Goal: Task Accomplishment & Management: Manage account settings

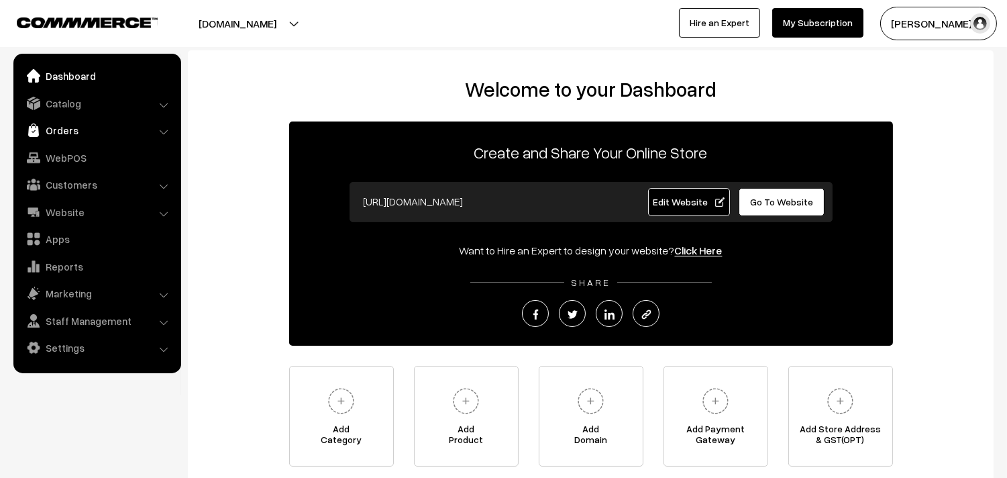
click at [70, 125] on link "Orders" at bounding box center [97, 130] width 160 height 24
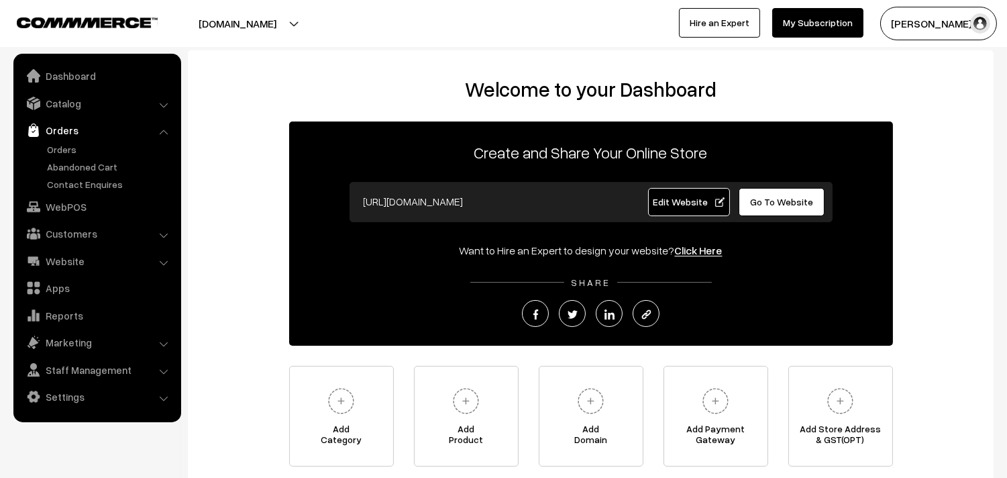
click at [54, 138] on link "Orders" at bounding box center [97, 130] width 160 height 24
click at [54, 144] on link "Orders" at bounding box center [110, 149] width 133 height 14
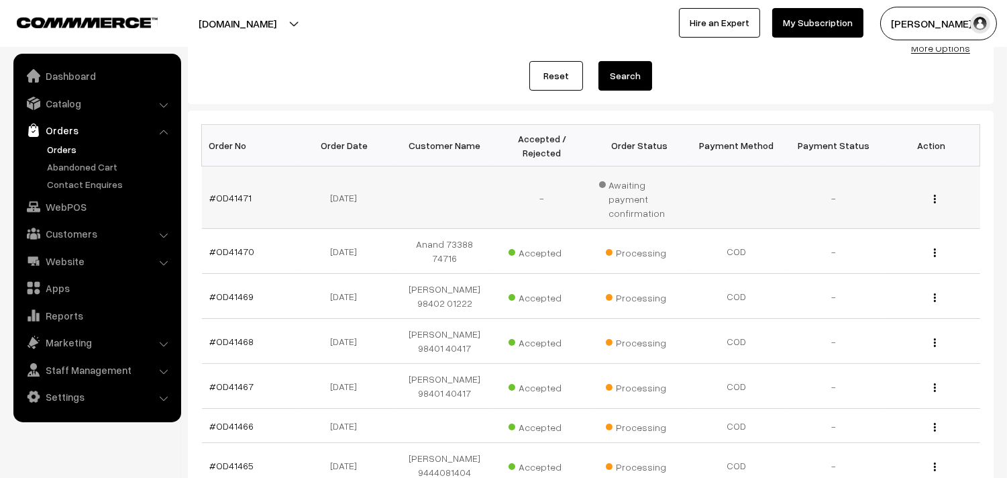
scroll to position [149, 0]
click at [233, 184] on td "#OD41471" at bounding box center [250, 197] width 97 height 62
click at [231, 192] on link "#OD41471" at bounding box center [231, 197] width 42 height 11
click at [230, 192] on link "#OD41471" at bounding box center [231, 197] width 42 height 11
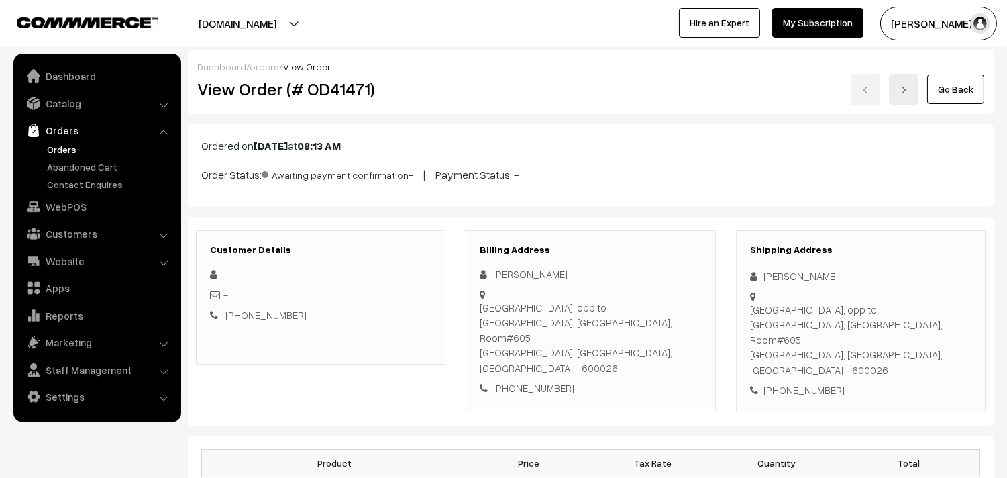
click at [75, 154] on link "Orders" at bounding box center [110, 149] width 133 height 14
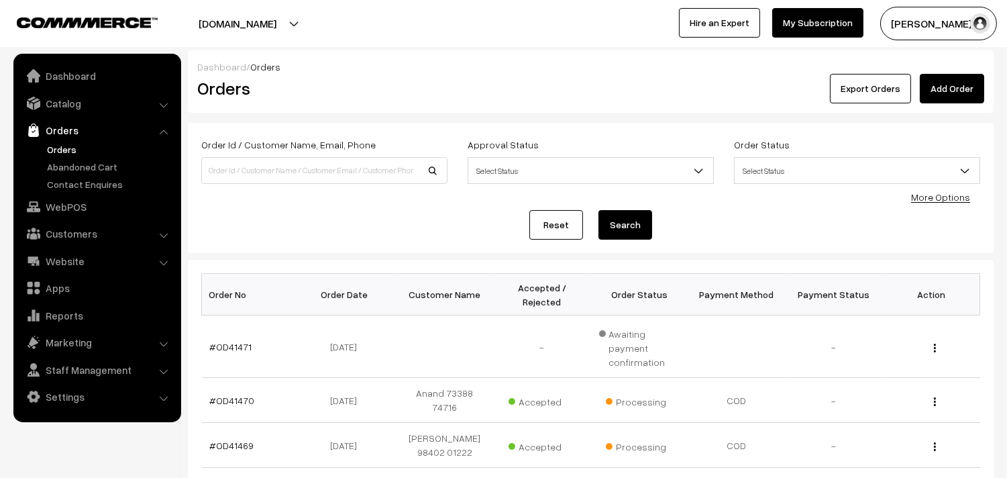
click at [66, 146] on link "Orders" at bounding box center [110, 149] width 133 height 14
click at [264, 170] on input at bounding box center [324, 170] width 246 height 27
paste input "97892 88950"
type input "97892 88950"
click at [232, 166] on input at bounding box center [324, 170] width 246 height 27
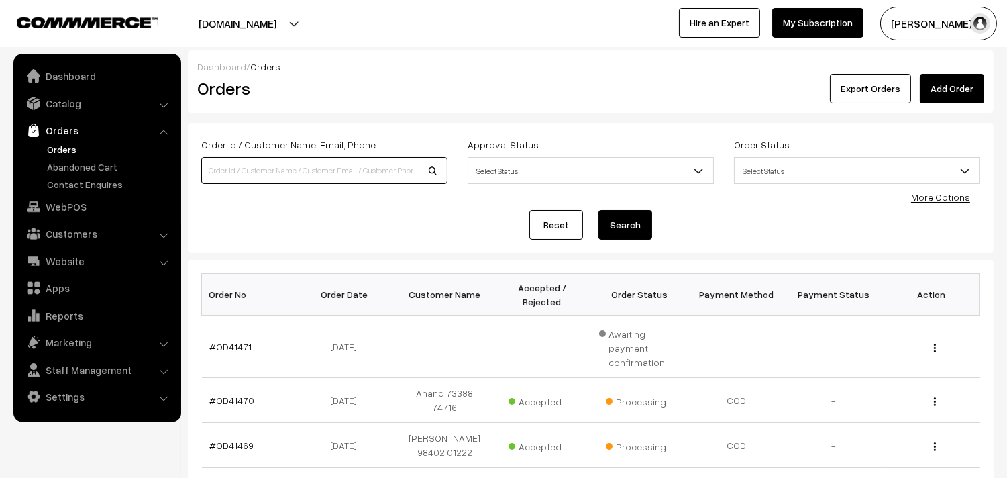
paste input "97892 88950"
click at [229, 164] on input "97892 88950" at bounding box center [324, 170] width 246 height 27
type input "9789288950"
click at [598, 210] on button "Search" at bounding box center [625, 225] width 54 height 30
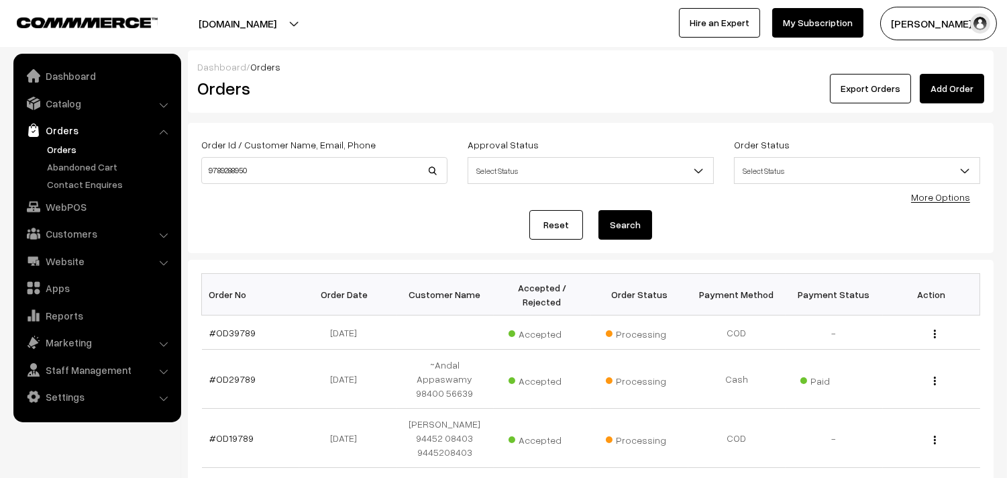
click at [628, 225] on button "Search" at bounding box center [625, 225] width 54 height 30
click at [235, 329] on link "#OD39789" at bounding box center [233, 332] width 46 height 11
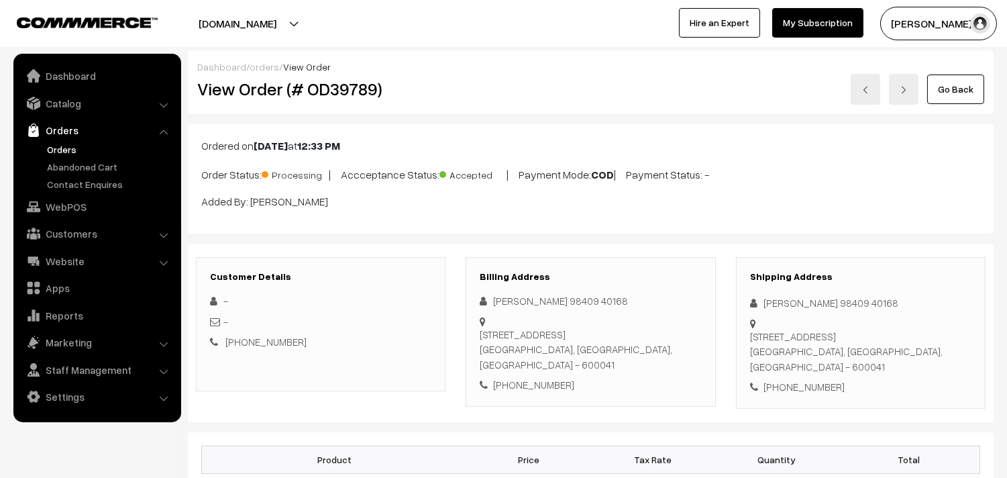
drag, startPoint x: 450, startPoint y: 104, endPoint x: 464, endPoint y: 131, distance: 30.3
click at [450, 103] on div "View Order (# OD39789)" at bounding box center [321, 89] width 269 height 31
click at [58, 148] on link "Orders" at bounding box center [110, 149] width 133 height 14
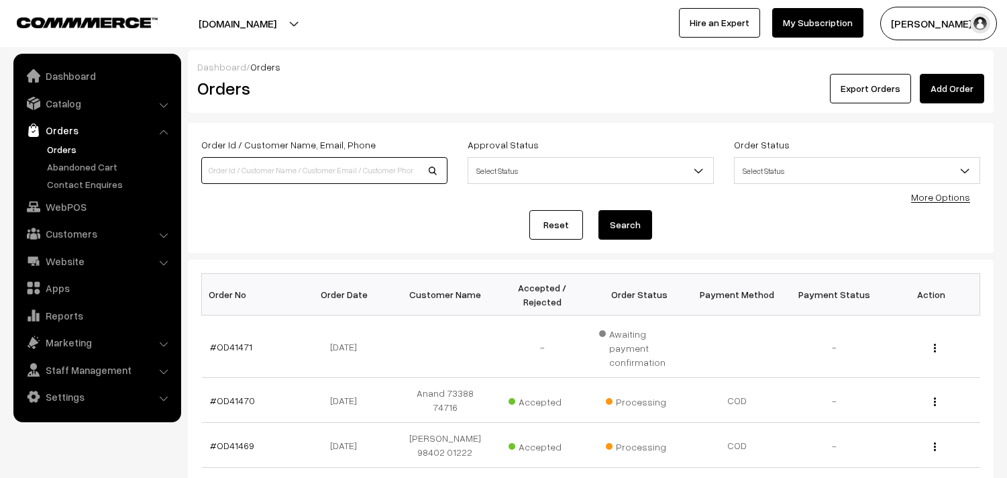
drag, startPoint x: 0, startPoint y: 0, endPoint x: 246, endPoint y: 168, distance: 298.3
click at [248, 170] on input at bounding box center [324, 170] width 246 height 27
paste input "97892 88950"
click at [230, 161] on input "97892 88950" at bounding box center [324, 170] width 246 height 27
type input "9789288950"
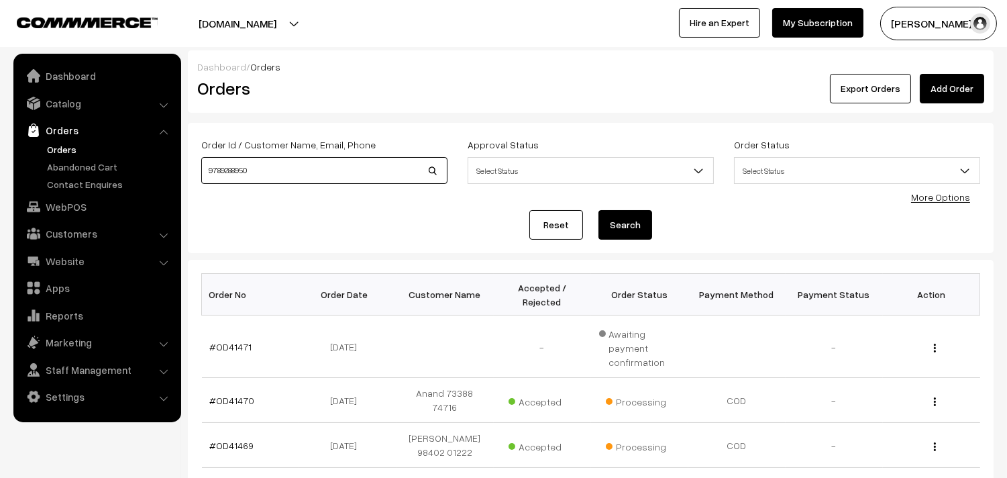
click at [598, 210] on button "Search" at bounding box center [625, 225] width 54 height 30
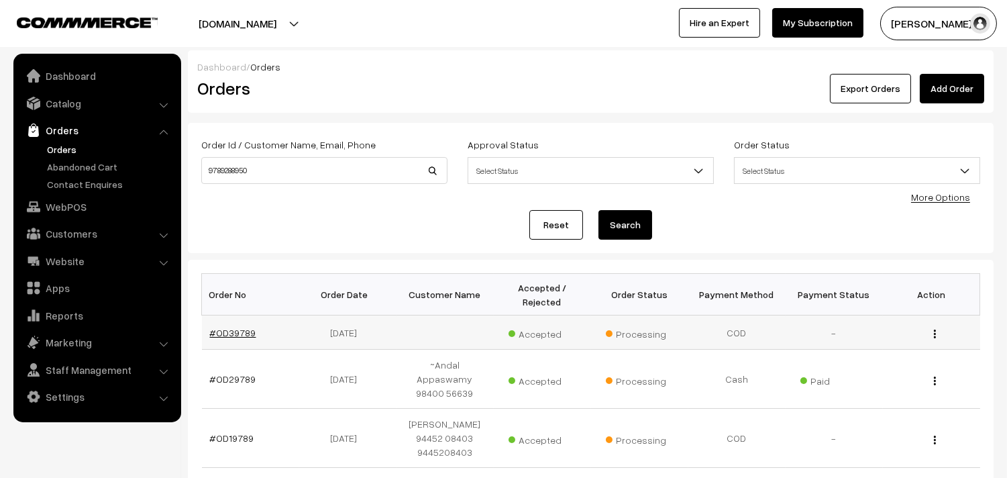
click at [232, 332] on link "#OD39789" at bounding box center [233, 332] width 46 height 11
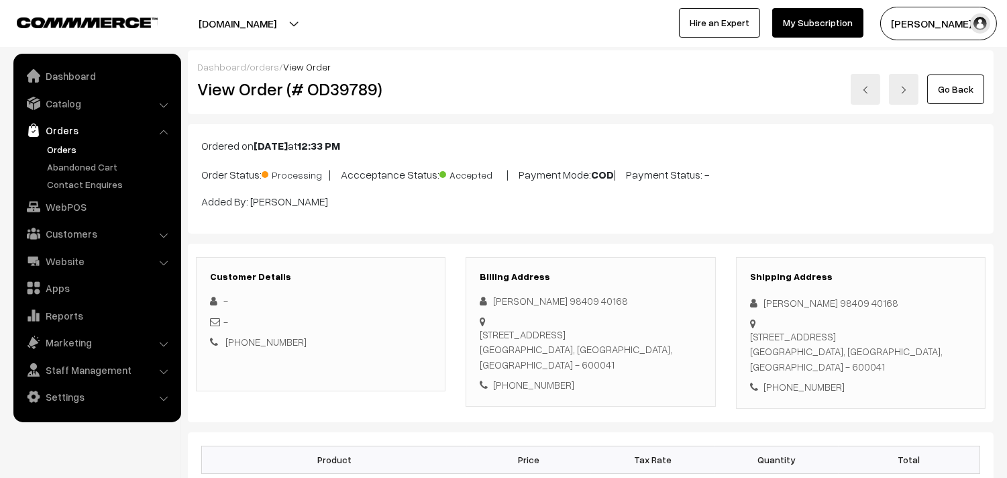
click at [76, 150] on link "Orders" at bounding box center [110, 149] width 133 height 14
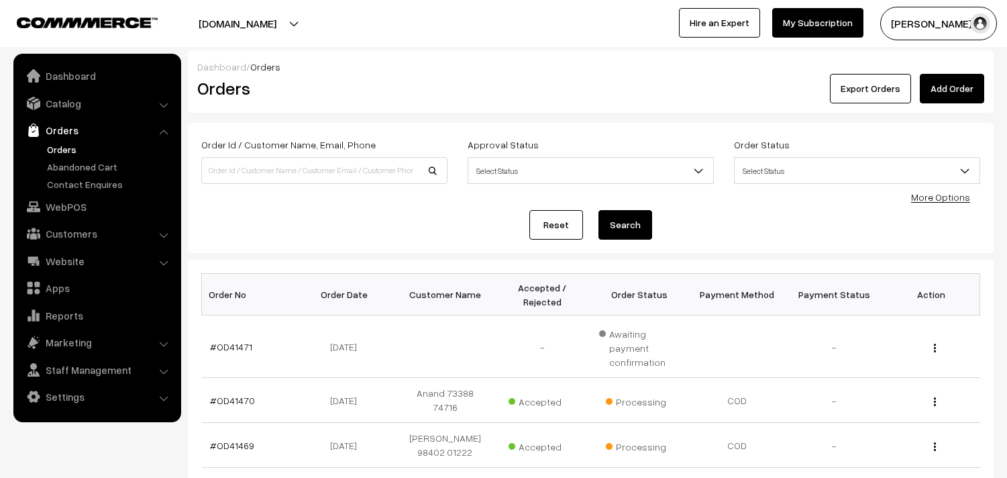
click at [262, 176] on input at bounding box center [324, 170] width 246 height 27
click at [231, 166] on input "97892 88950" at bounding box center [324, 170] width 246 height 27
click at [598, 210] on button "Search" at bounding box center [625, 225] width 54 height 30
type input "97892 \88950"
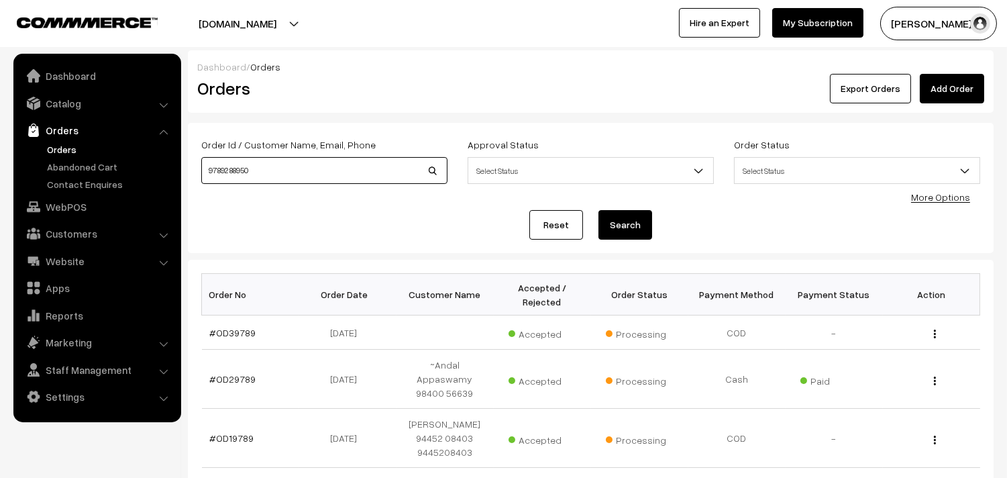
click at [232, 171] on input "97892 88950" at bounding box center [324, 170] width 246 height 27
type input "9789288950"
click at [598, 210] on button "Search" at bounding box center [625, 225] width 54 height 30
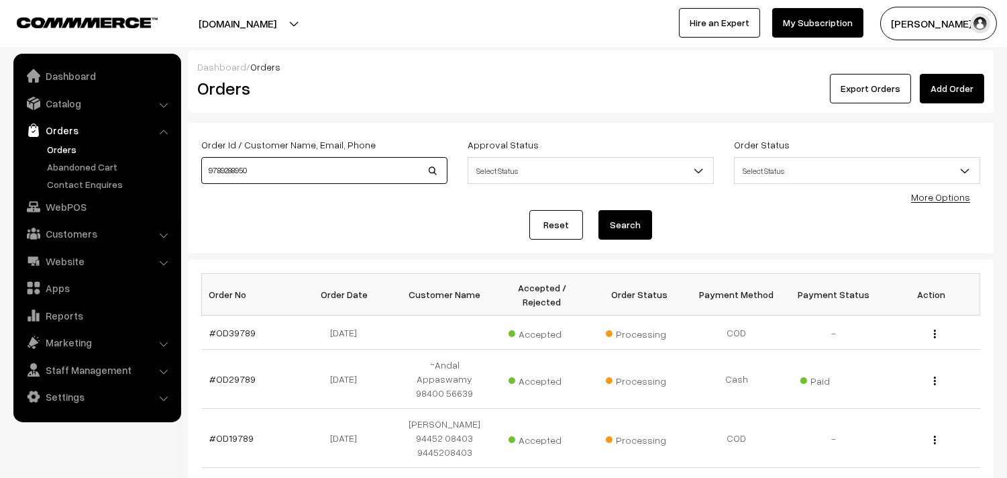
click at [598, 210] on button "Search" at bounding box center [625, 225] width 54 height 30
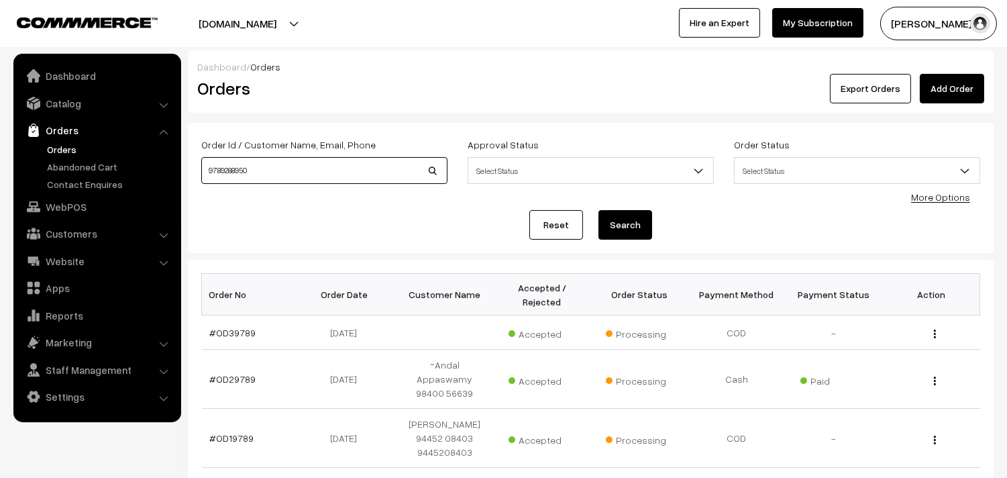
drag, startPoint x: 244, startPoint y: 171, endPoint x: 78, endPoint y: 173, distance: 165.7
click at [78, 173] on body "Thank you for showing interest. Our team will call you shortly. Close annamfood…" at bounding box center [503, 466] width 1007 height 932
type input "premalatha"
click at [598, 210] on button "Search" at bounding box center [625, 225] width 54 height 30
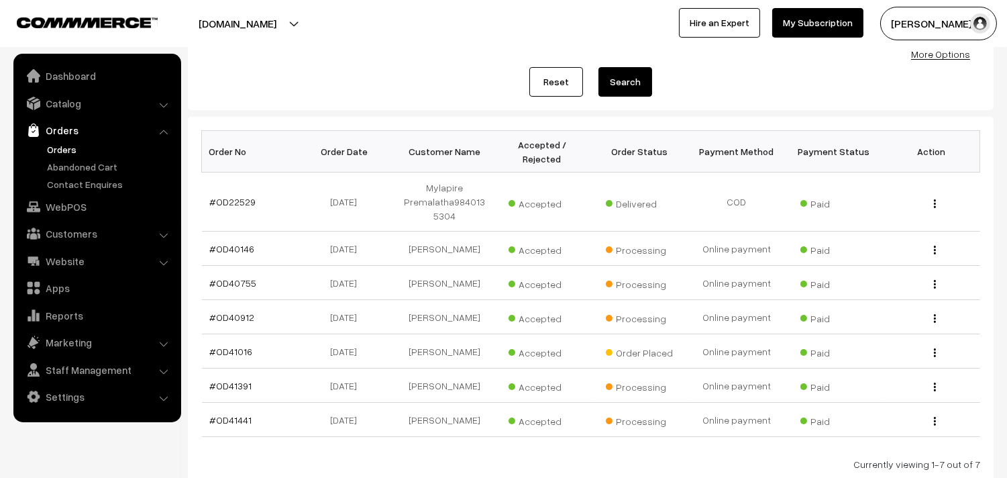
scroll to position [149, 0]
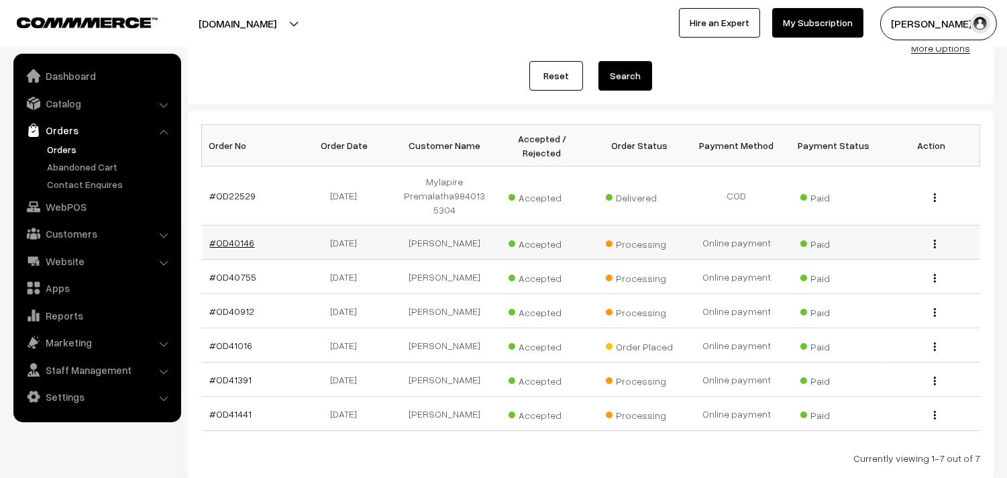
click at [227, 248] on link "#OD40146" at bounding box center [232, 242] width 45 height 11
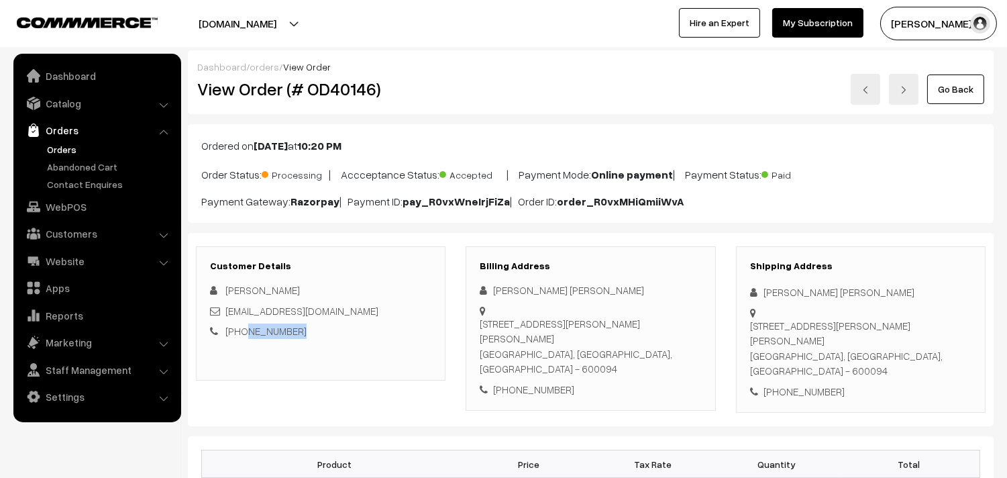
drag, startPoint x: 305, startPoint y: 329, endPoint x: 250, endPoint y: 331, distance: 55.7
click at [243, 331] on div "[PHONE_NUMBER]" at bounding box center [320, 330] width 221 height 15
copy link "9789288950"
click at [72, 151] on link "Orders" at bounding box center [110, 149] width 133 height 14
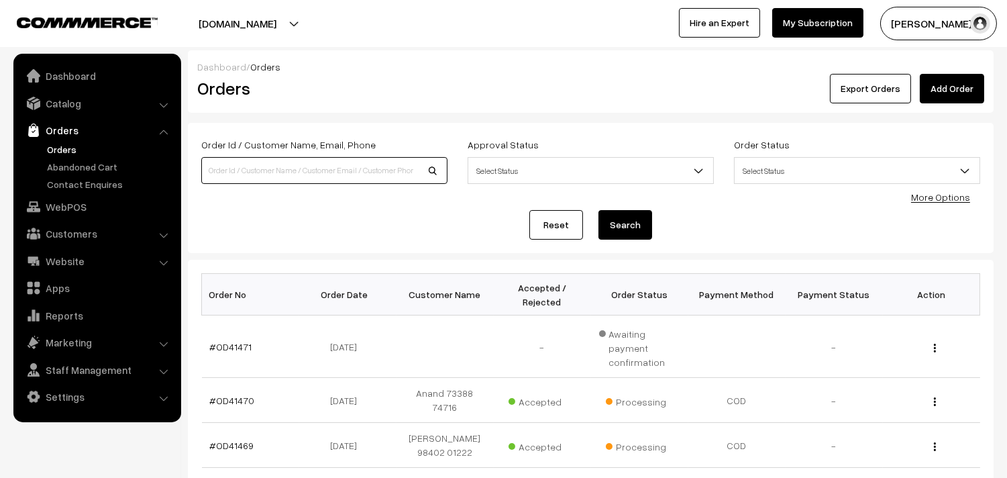
click at [260, 159] on input at bounding box center [324, 170] width 246 height 27
paste input "9789288950"
type input "9789288950"
click at [609, 219] on button "Search" at bounding box center [625, 225] width 54 height 30
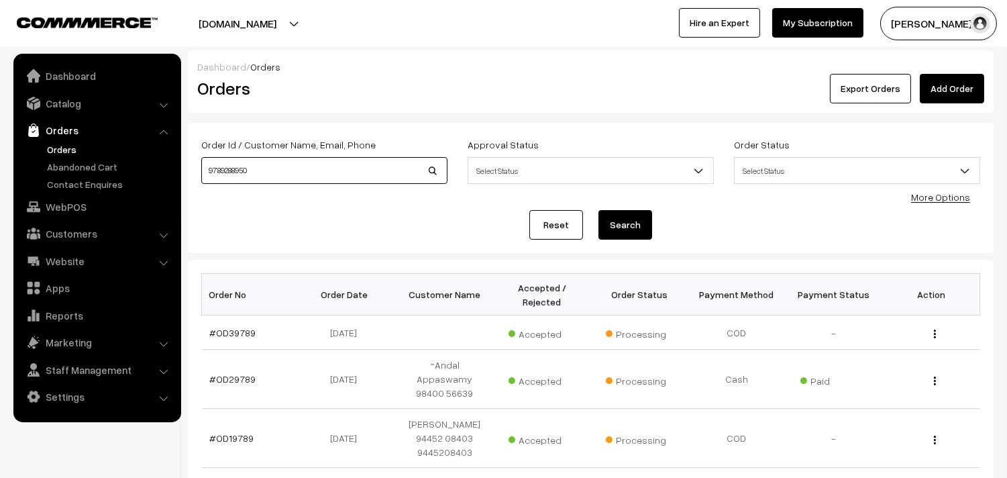
click at [284, 175] on input "9789288950" at bounding box center [324, 170] width 246 height 27
click at [637, 213] on button "Search" at bounding box center [625, 225] width 54 height 30
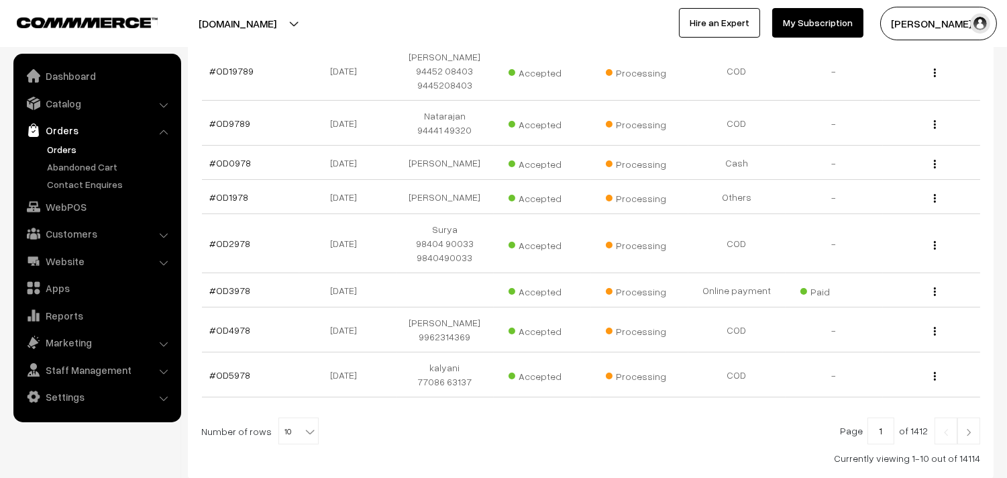
scroll to position [417, 0]
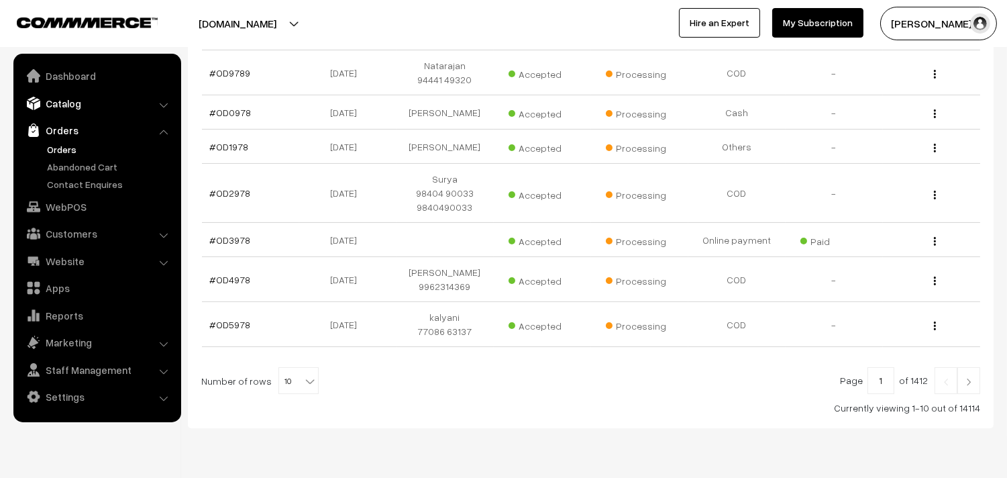
click at [71, 97] on link "Catalog" at bounding box center [97, 103] width 160 height 24
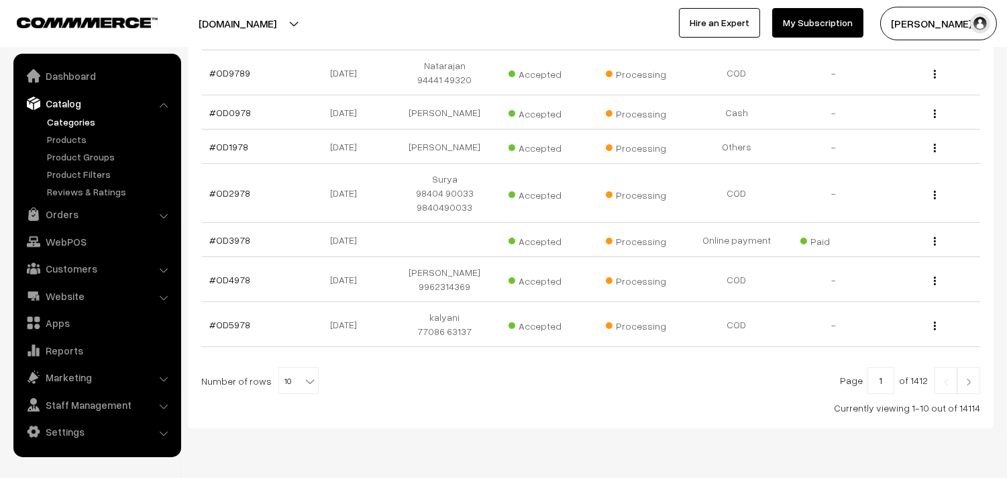
click at [66, 125] on link "Categories" at bounding box center [110, 122] width 133 height 14
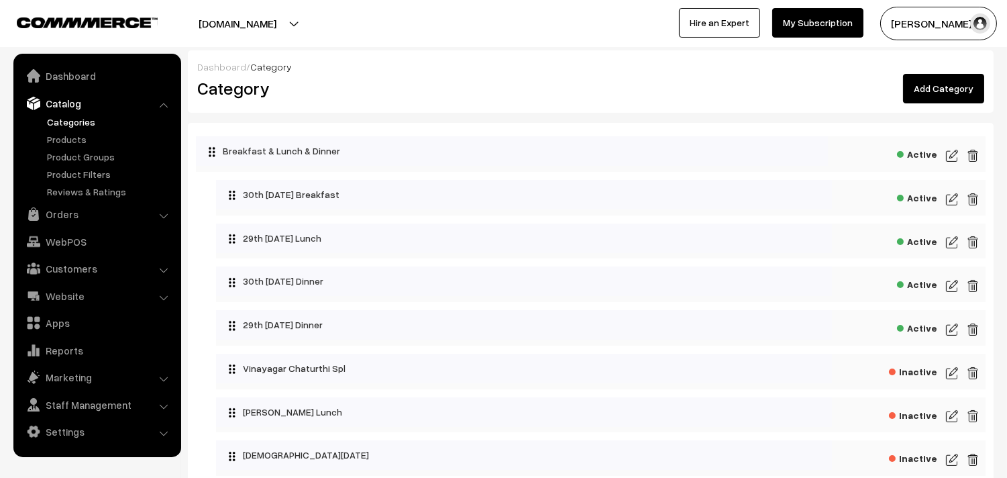
click at [950, 195] on img at bounding box center [952, 199] width 12 height 16
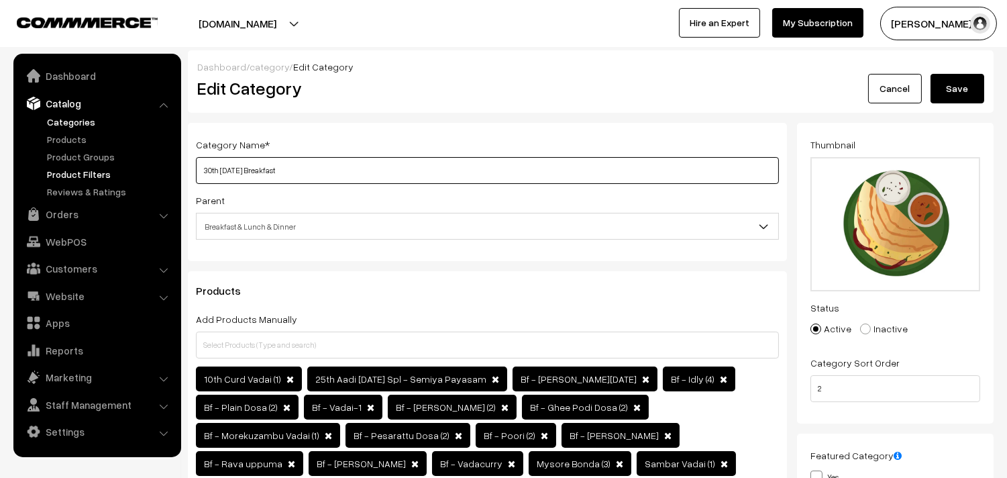
drag, startPoint x: 0, startPoint y: 0, endPoint x: 173, endPoint y: 169, distance: 241.9
click at [199, 172] on input "31st [DATE] Breakfast" at bounding box center [487, 170] width 583 height 27
type input "31st [DATE] Breakfast"
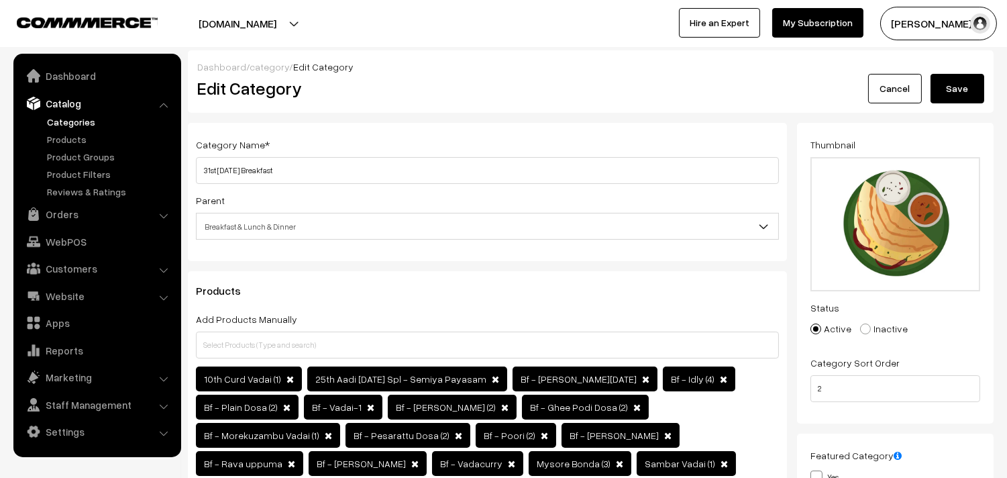
click at [950, 85] on button "Save" at bounding box center [957, 89] width 54 height 30
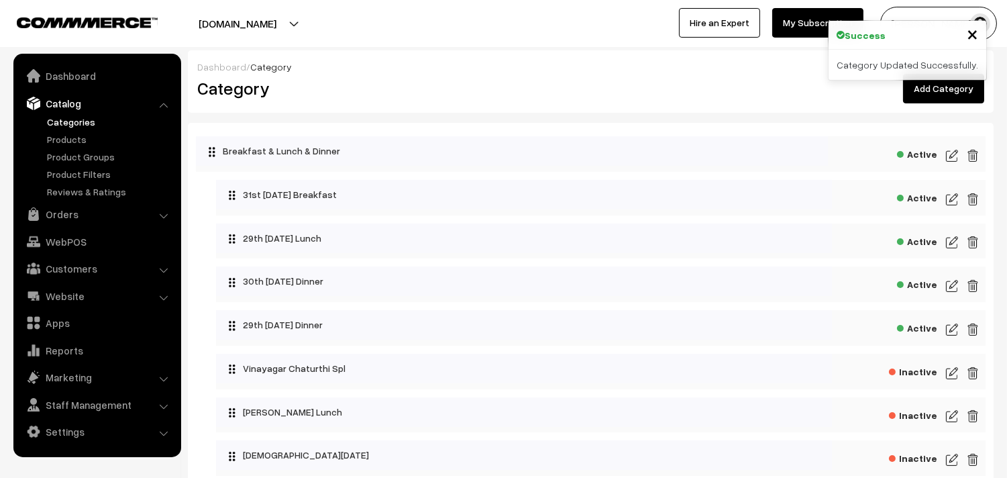
click at [946, 242] on img at bounding box center [952, 242] width 12 height 16
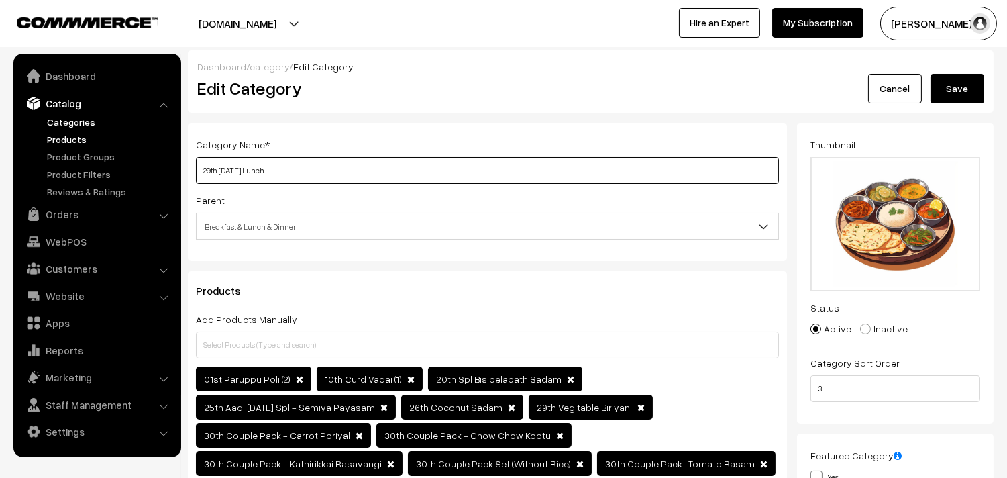
drag, startPoint x: 0, startPoint y: 0, endPoint x: 48, endPoint y: 142, distance: 150.0
paste input "31st Sun"
type input "31st [DATE] Lunch"
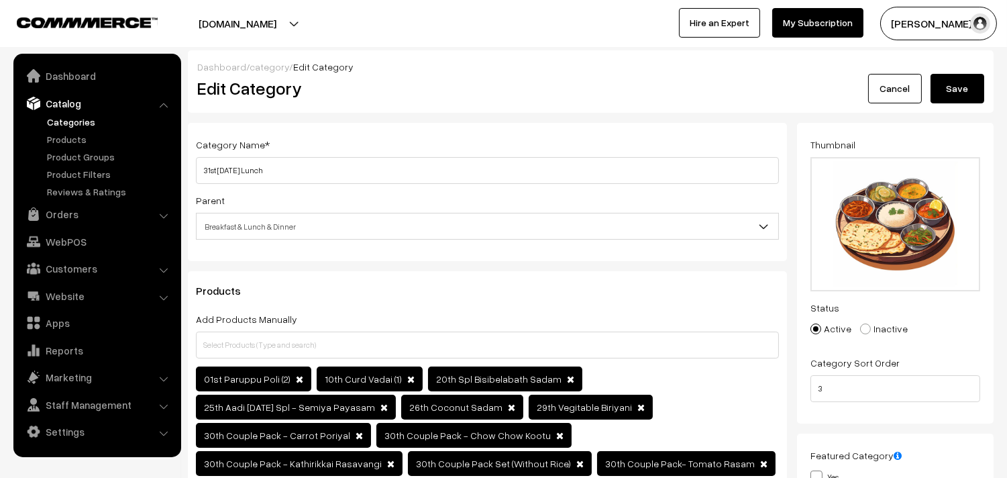
click at [966, 91] on button "Save" at bounding box center [957, 89] width 54 height 30
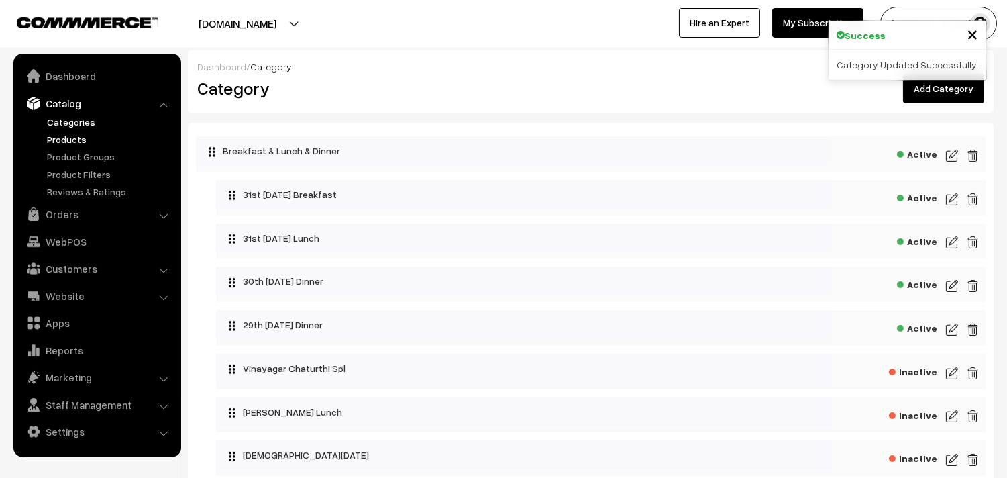
click at [83, 138] on link "Products" at bounding box center [110, 139] width 133 height 14
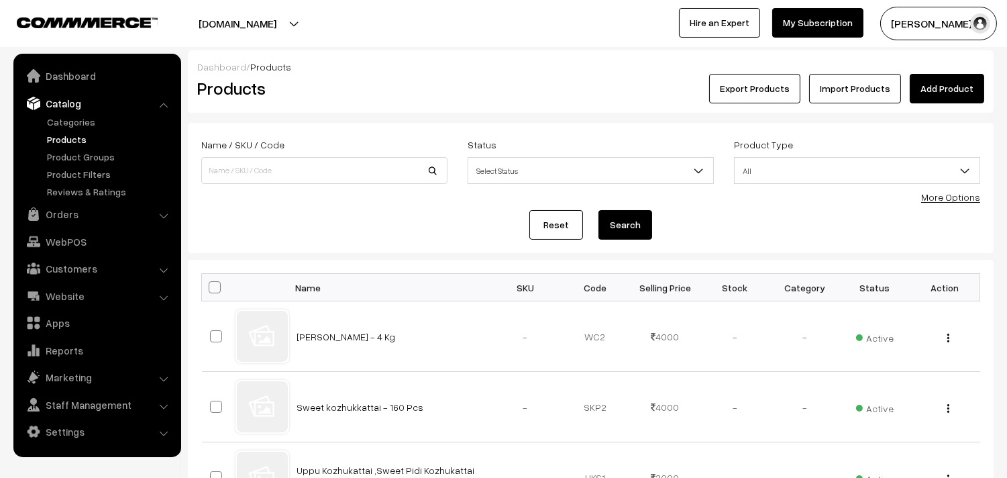
click at [951, 199] on link "More Options" at bounding box center [950, 196] width 59 height 11
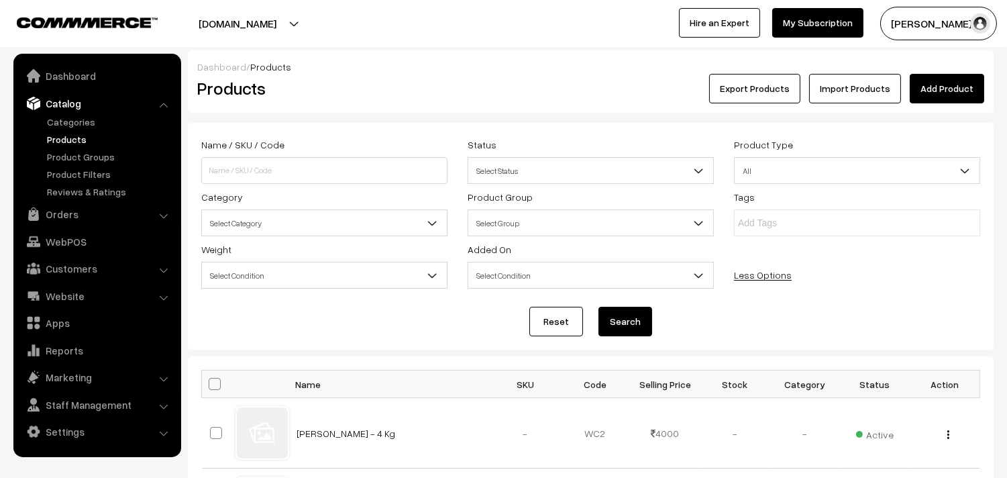
click at [259, 222] on span "Select Category" at bounding box center [324, 222] width 245 height 23
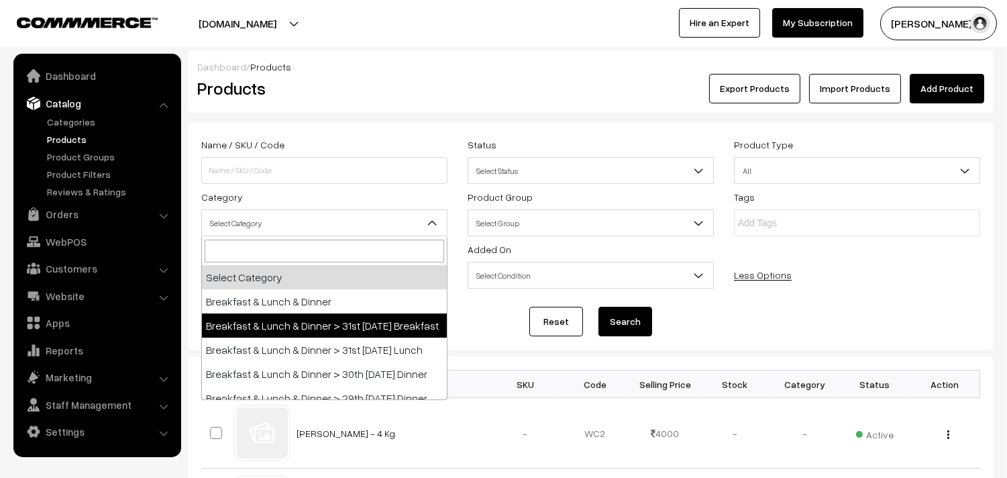
select select "91"
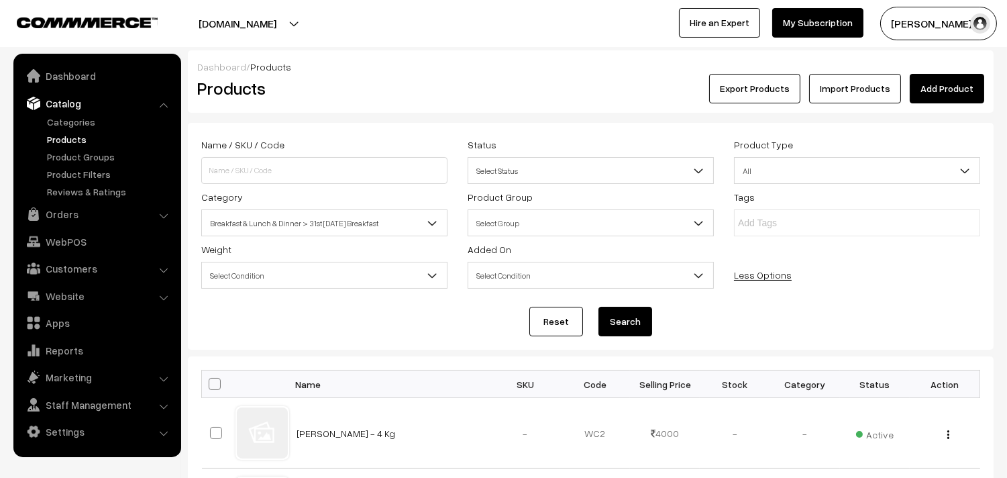
click at [621, 315] on button "Search" at bounding box center [625, 322] width 54 height 30
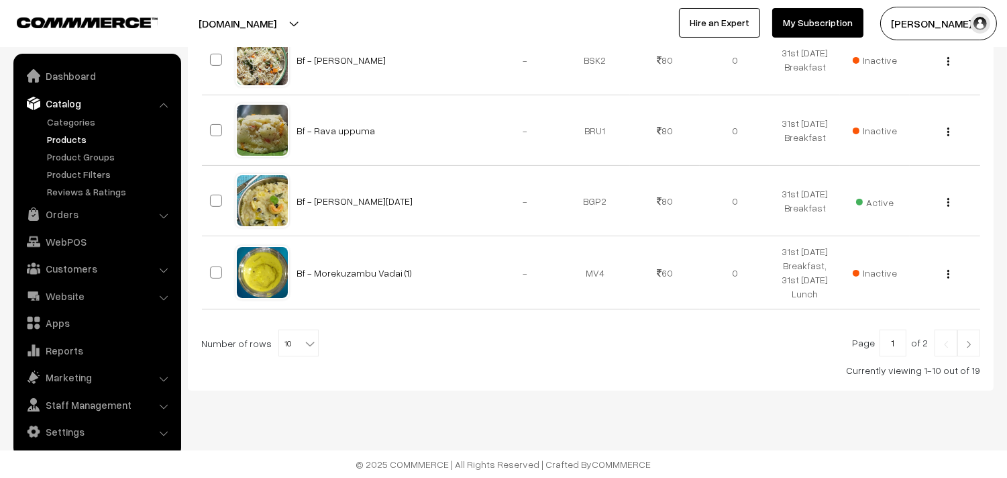
scroll to position [800, 0]
click at [303, 339] on b at bounding box center [309, 343] width 13 height 13
select select "100"
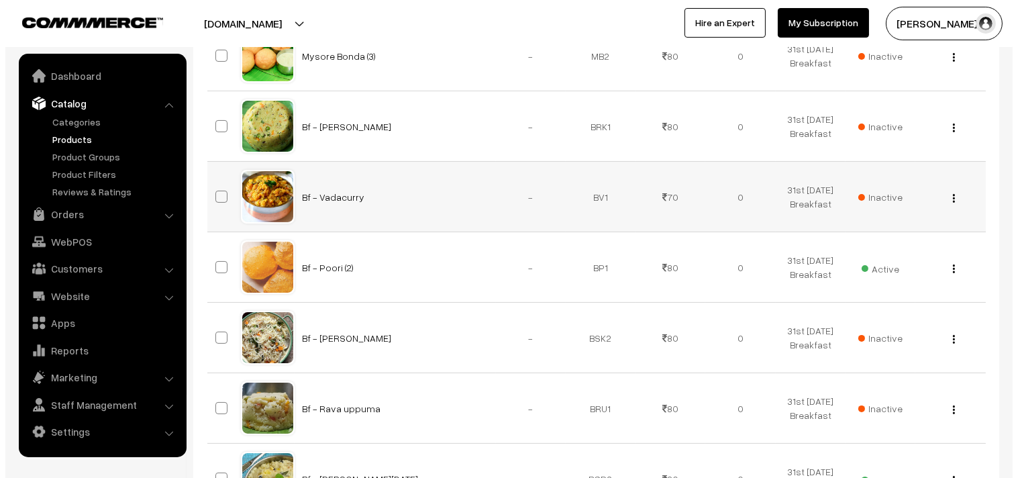
scroll to position [521, 0]
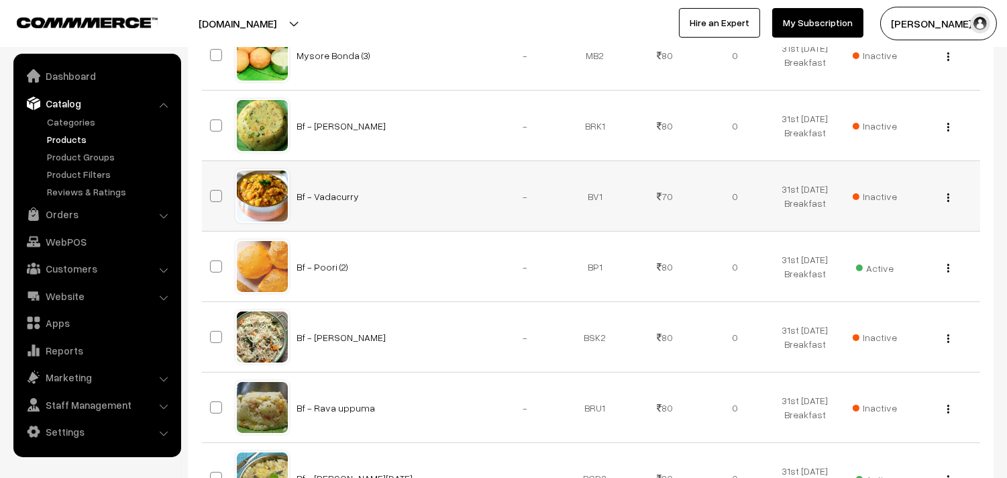
click at [873, 195] on span "Inactive" at bounding box center [875, 196] width 44 height 14
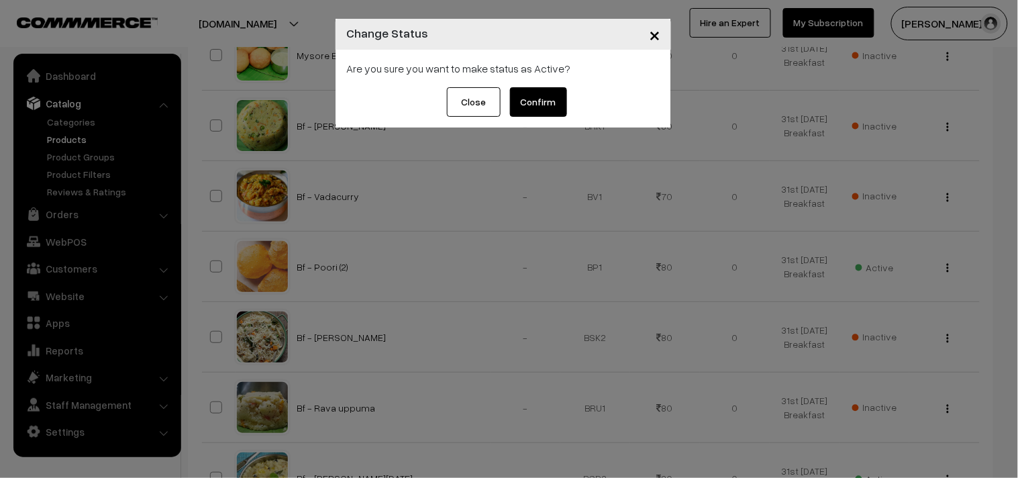
click at [540, 91] on button "Confirm" at bounding box center [538, 102] width 57 height 30
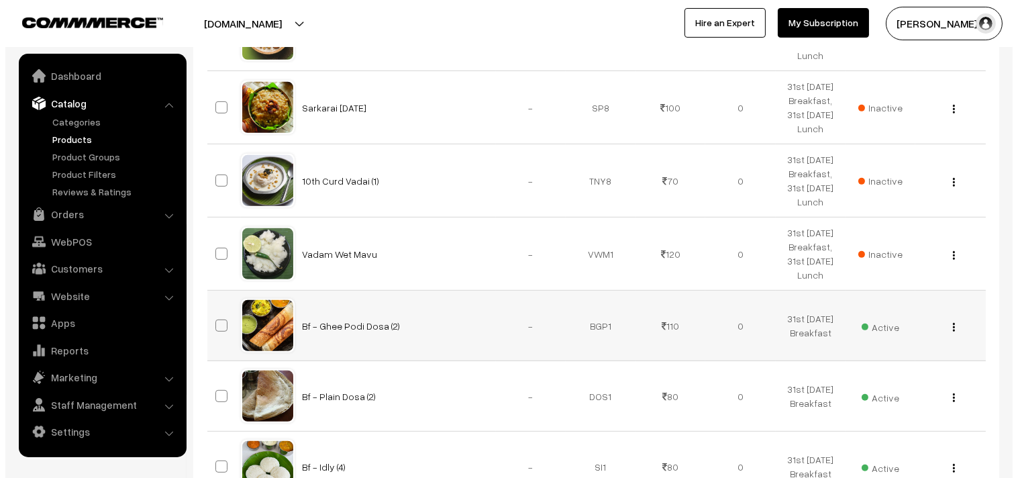
scroll to position [1192, 0]
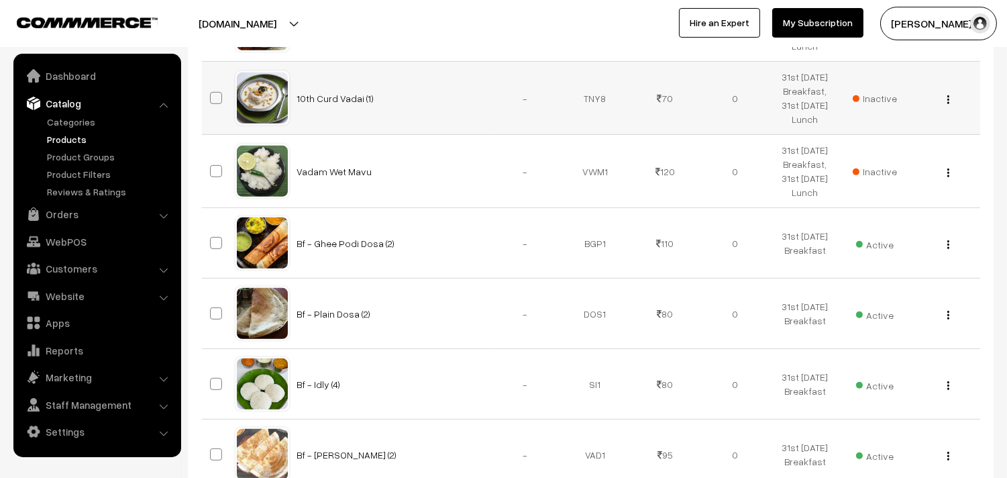
click at [877, 97] on span "Inactive" at bounding box center [875, 98] width 44 height 14
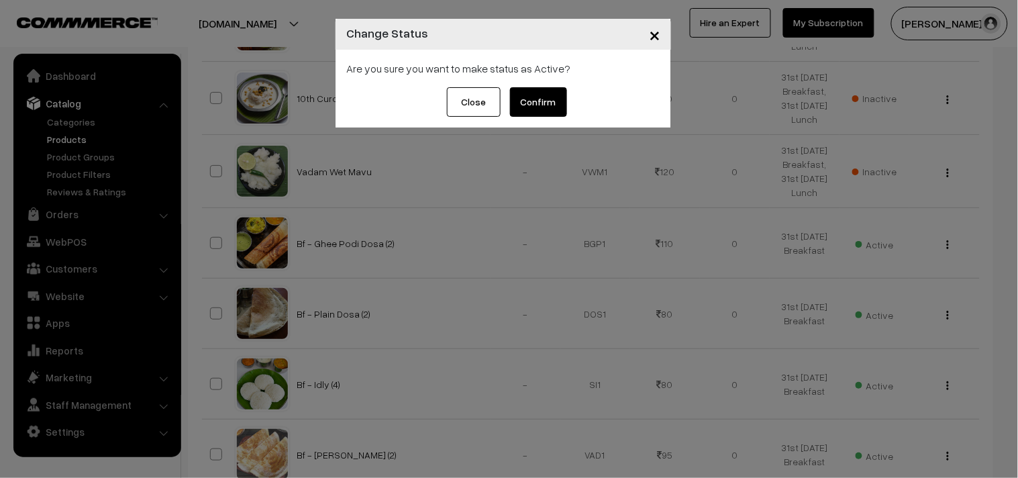
click at [525, 97] on button "Confirm" at bounding box center [538, 102] width 57 height 30
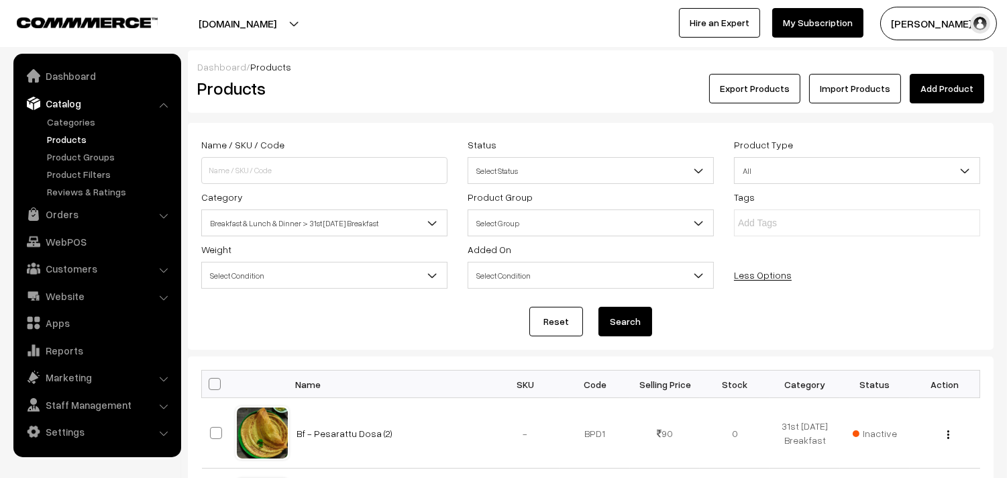
click at [220, 386] on th at bounding box center [219, 384] width 34 height 28
click at [213, 380] on span at bounding box center [215, 384] width 12 height 12
click at [211, 380] on input "checkbox" at bounding box center [206, 383] width 9 height 9
checkbox input "true"
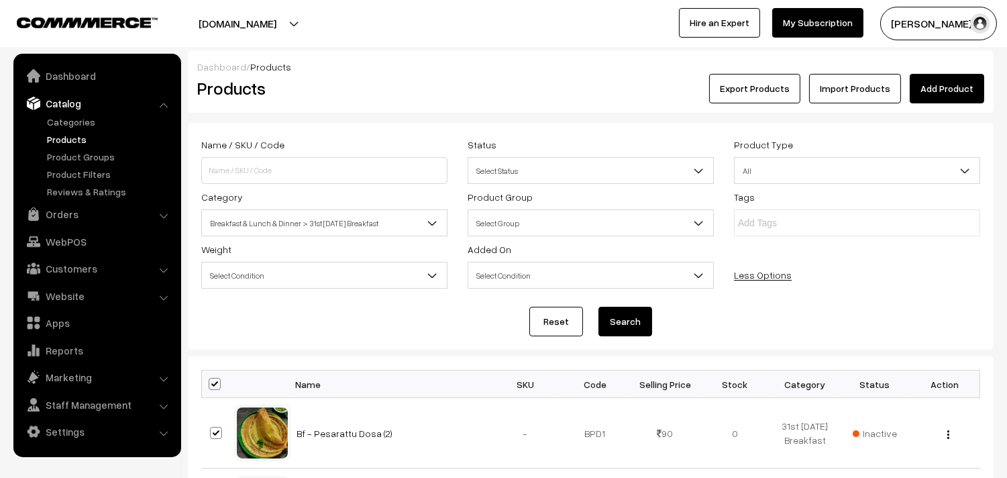
checkbox input "true"
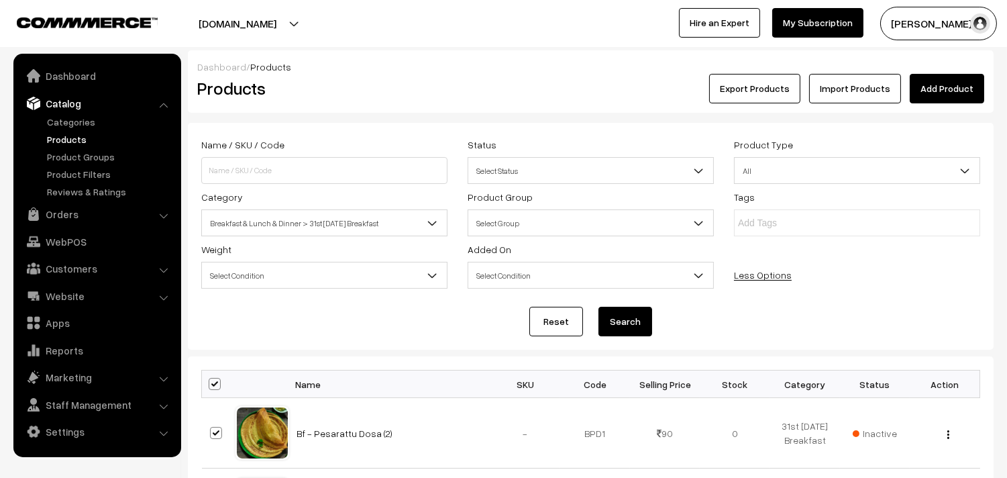
checkbox input "true"
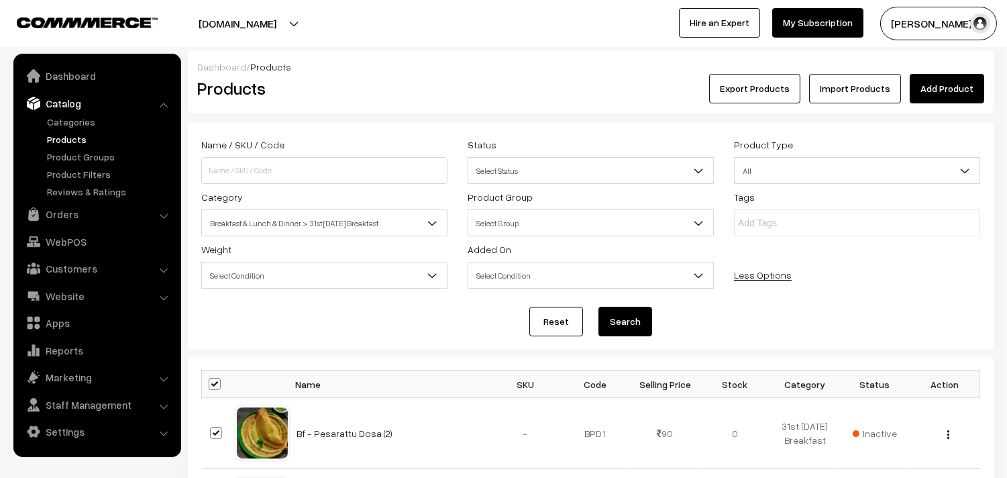
checkbox input "true"
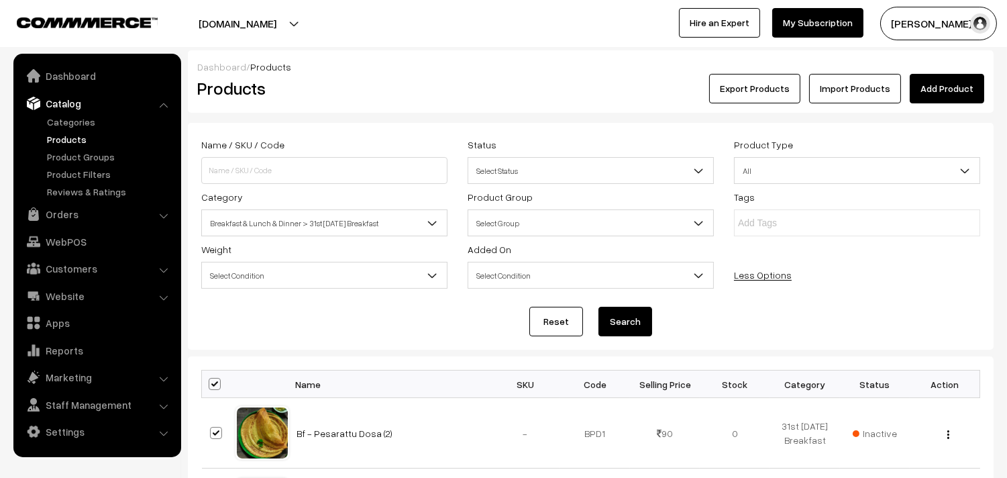
checkbox input "true"
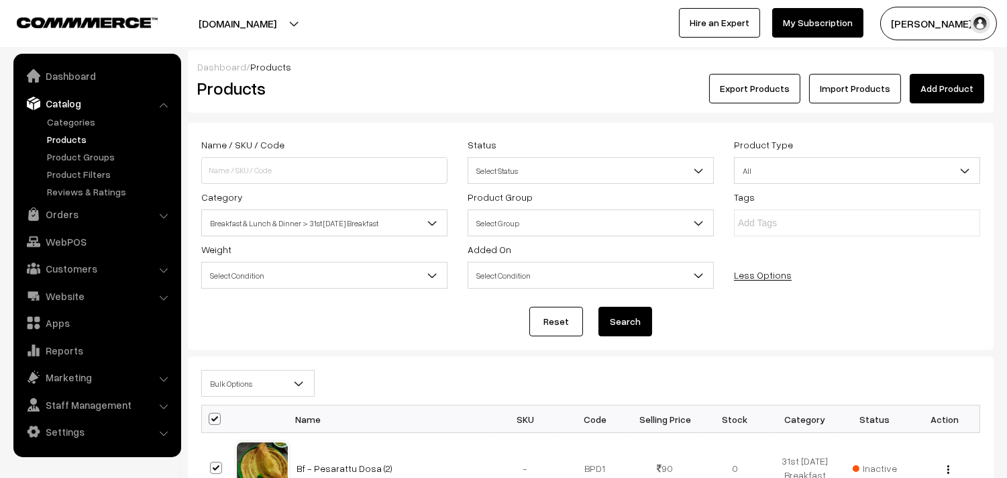
click at [229, 371] on span "Bulk Options" at bounding box center [257, 383] width 113 height 27
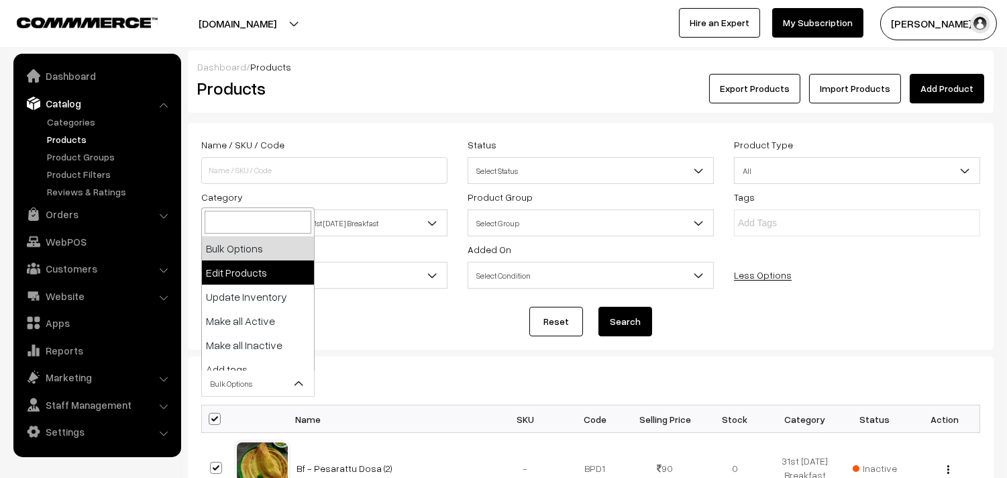
select select "editProduct"
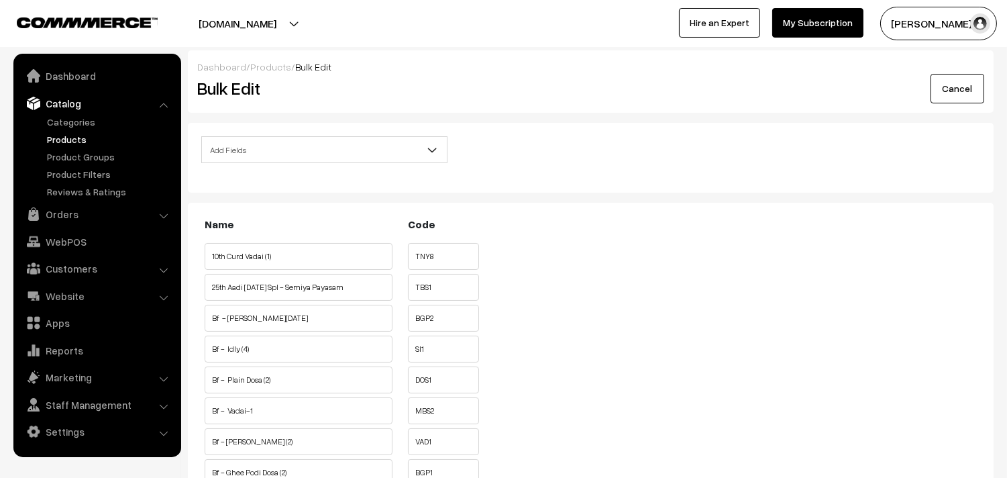
click at [286, 131] on div "Add Fields Product Name Product Sort Order Category Tags SKU Weight Selling Pri…" at bounding box center [591, 158] width 806 height 70
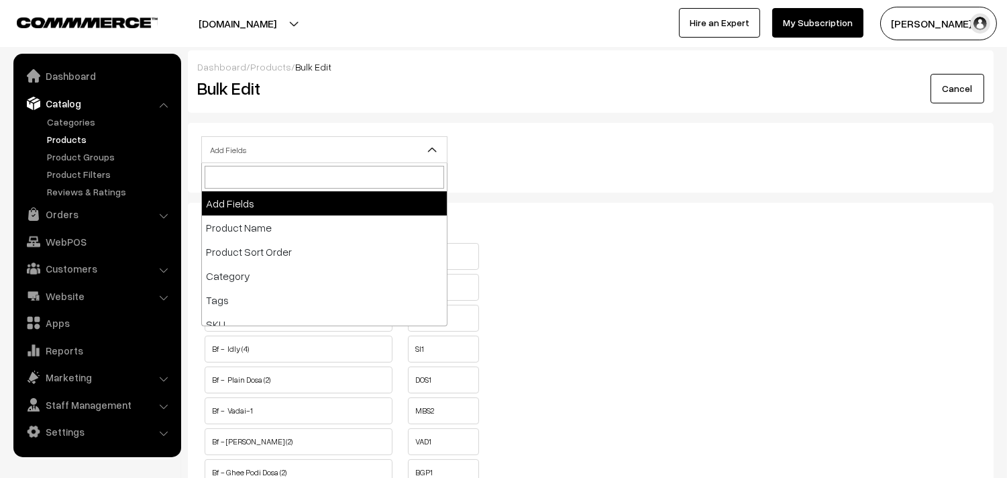
click at [290, 148] on span "Add Fields" at bounding box center [324, 149] width 245 height 23
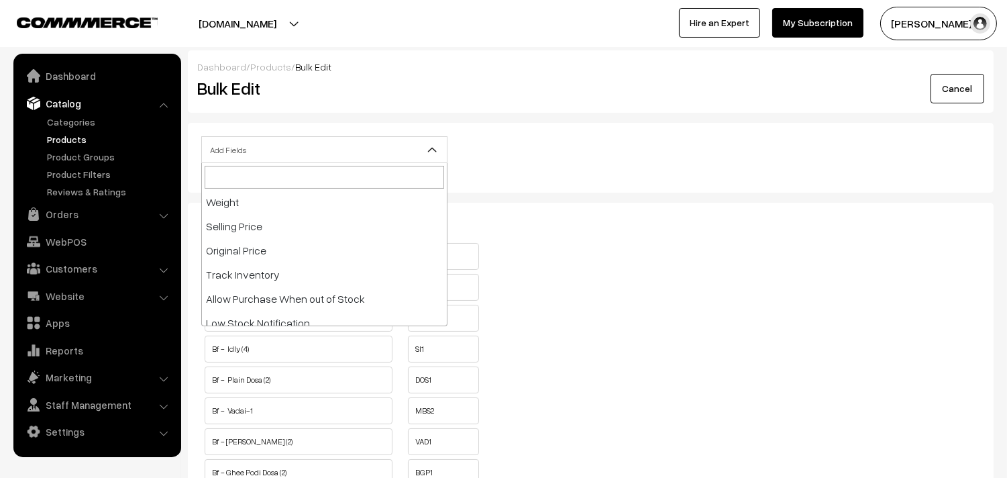
scroll to position [2, 0]
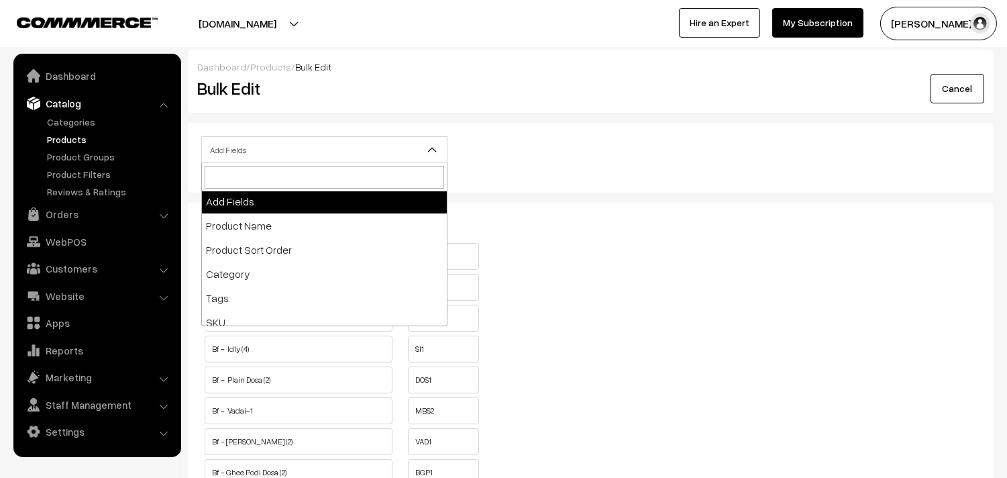
click at [500, 115] on div "Dashboard / Products / Bulk Edit Bulk Edit Cancel Add Fields Product Name Produ…" at bounding box center [591, 469] width 806 height 838
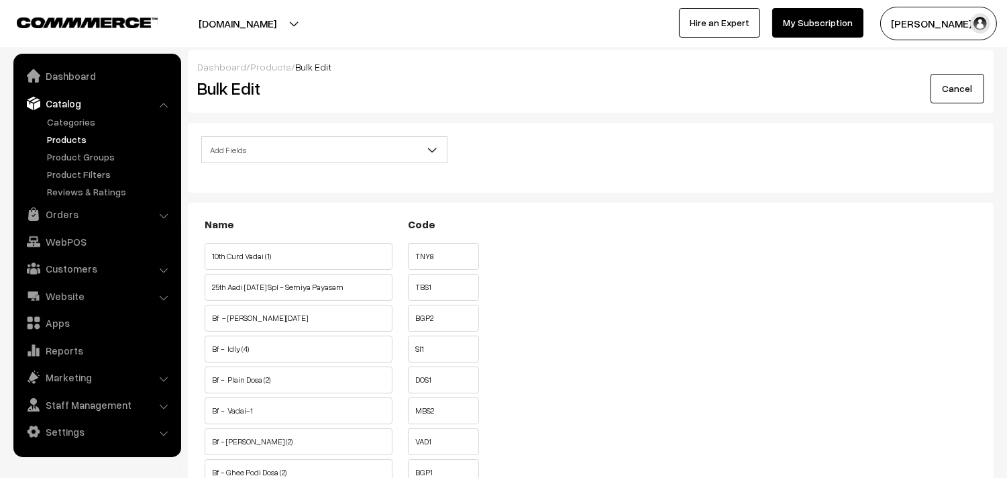
click at [305, 144] on span "Add Fields" at bounding box center [324, 149] width 245 height 23
drag, startPoint x: 292, startPoint y: 99, endPoint x: 143, endPoint y: 140, distance: 154.3
click at [292, 101] on div "Bulk Edit" at bounding box center [321, 89] width 269 height 30
click at [72, 140] on link "Products" at bounding box center [110, 139] width 133 height 14
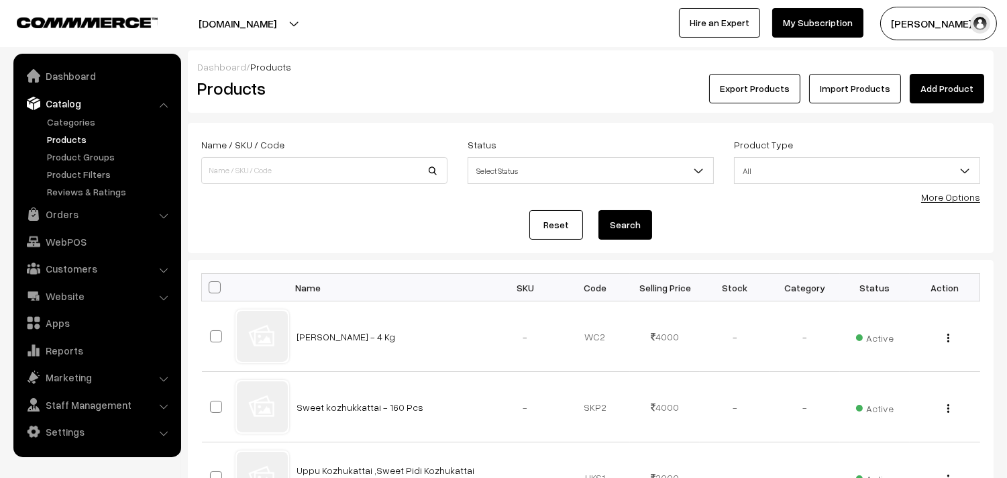
click at [945, 193] on link "More Options" at bounding box center [950, 196] width 59 height 11
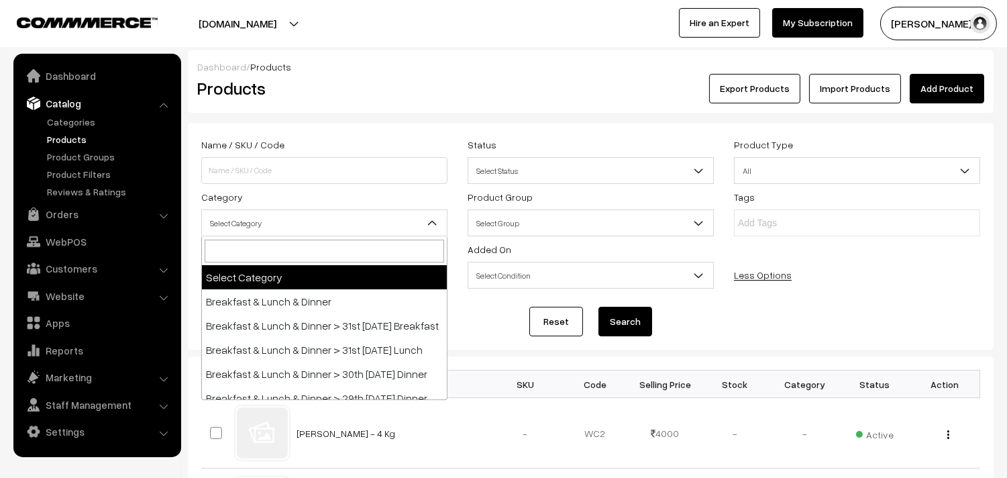
drag, startPoint x: 337, startPoint y: 228, endPoint x: 335, endPoint y: 246, distance: 18.2
click at [336, 227] on span "Select Category" at bounding box center [324, 222] width 245 height 23
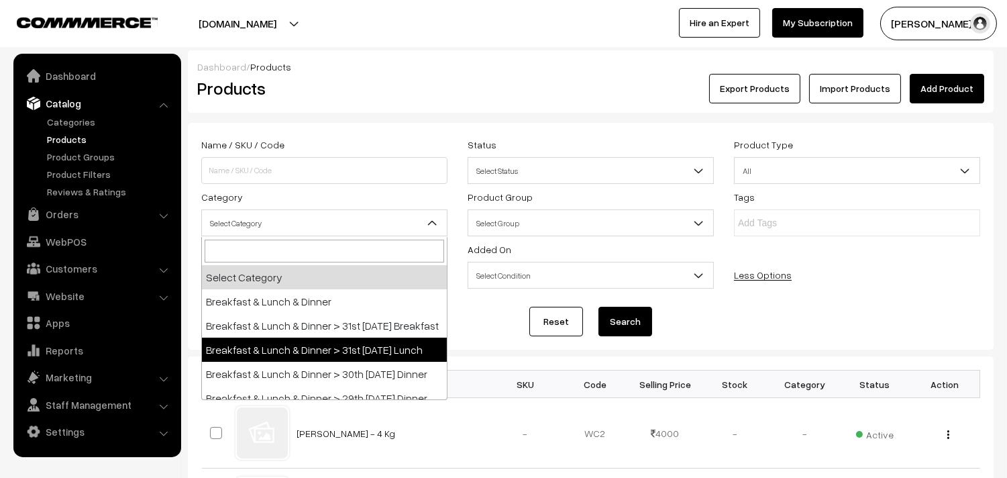
select select "95"
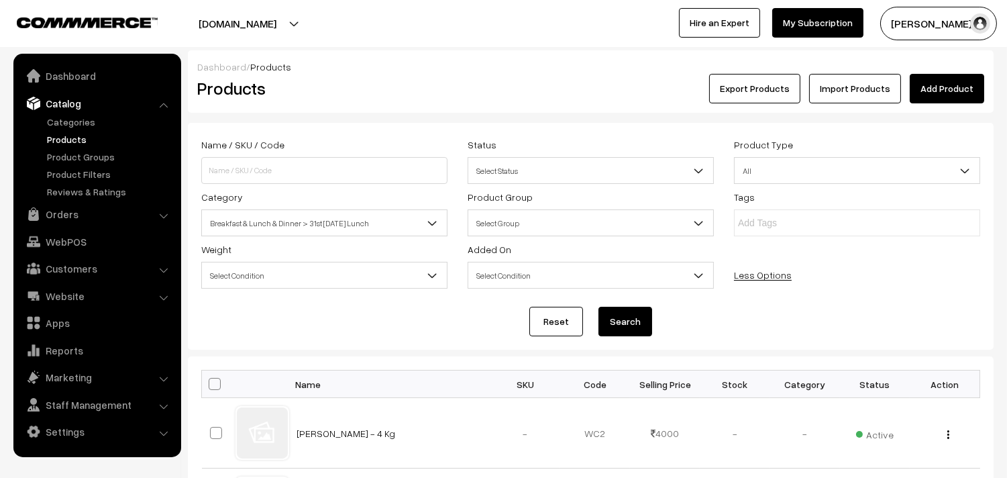
click at [618, 316] on button "Search" at bounding box center [625, 322] width 54 height 30
click at [339, 223] on span "Breakfast & Lunch & Dinner > 31st [DATE] Lunch" at bounding box center [324, 222] width 245 height 23
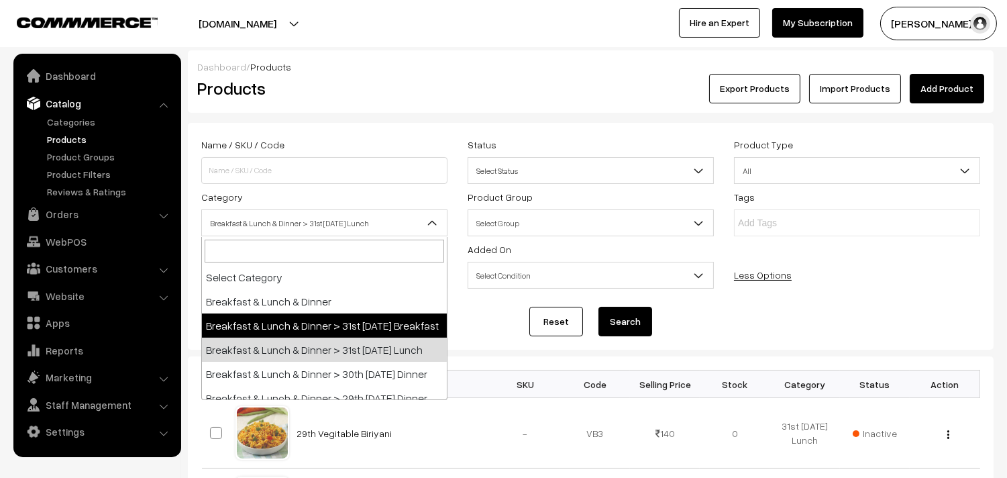
select select "91"
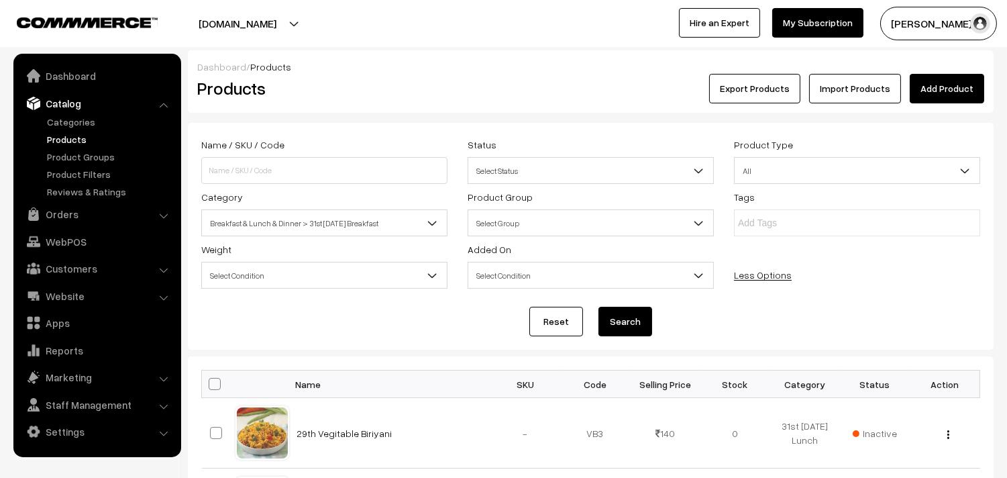
click at [632, 317] on button "Search" at bounding box center [625, 322] width 54 height 30
click at [763, 282] on div "Less Options" at bounding box center [790, 265] width 133 height 48
click at [745, 272] on link "Less Options" at bounding box center [763, 274] width 58 height 11
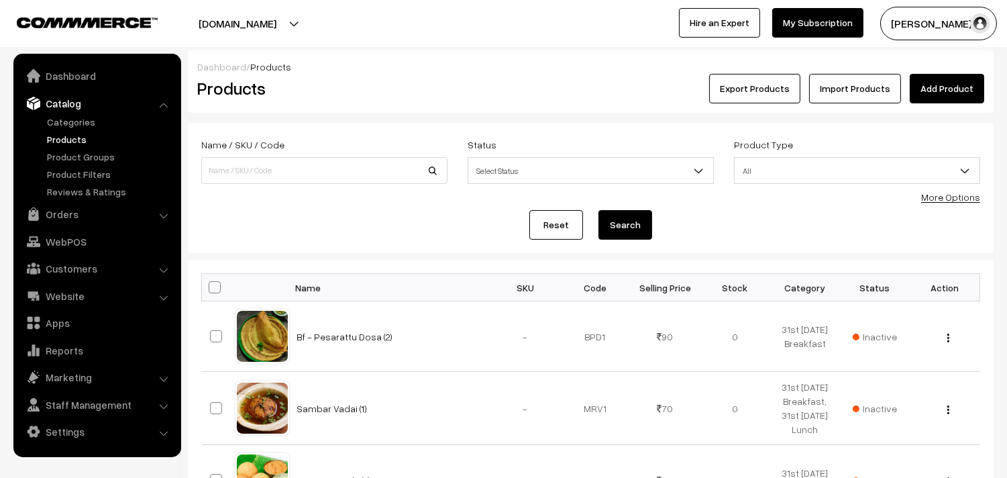
click at [949, 197] on link "More Options" at bounding box center [950, 196] width 59 height 11
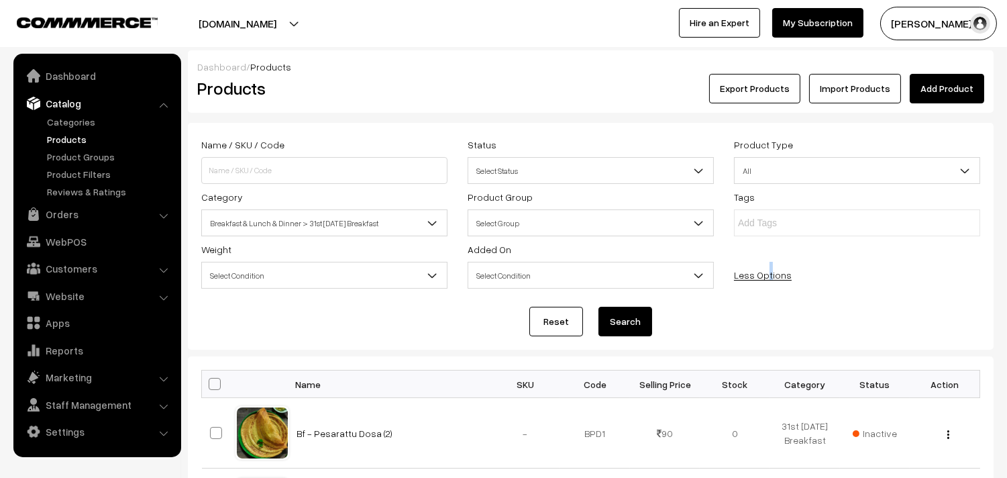
click at [629, 331] on button "Search" at bounding box center [625, 322] width 54 height 30
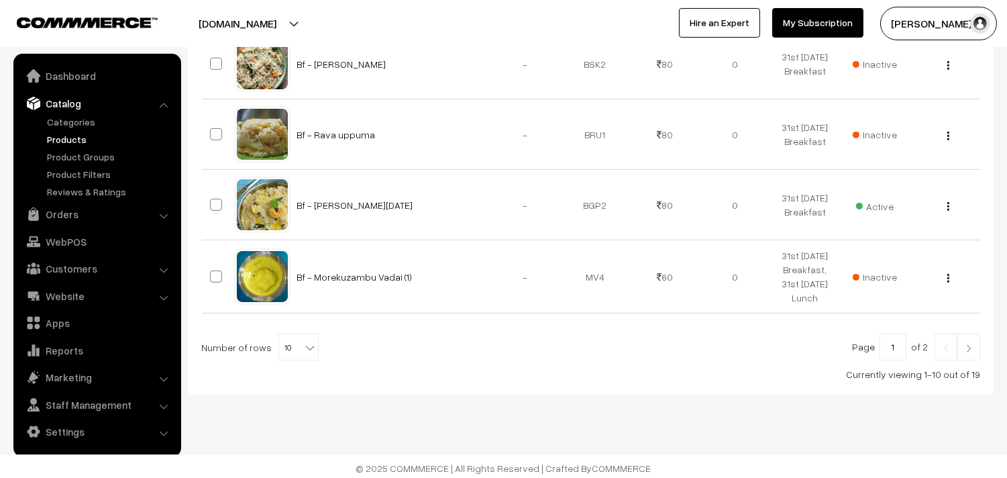
scroll to position [800, 0]
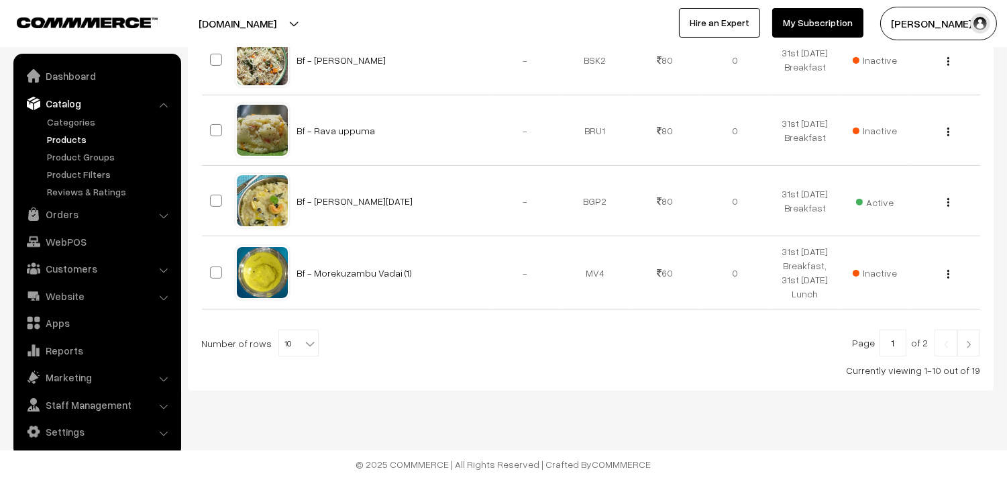
click at [303, 347] on b at bounding box center [309, 343] width 13 height 13
select select "90"
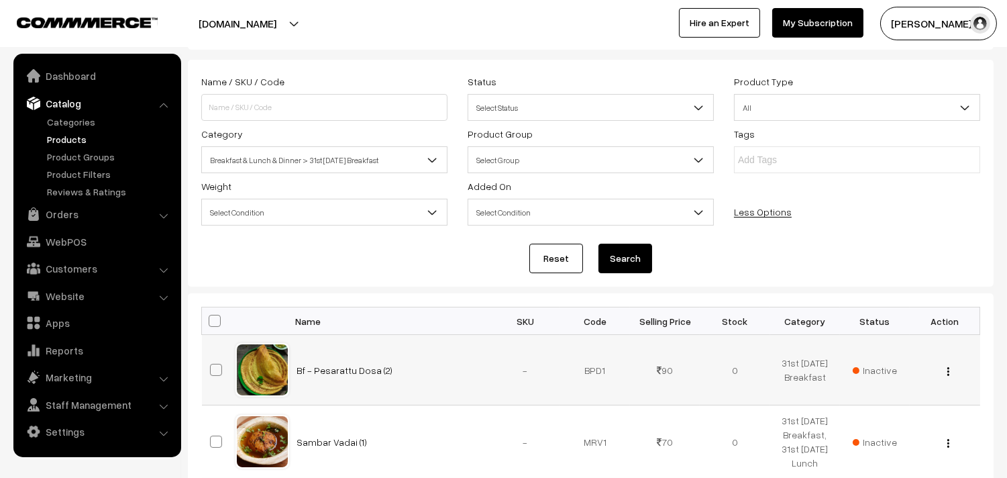
scroll to position [149, 0]
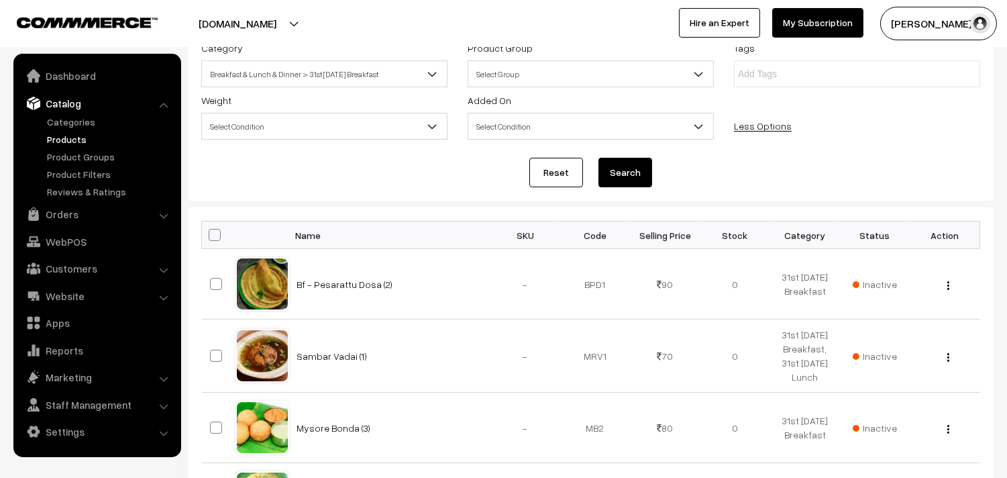
click at [219, 239] on span at bounding box center [215, 235] width 12 height 12
click at [211, 239] on input "checkbox" at bounding box center [206, 234] width 9 height 9
checkbox input "true"
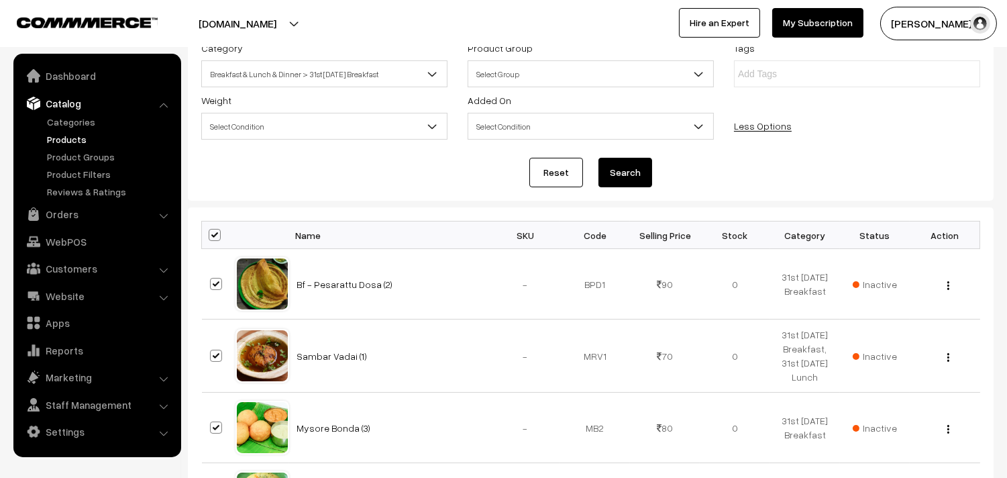
checkbox input "true"
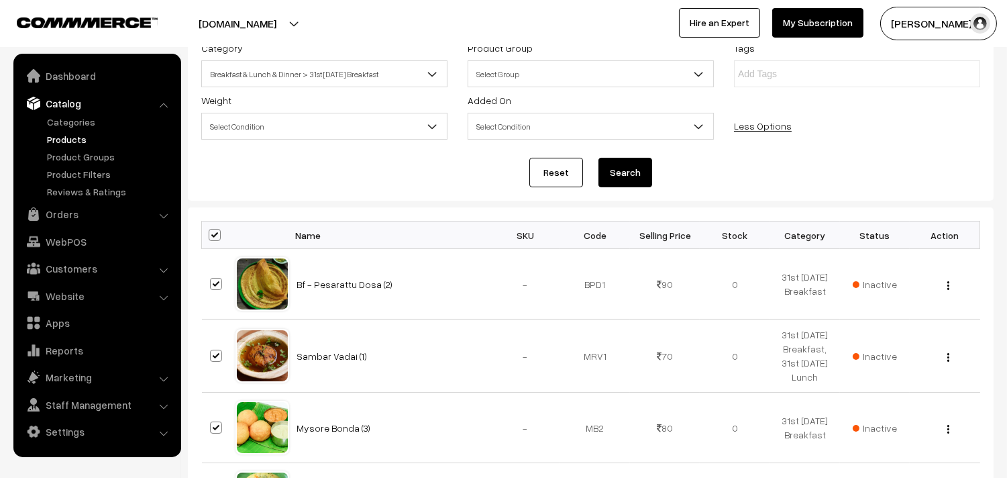
checkbox input "true"
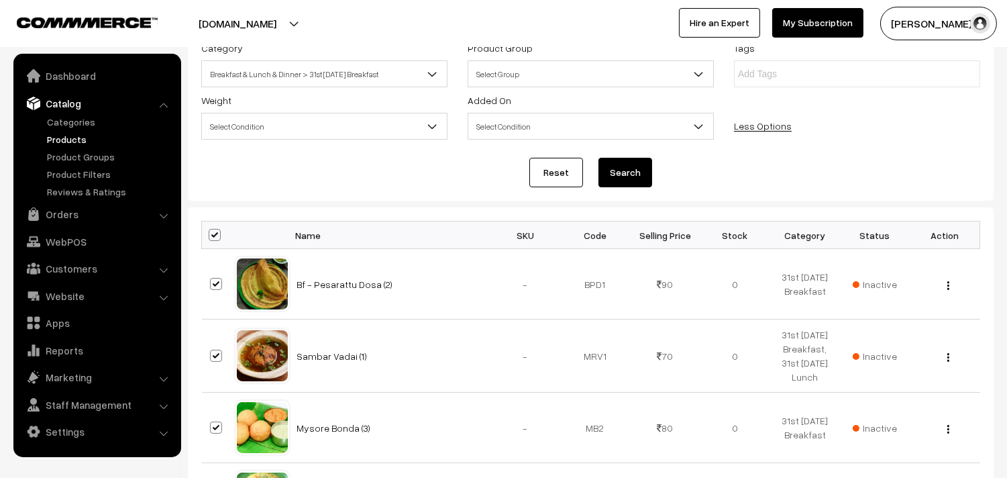
checkbox input "true"
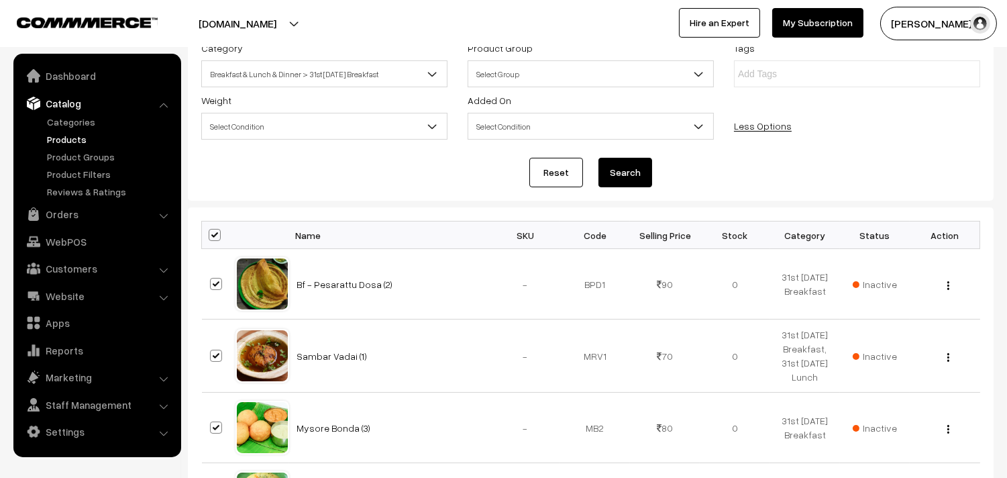
checkbox input "true"
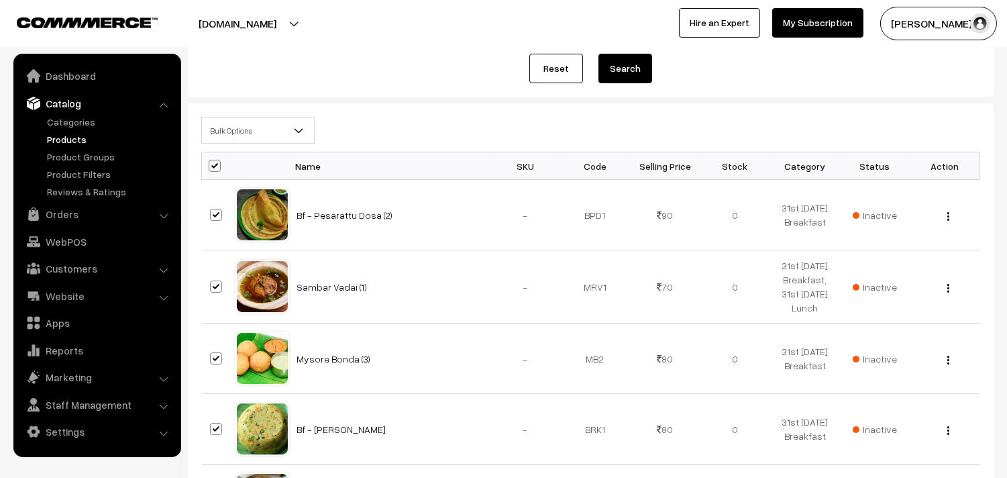
scroll to position [0, 0]
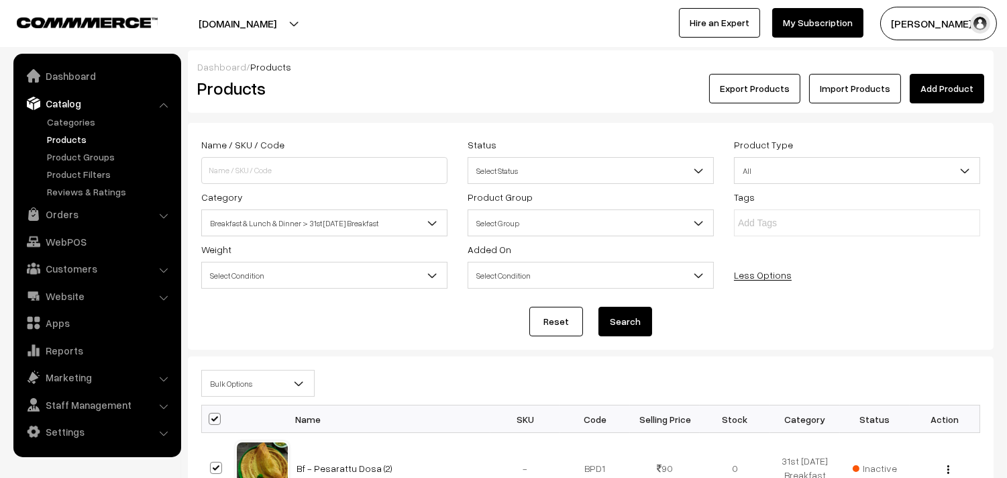
click at [256, 381] on span "Bulk Options" at bounding box center [258, 383] width 112 height 23
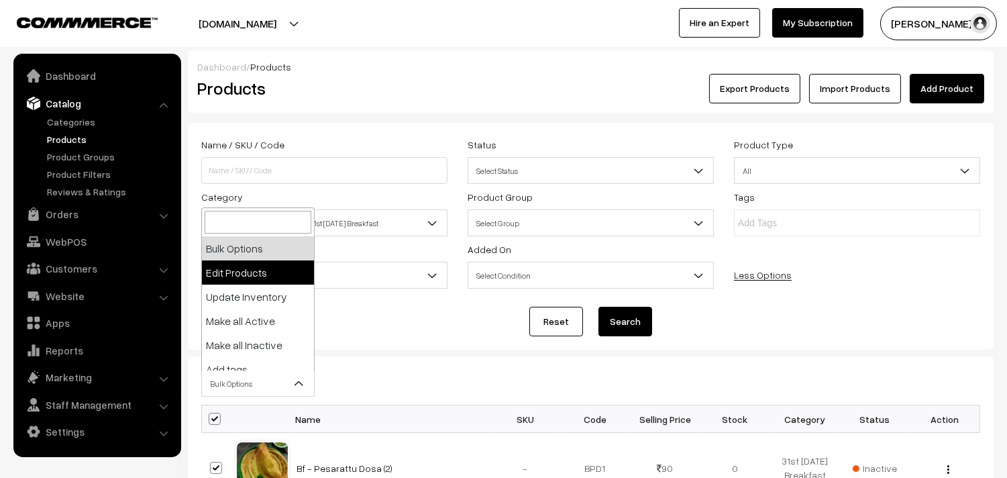
select select "editProduct"
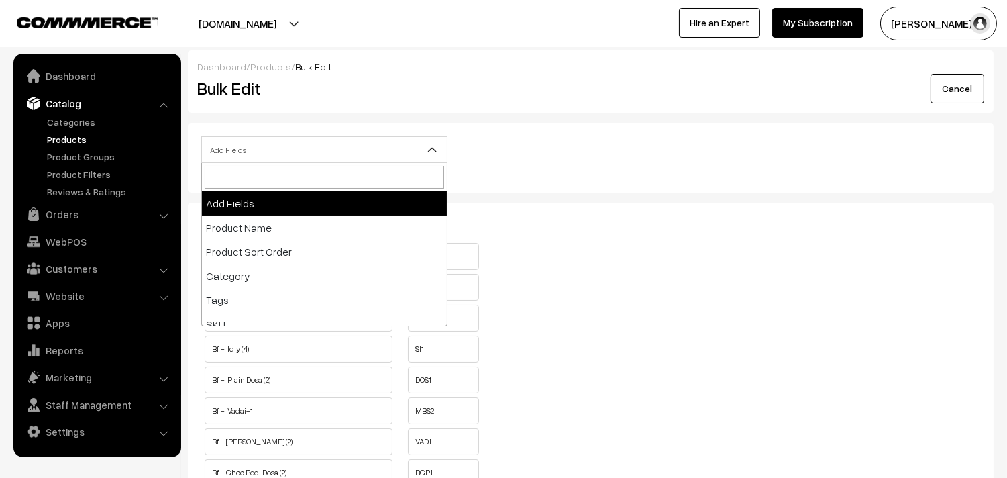
click at [306, 148] on span "Add Fields" at bounding box center [324, 149] width 245 height 23
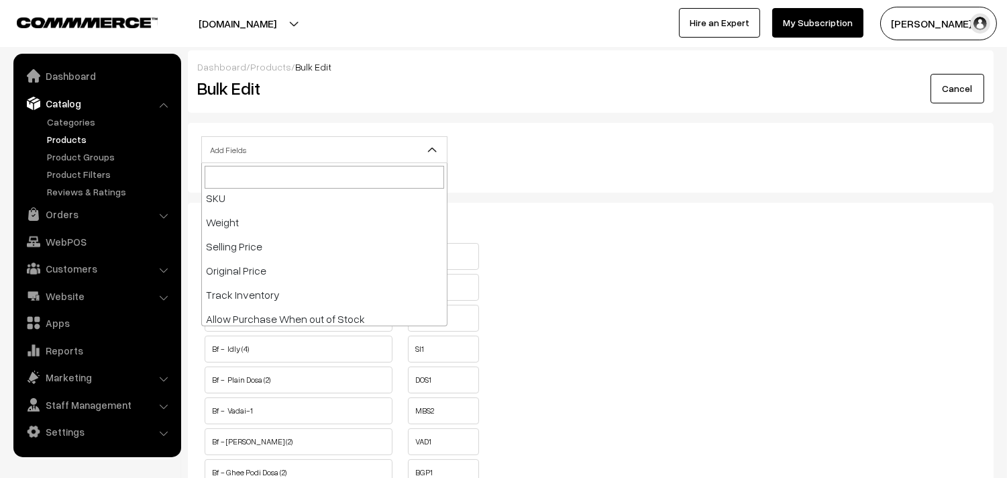
scroll to position [149, 0]
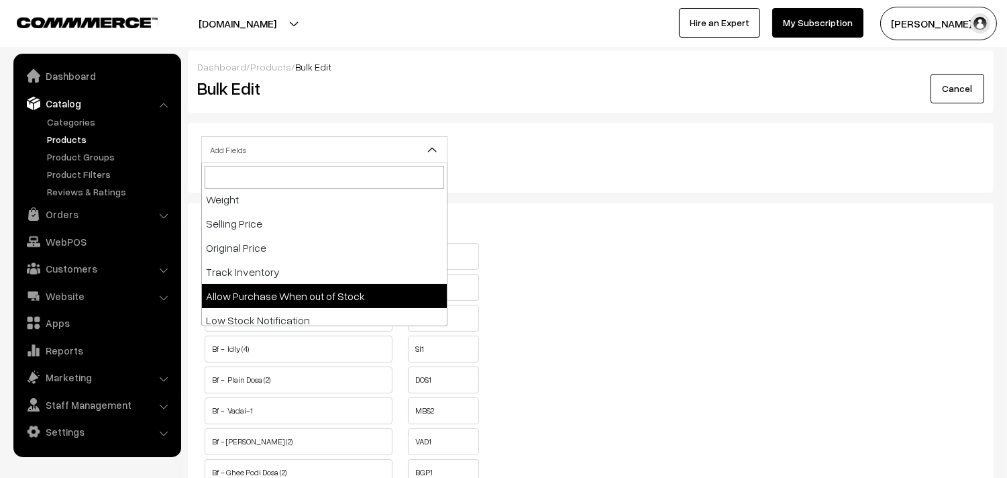
select select "allow-purchase"
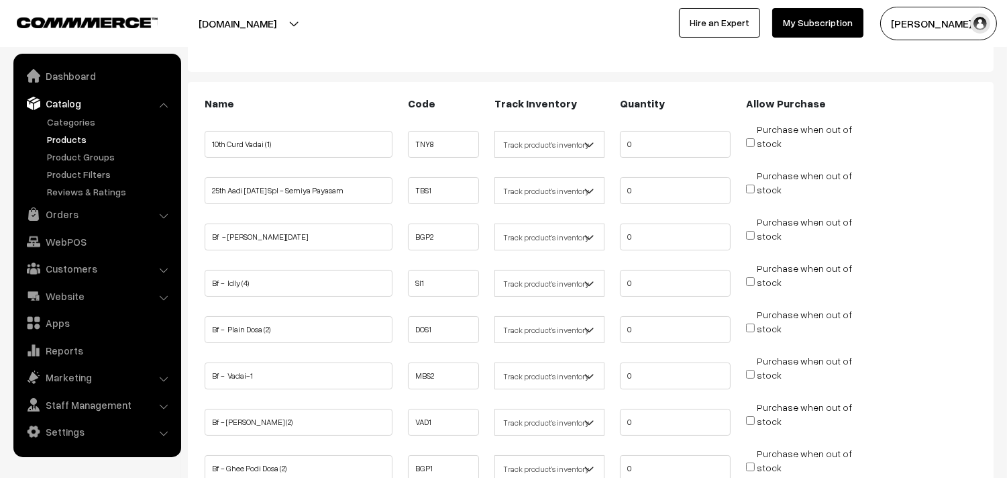
scroll to position [149, 0]
click at [749, 236] on input "Purchase when out of stock" at bounding box center [750, 235] width 9 height 9
checkbox input "true"
click at [755, 278] on span "Purchase when out of stock" at bounding box center [799, 281] width 106 height 13
click at [749, 279] on input "Purchase when out of stock" at bounding box center [750, 281] width 9 height 9
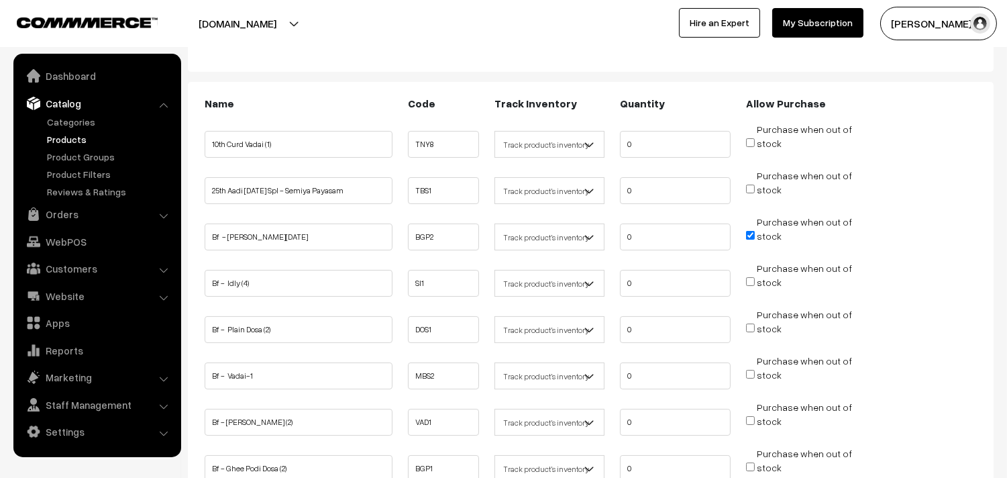
checkbox input "true"
click at [748, 327] on input "Purchase when out of stock" at bounding box center [750, 327] width 9 height 9
checkbox input "true"
click at [751, 374] on input "Purchase when out of stock" at bounding box center [750, 374] width 9 height 9
checkbox input "true"
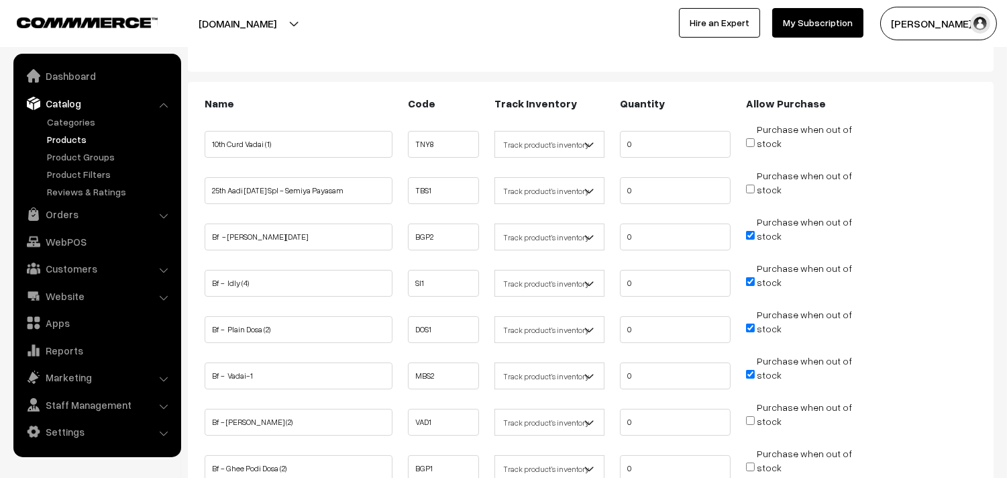
scroll to position [223, 0]
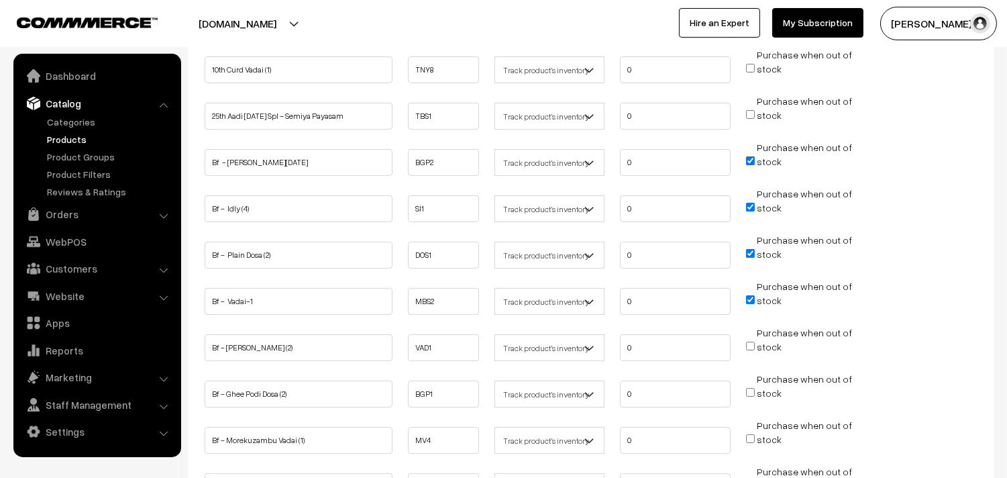
click at [753, 339] on span "Purchase when out of stock" at bounding box center [799, 345] width 106 height 13
click at [751, 345] on input "Purchase when out of stock" at bounding box center [750, 345] width 9 height 9
checkbox input "true"
click at [751, 388] on input "Purchase when out of stock" at bounding box center [750, 392] width 9 height 9
checkbox input "true"
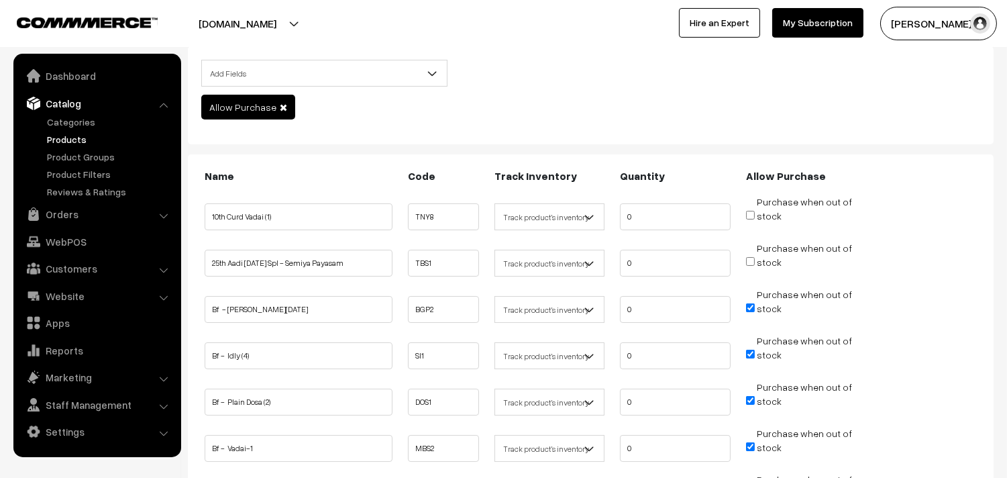
scroll to position [74, 0]
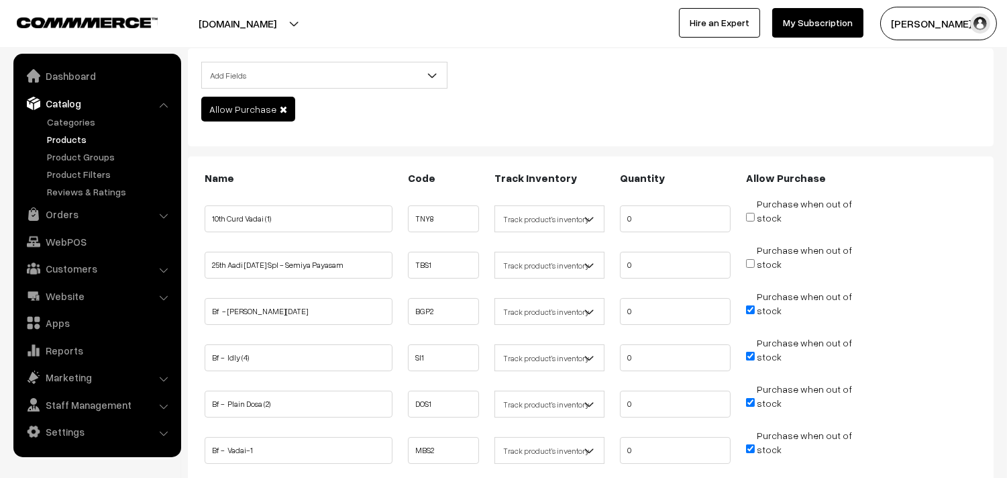
click at [750, 213] on input "Purchase when out of stock" at bounding box center [750, 217] width 9 height 9
checkbox input "true"
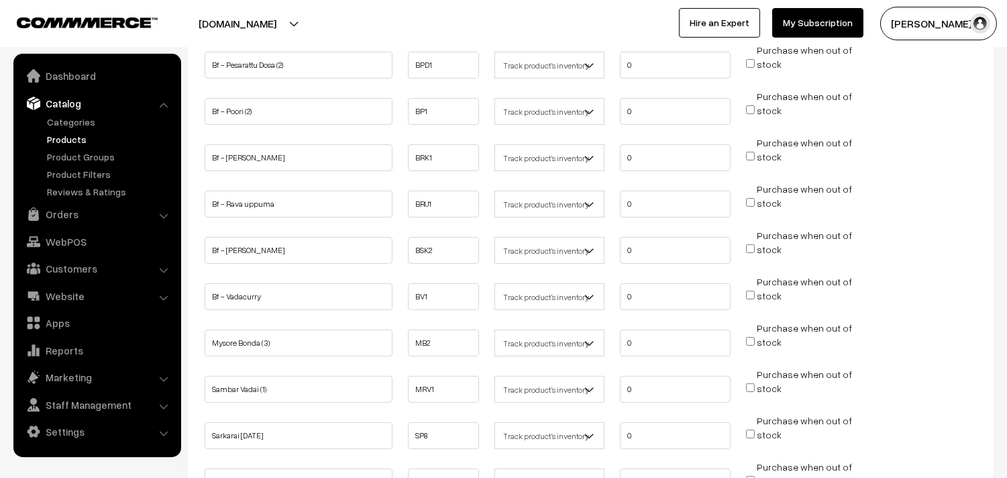
scroll to position [745, 0]
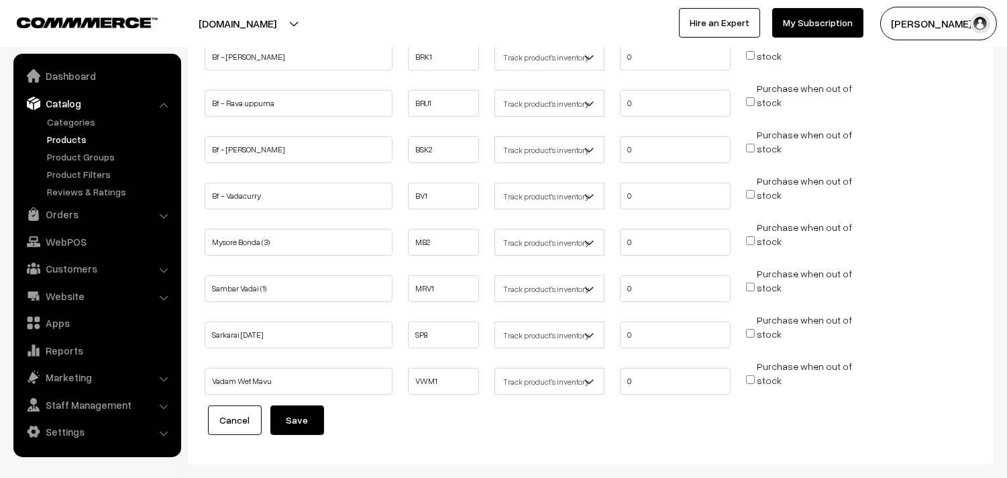
click at [753, 191] on input "Purchase when out of stock" at bounding box center [750, 194] width 9 height 9
checkbox input "true"
click at [323, 419] on button "Save" at bounding box center [297, 420] width 54 height 30
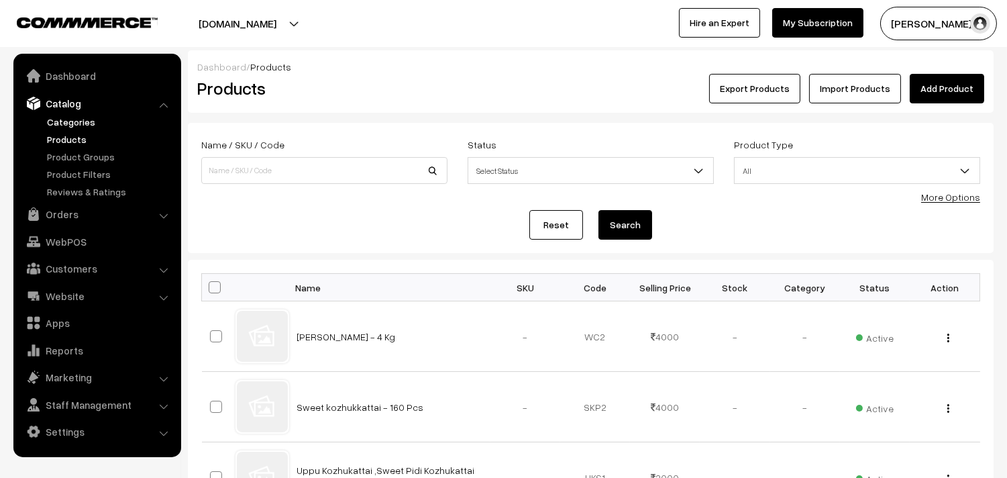
click at [71, 116] on link "Categories" at bounding box center [110, 122] width 133 height 14
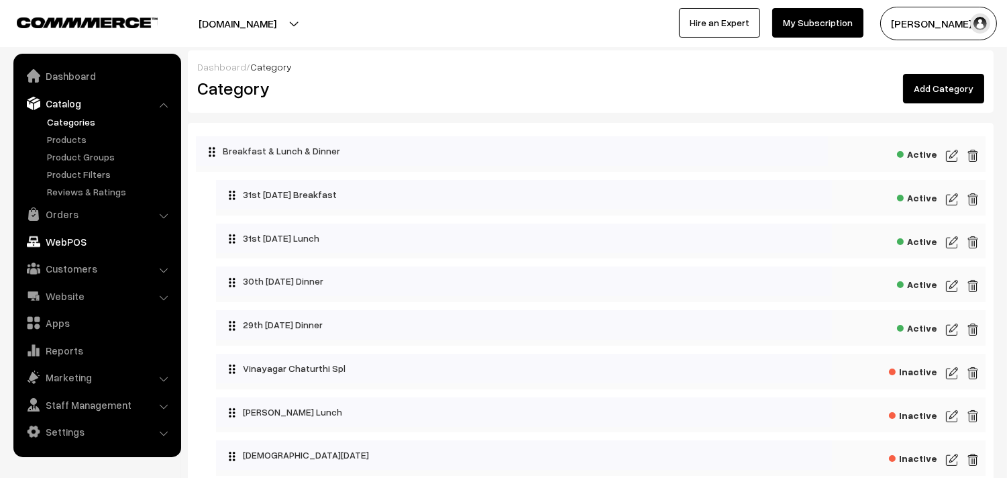
click at [76, 244] on link "WebPOS" at bounding box center [97, 241] width 160 height 24
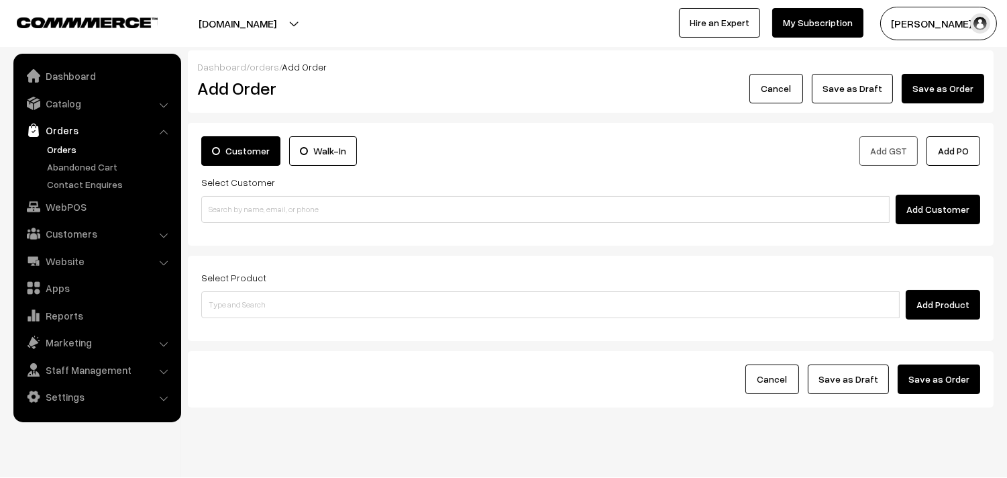
click at [70, 206] on link "WebPOS" at bounding box center [97, 207] width 160 height 24
click at [67, 252] on link "Website" at bounding box center [97, 261] width 160 height 24
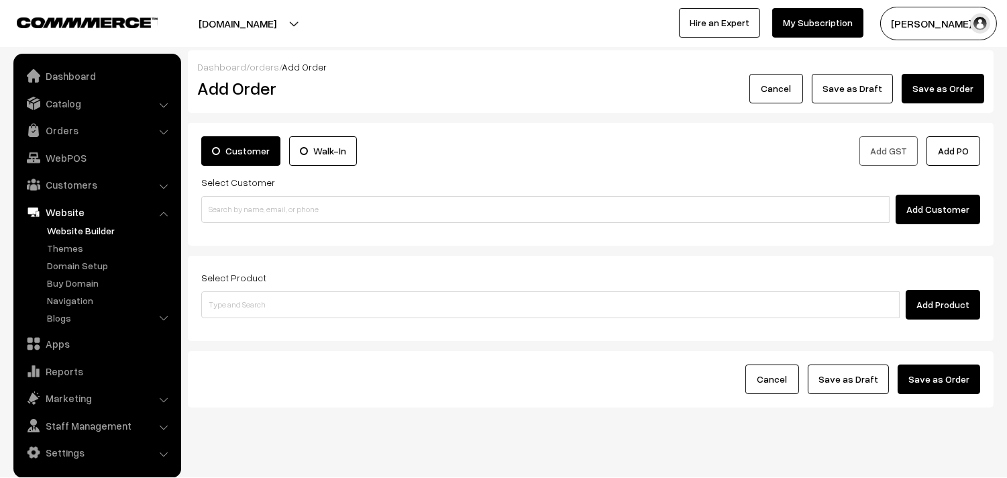
click at [68, 231] on link "Website Builder" at bounding box center [110, 230] width 133 height 14
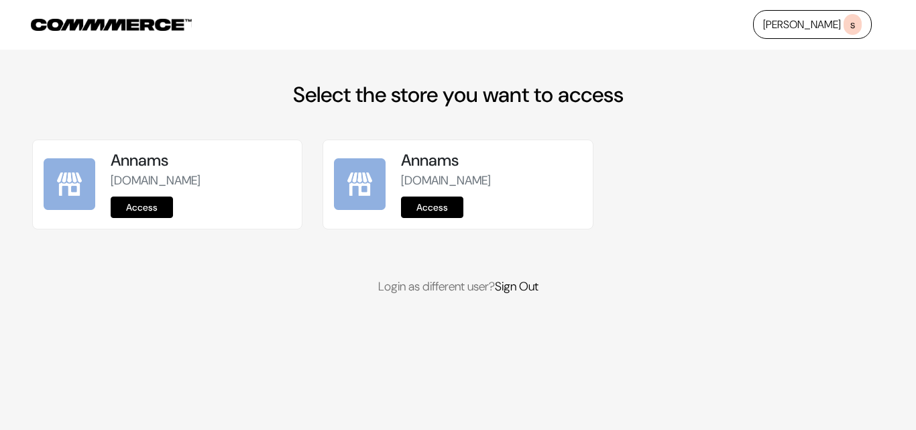
click at [141, 209] on link "Access" at bounding box center [142, 207] width 62 height 21
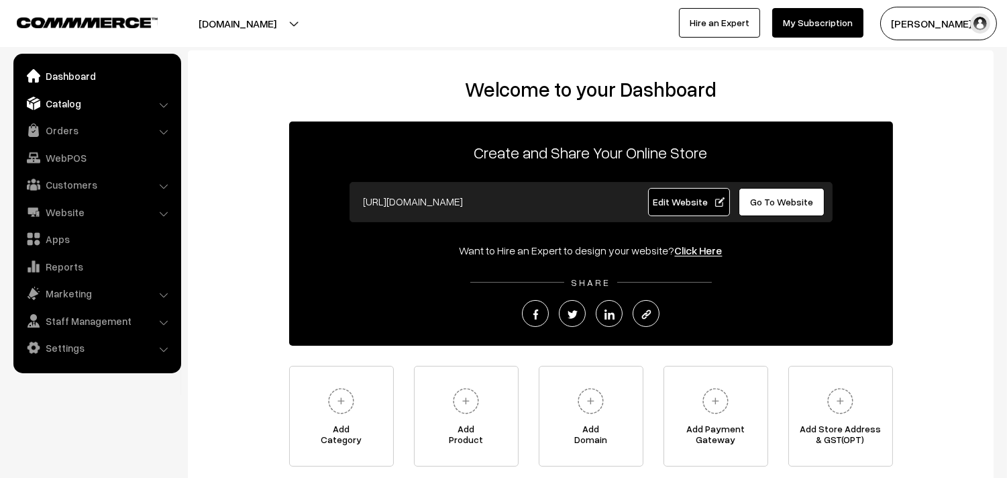
click at [71, 107] on link "Catalog" at bounding box center [97, 103] width 160 height 24
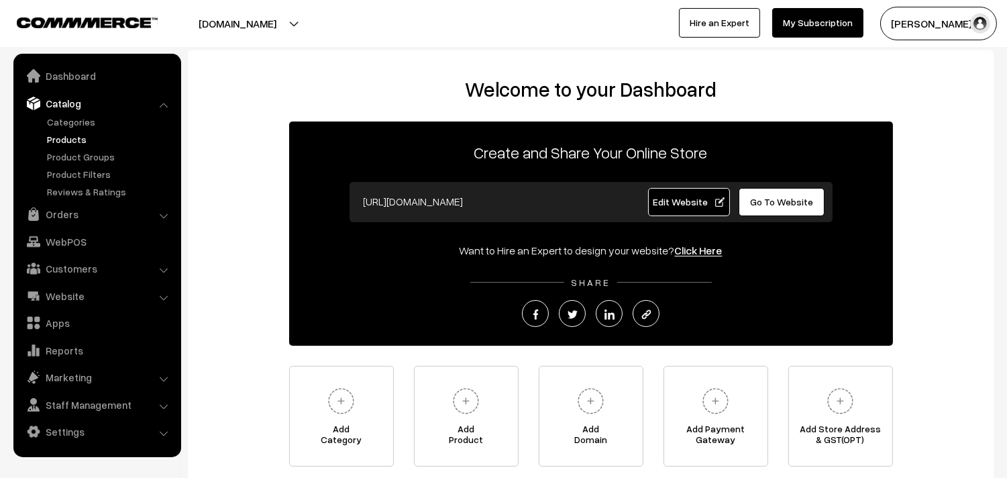
click at [68, 137] on link "Products" at bounding box center [110, 139] width 133 height 14
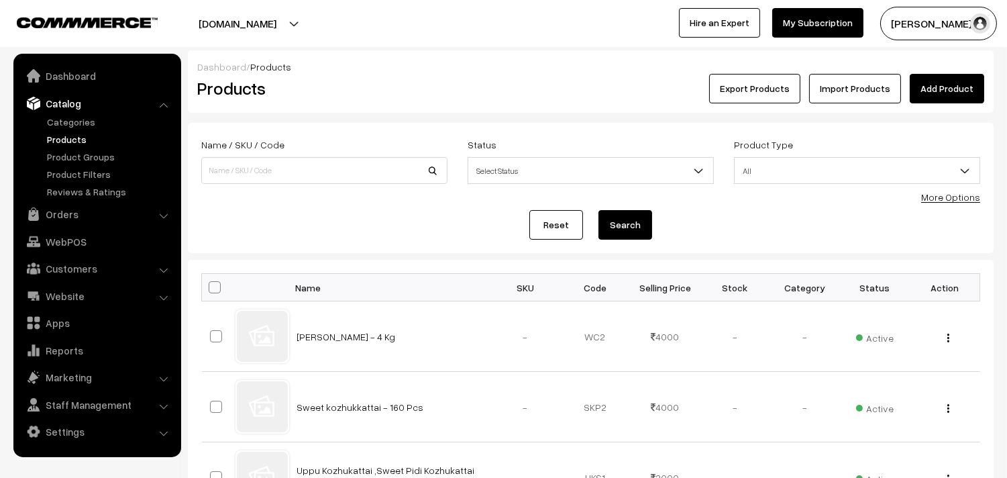
click at [959, 203] on div "More Options" at bounding box center [950, 197] width 59 height 14
click at [949, 199] on link "More Options" at bounding box center [950, 196] width 59 height 11
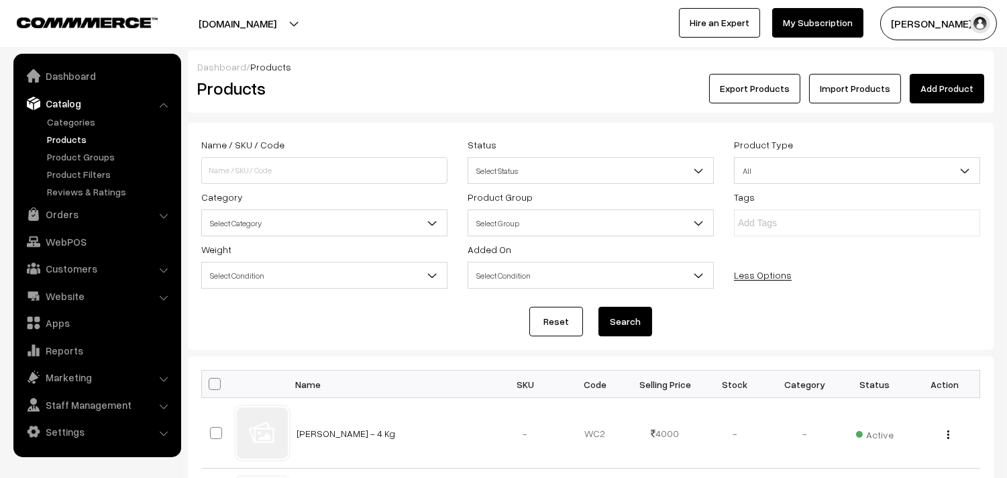
click at [277, 220] on span "Select Category" at bounding box center [324, 222] width 245 height 23
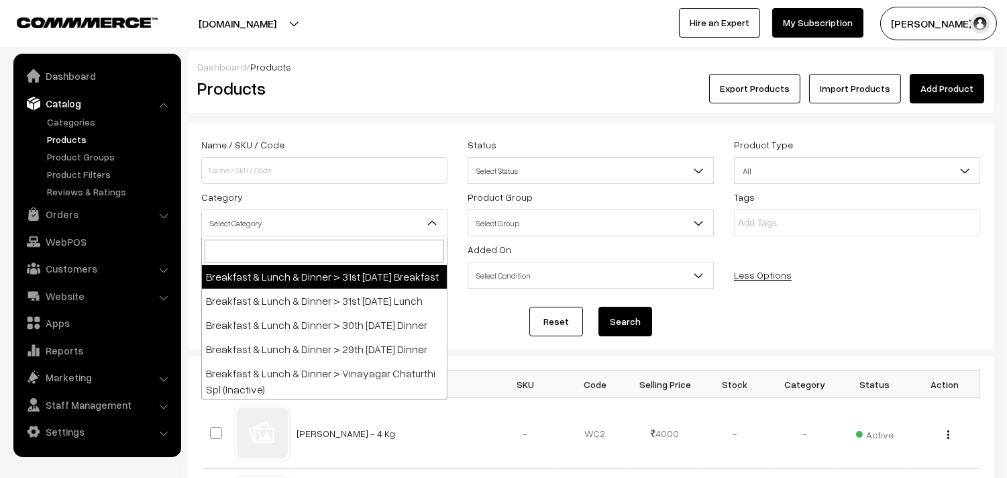
scroll to position [74, 0]
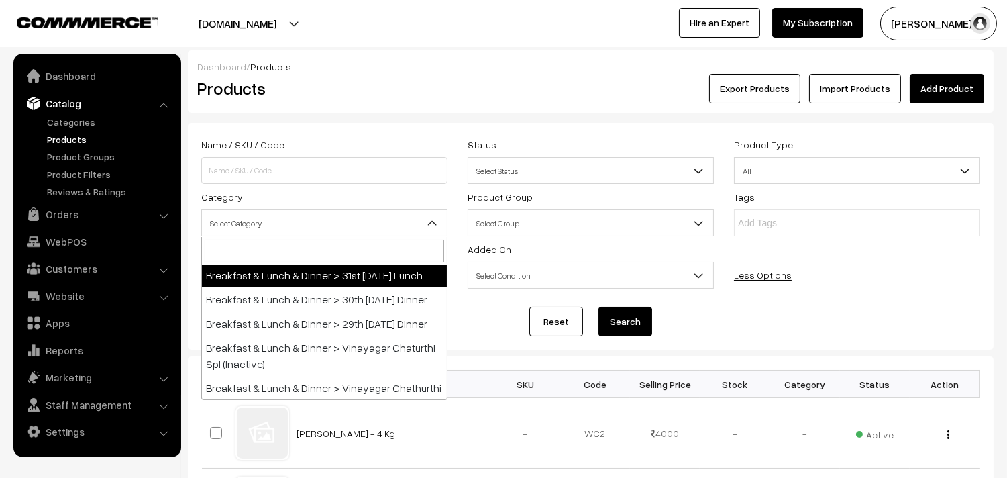
select select "95"
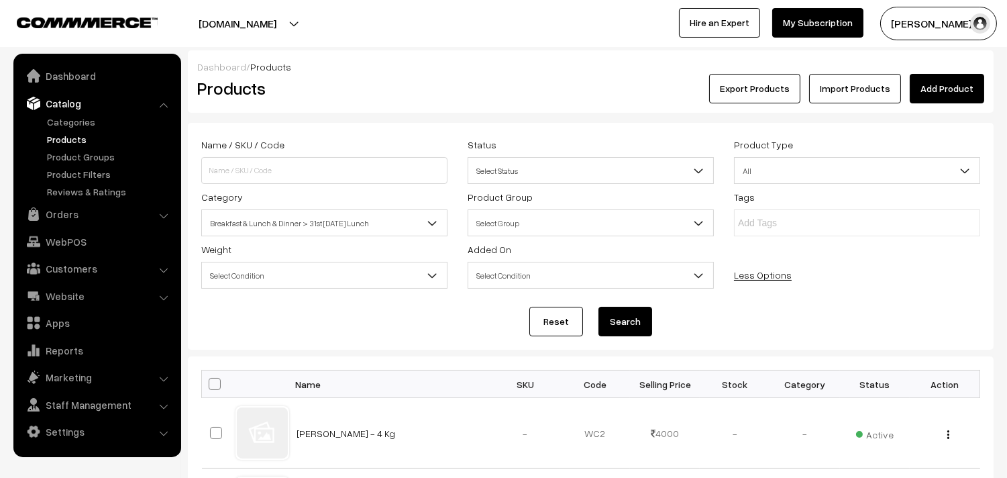
click at [641, 317] on button "Search" at bounding box center [625, 322] width 54 height 30
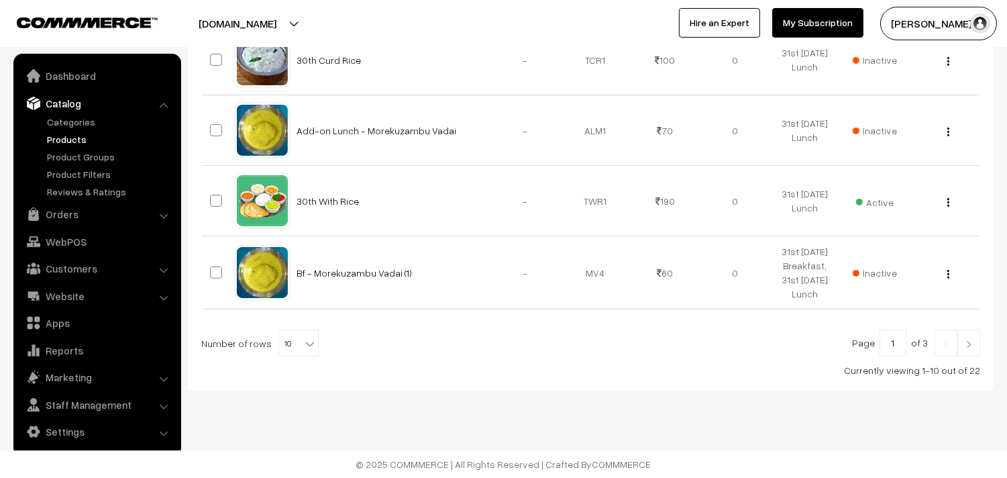
scroll to position [800, 0]
click at [290, 341] on span "10" at bounding box center [298, 343] width 39 height 27
select select "100"
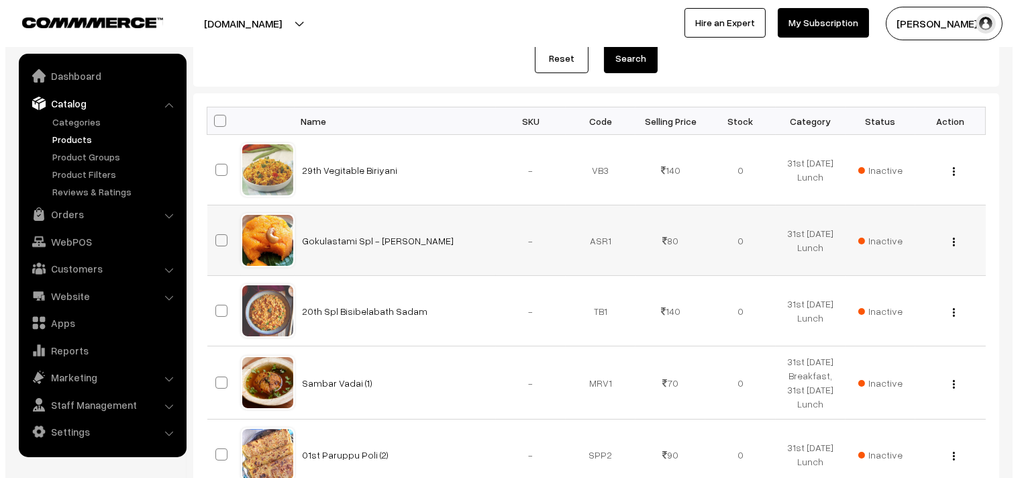
scroll to position [298, 0]
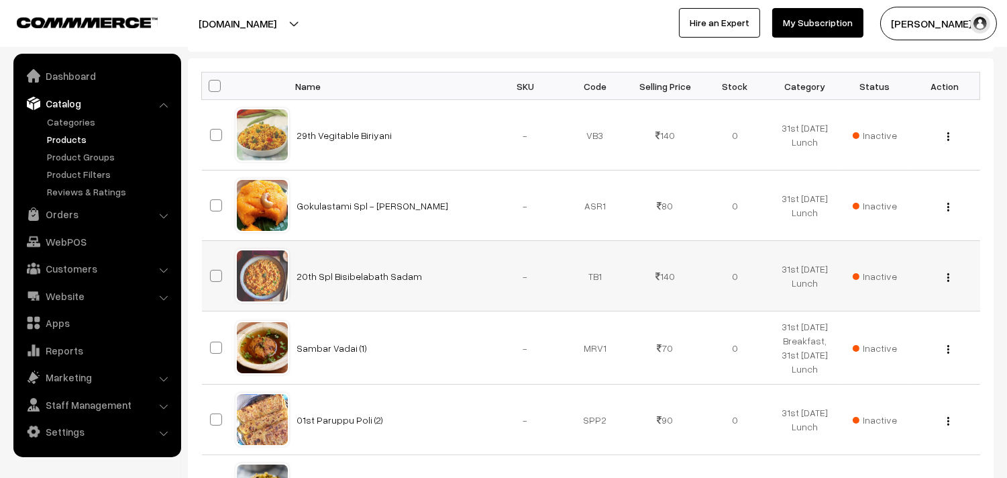
click at [861, 274] on span "Inactive" at bounding box center [875, 276] width 44 height 14
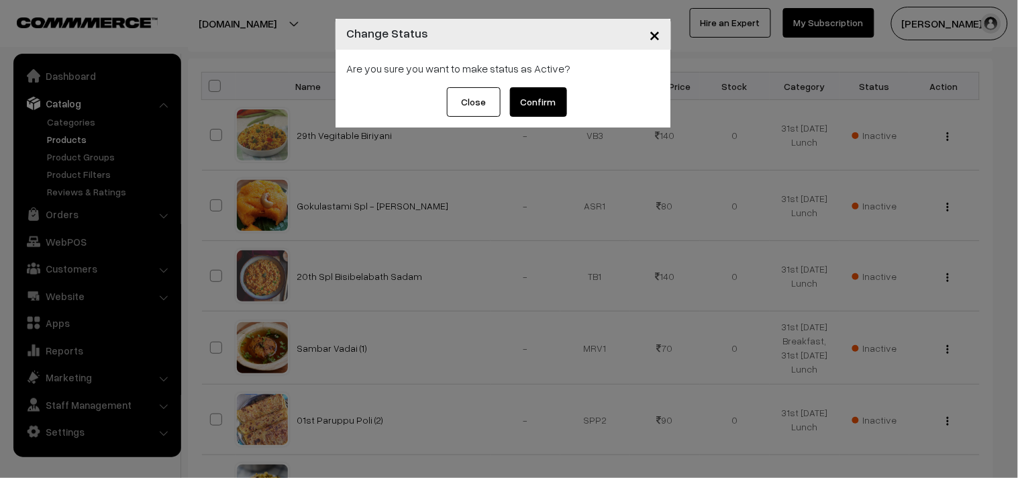
click at [539, 98] on button "Confirm" at bounding box center [538, 102] width 57 height 30
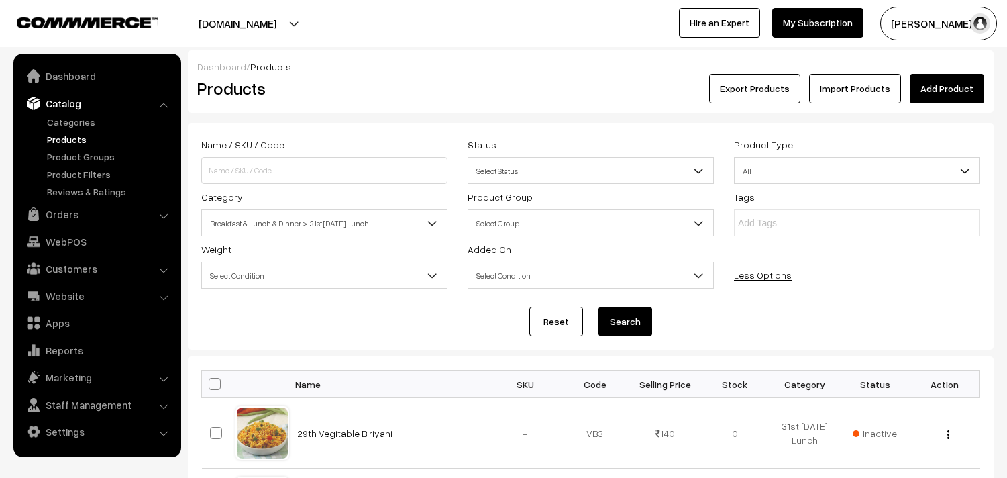
scroll to position [298, 0]
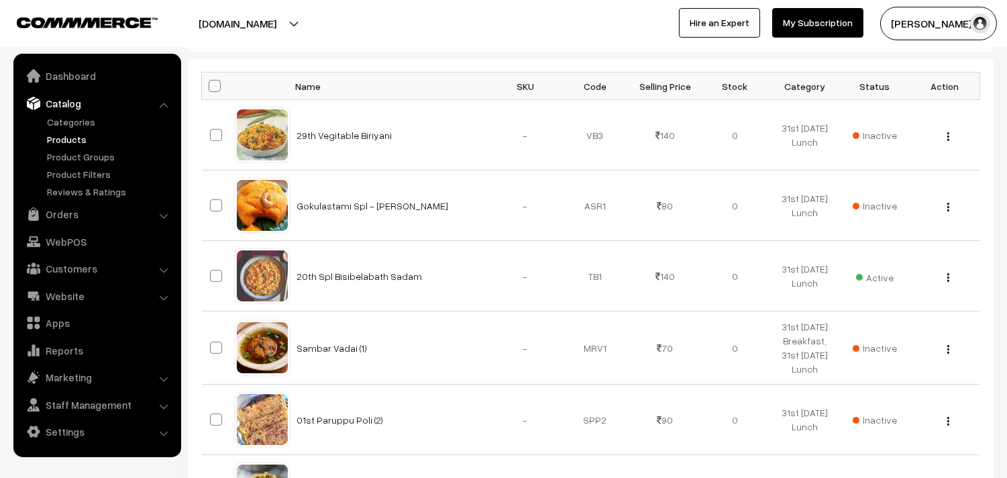
click at [945, 278] on div "View Edit" at bounding box center [945, 276] width 54 height 14
click at [947, 273] on img "button" at bounding box center [948, 277] width 2 height 9
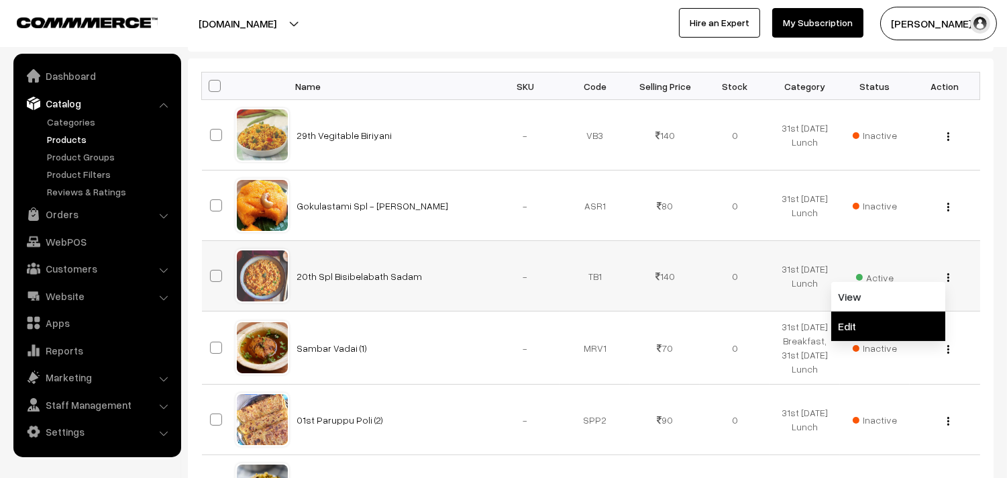
click at [855, 319] on link "Edit" at bounding box center [888, 326] width 114 height 30
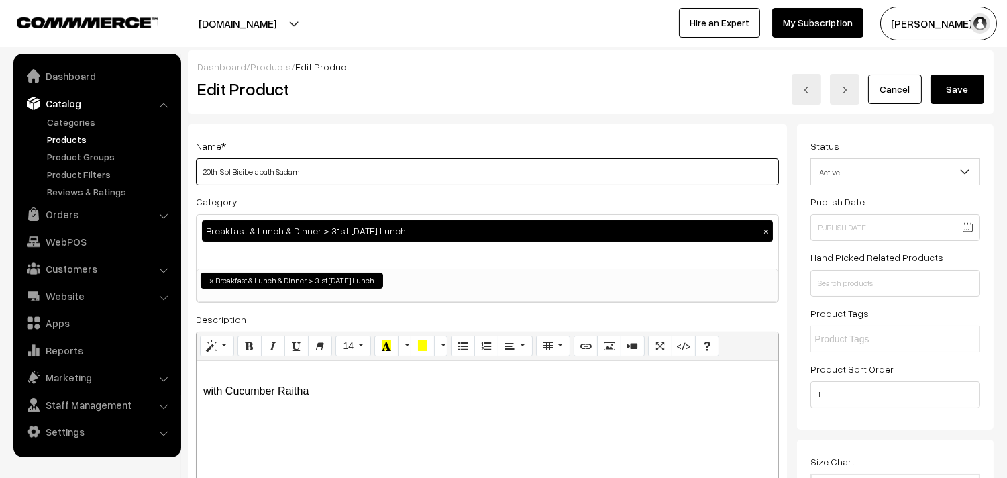
drag, startPoint x: 221, startPoint y: 166, endPoint x: 197, endPoint y: 170, distance: 24.4
click at [197, 170] on input "20th Spl Bisibelabath Sadam" at bounding box center [487, 171] width 583 height 27
type input "31st Spl Bisibelabath Sadam"
click at [943, 84] on button "Save" at bounding box center [957, 89] width 54 height 30
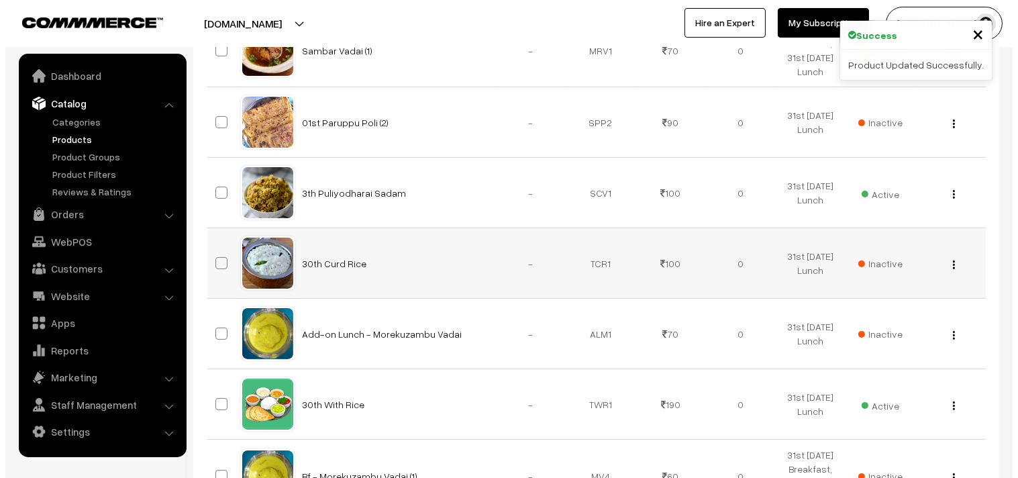
scroll to position [596, 0]
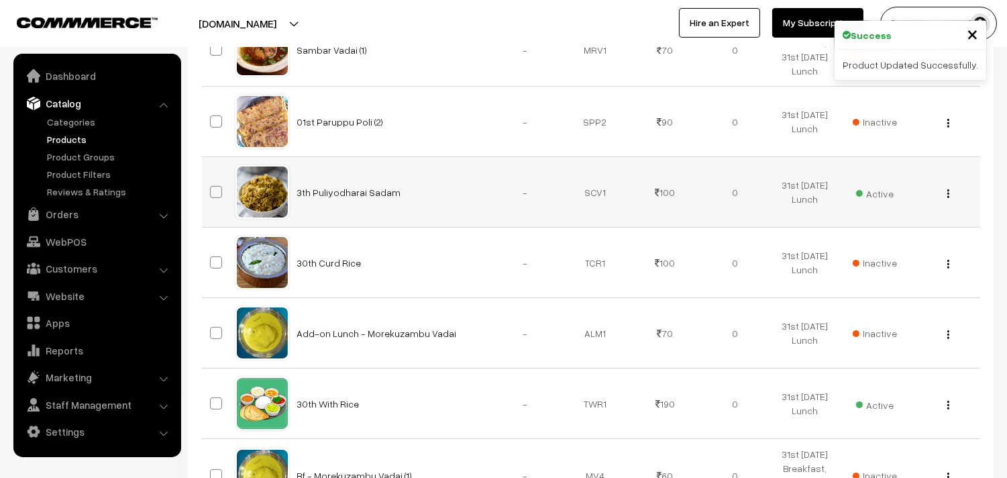
click at [887, 192] on span "Active" at bounding box center [875, 191] width 38 height 17
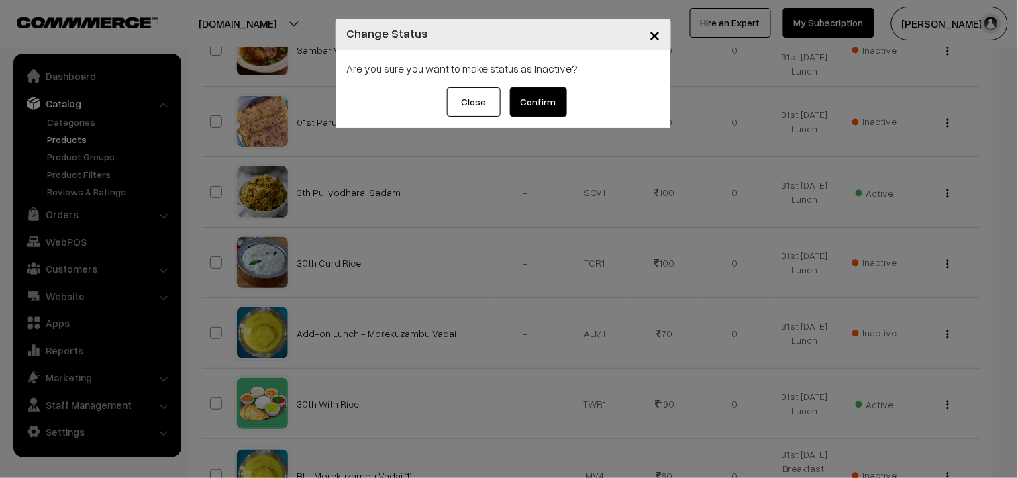
click at [541, 99] on button "Confirm" at bounding box center [538, 102] width 57 height 30
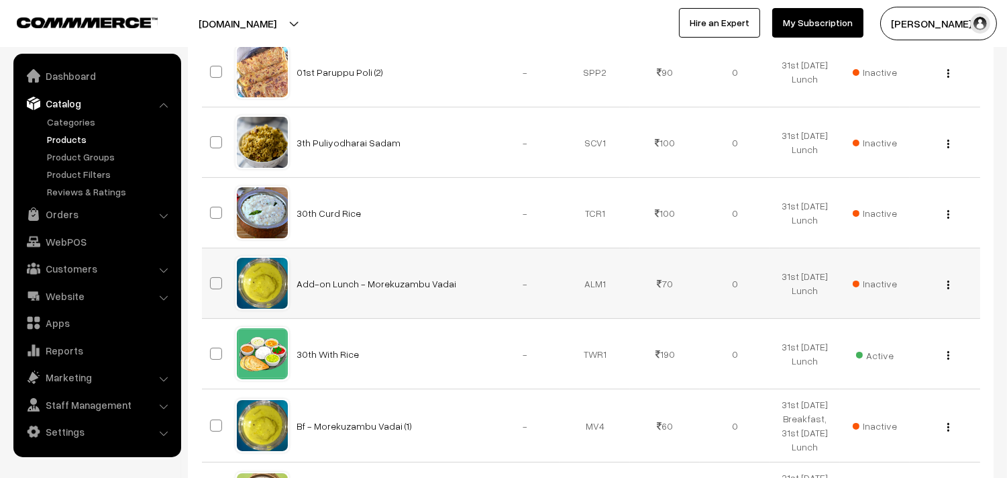
scroll to position [671, 0]
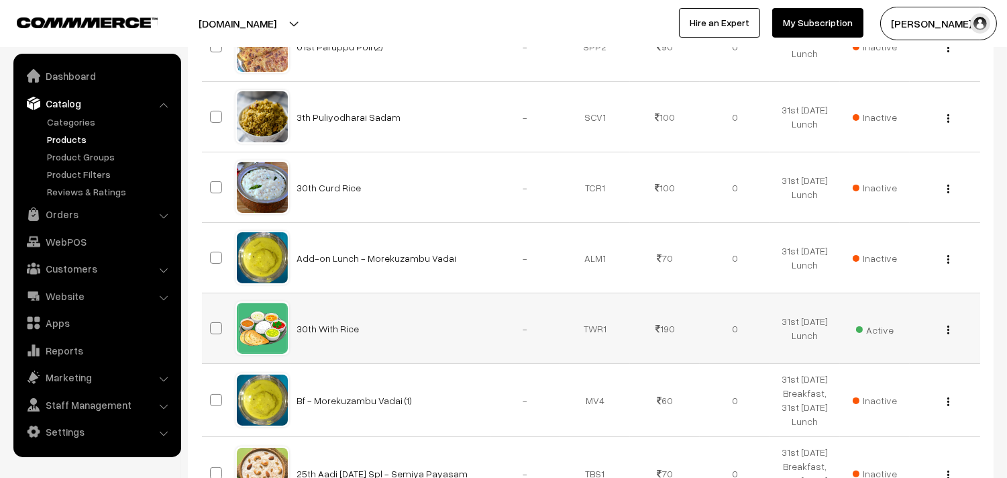
click at [947, 329] on img "button" at bounding box center [948, 329] width 2 height 9
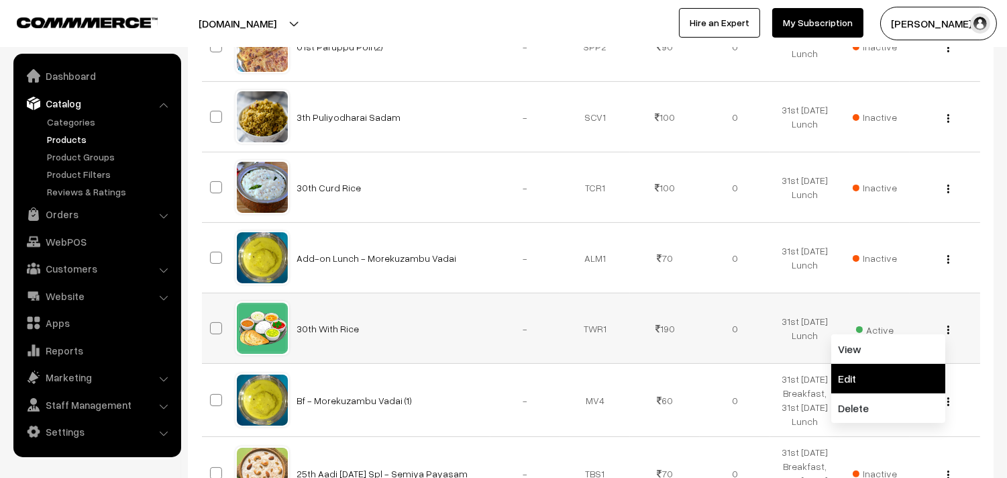
click at [862, 376] on link "Edit" at bounding box center [888, 379] width 114 height 30
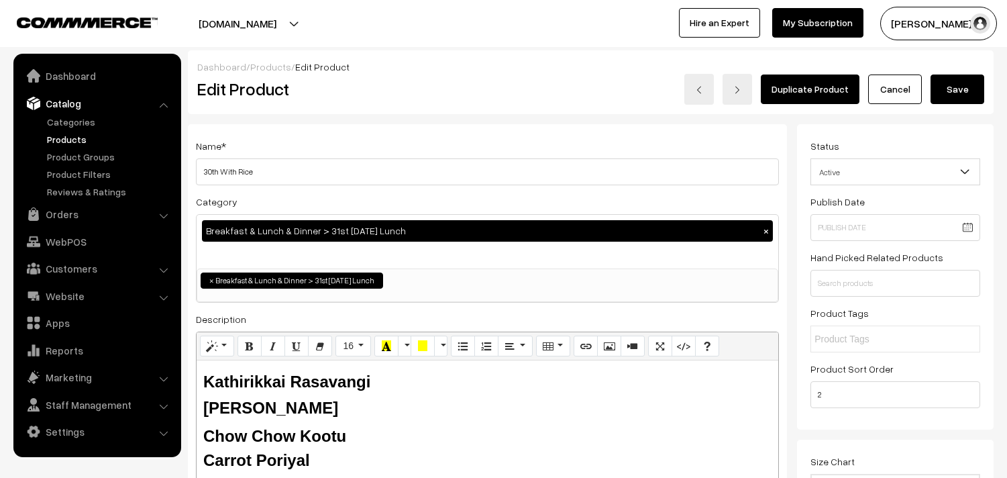
click at [420, 160] on input "30th With Rice" at bounding box center [487, 171] width 583 height 27
drag, startPoint x: 217, startPoint y: 170, endPoint x: 178, endPoint y: 170, distance: 38.2
type input "31st With Rice"
drag, startPoint x: 387, startPoint y: 374, endPoint x: 164, endPoint y: 320, distance: 229.3
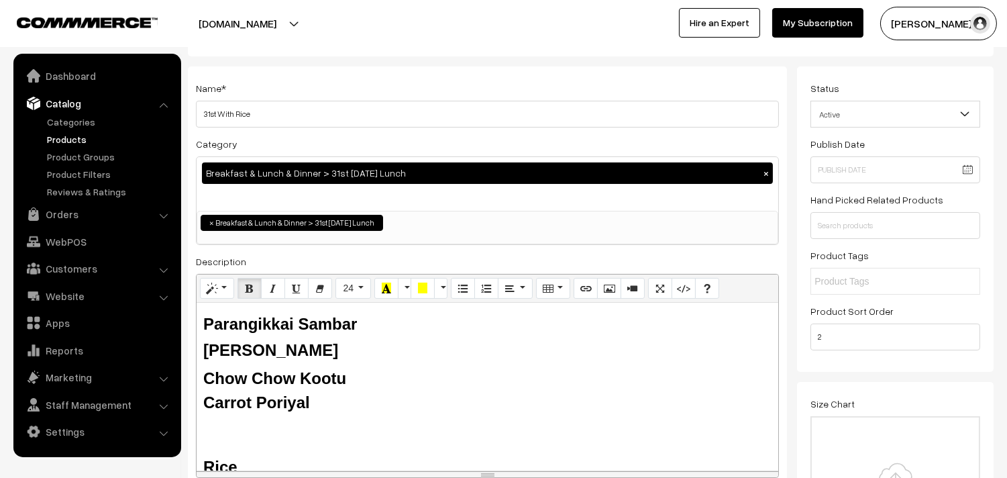
scroll to position [74, 0]
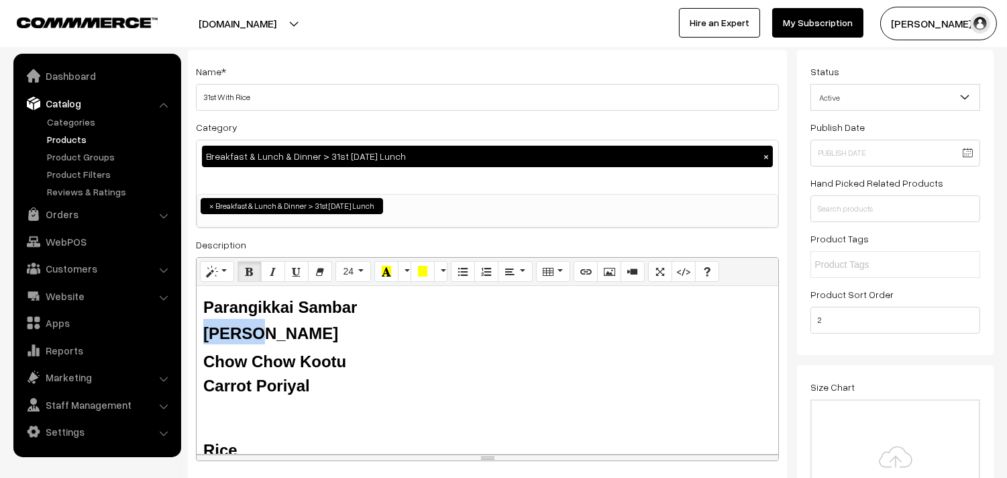
drag, startPoint x: 253, startPoint y: 333, endPoint x: 193, endPoint y: 331, distance: 60.4
click at [192, 333] on div "Name * 31st With Rice Category Breakfast & Lunch & Dinner > 31st Sunday Lunch ×…" at bounding box center [487, 266] width 599 height 433
drag, startPoint x: 231, startPoint y: 360, endPoint x: 182, endPoint y: 360, distance: 49.6
drag, startPoint x: 258, startPoint y: 379, endPoint x: 189, endPoint y: 380, distance: 69.1
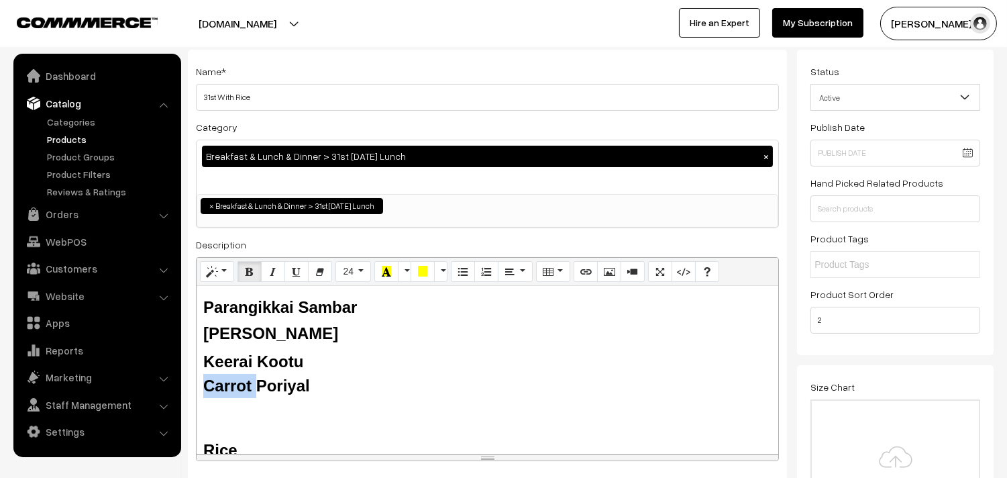
click at [189, 380] on div "Name * 31st With Rice Category Breakfast & Lunch & Dinner > 31st Sunday Lunch ×…" at bounding box center [487, 266] width 599 height 433
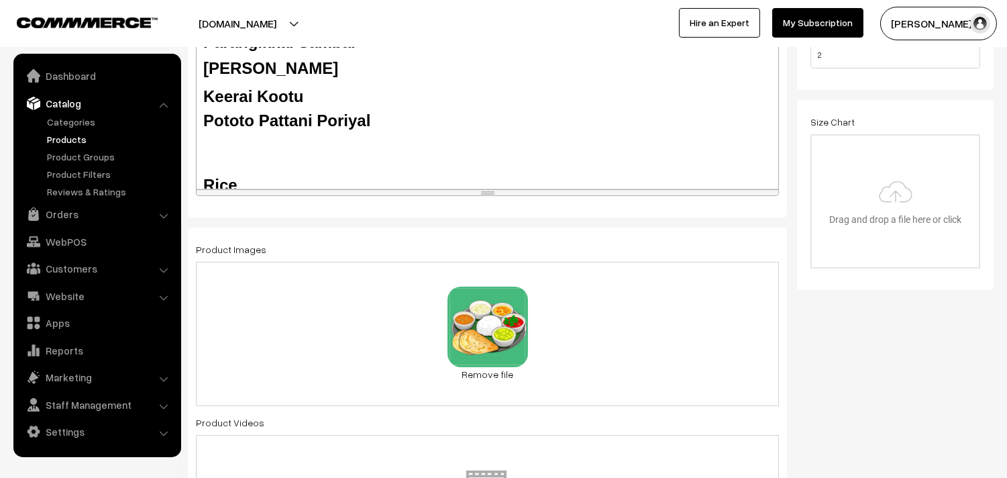
scroll to position [149, 0]
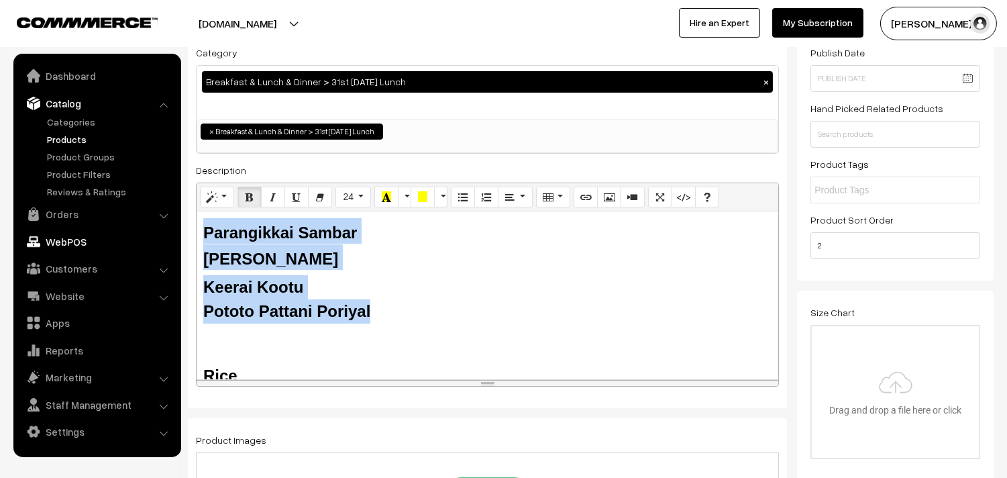
drag, startPoint x: 380, startPoint y: 307, endPoint x: 176, endPoint y: 231, distance: 217.6
copy div "Parangikkai Sambar Kalyana Rasam Keerai Kootu Pototo Pattani Poriyal"
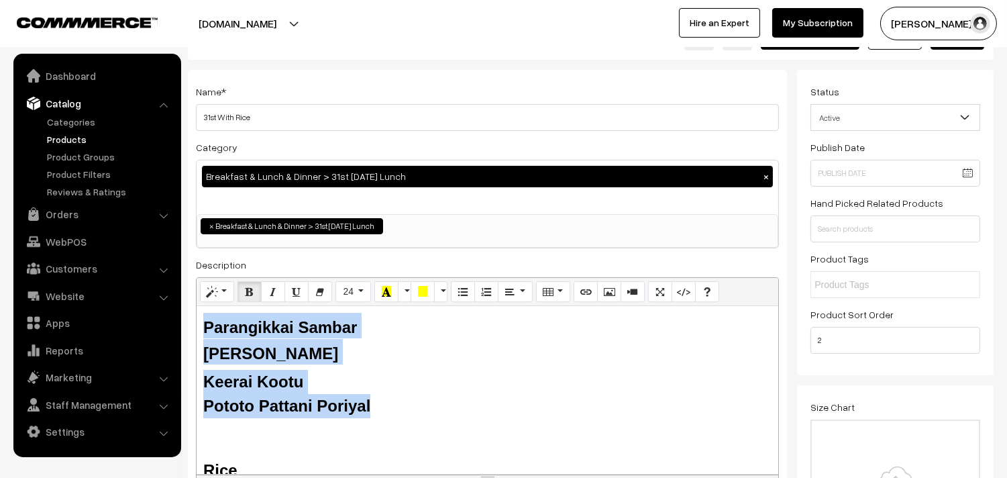
scroll to position [0, 0]
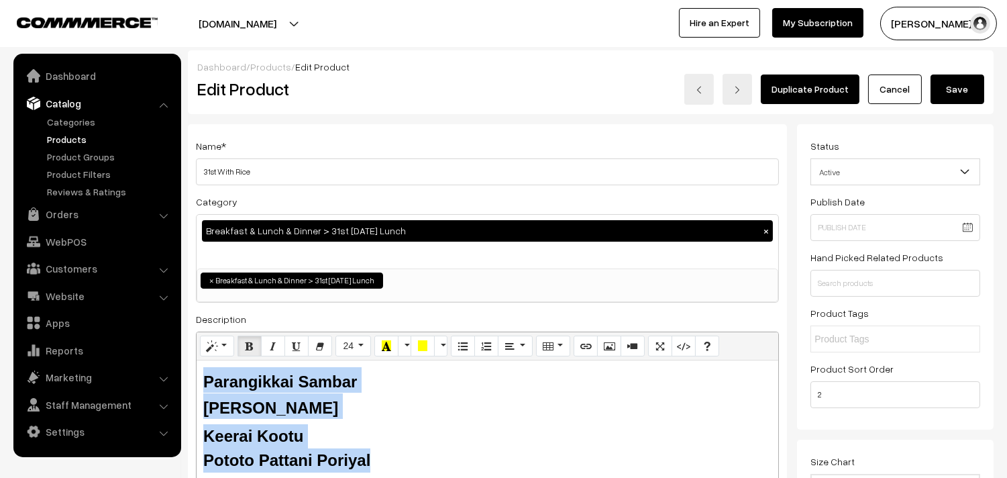
click at [963, 96] on button "Save" at bounding box center [957, 89] width 54 height 30
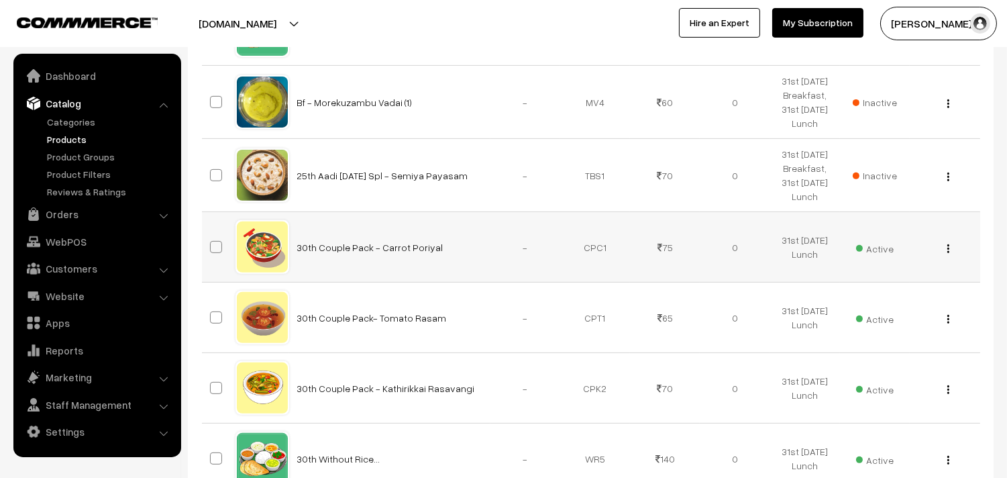
scroll to position [1043, 0]
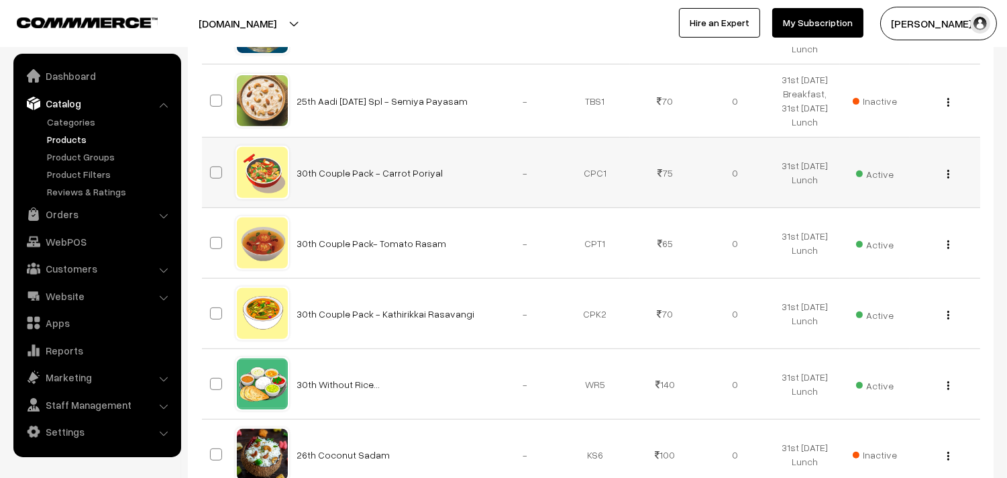
click at [949, 168] on div "View Edit Delete" at bounding box center [945, 173] width 54 height 14
click at [945, 172] on div "View Edit Delete" at bounding box center [945, 173] width 54 height 14
drag, startPoint x: 948, startPoint y: 171, endPoint x: 939, endPoint y: 173, distance: 9.0
click at [947, 170] on img "button" at bounding box center [948, 174] width 2 height 9
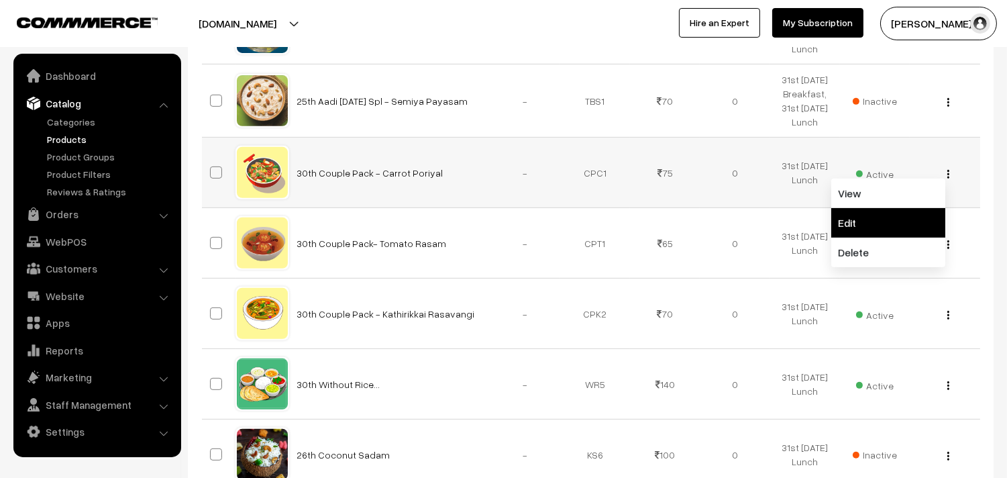
click at [882, 219] on link "Edit" at bounding box center [888, 223] width 114 height 30
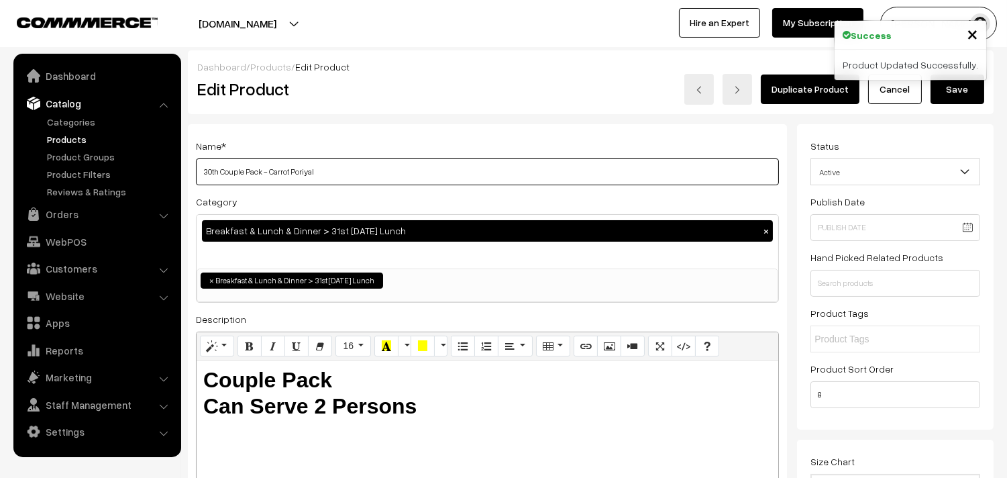
click at [219, 173] on input "30th Couple Pack - Carrot Poriyal" at bounding box center [487, 171] width 583 height 27
click at [363, 172] on input "30th Couple Pack - Carrot Poriyal" at bounding box center [487, 171] width 583 height 27
drag, startPoint x: 219, startPoint y: 172, endPoint x: 161, endPoint y: 171, distance: 57.7
drag, startPoint x: 267, startPoint y: 170, endPoint x: 353, endPoint y: 176, distance: 86.1
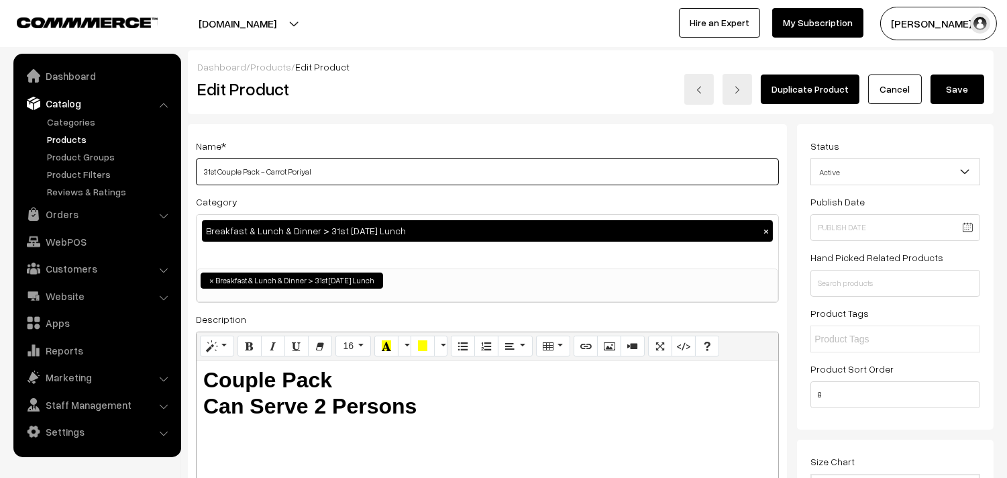
click at [353, 176] on input "31st Couple Pack - Carrot Poriyal" at bounding box center [487, 171] width 583 height 27
type input "31st Couple Pack - Pototo Pattani Poriyal"
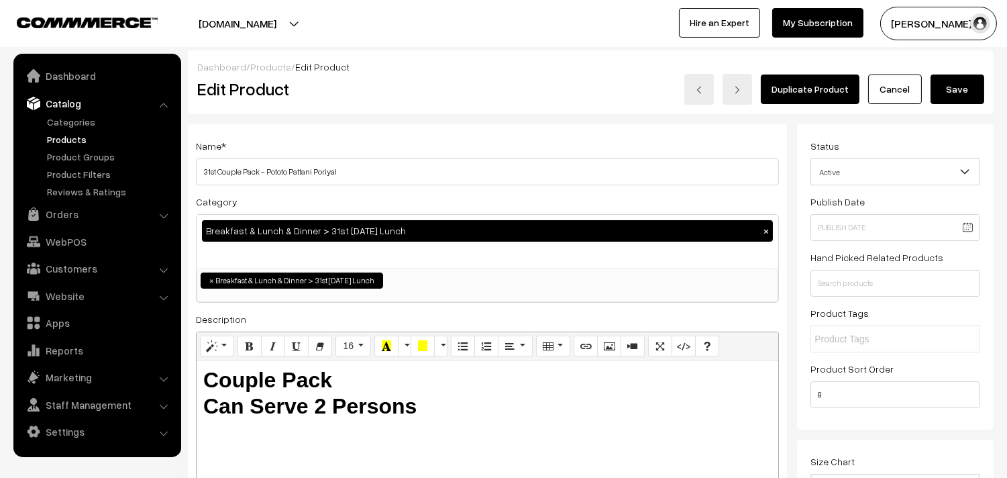
click at [949, 96] on button "Save" at bounding box center [957, 89] width 54 height 30
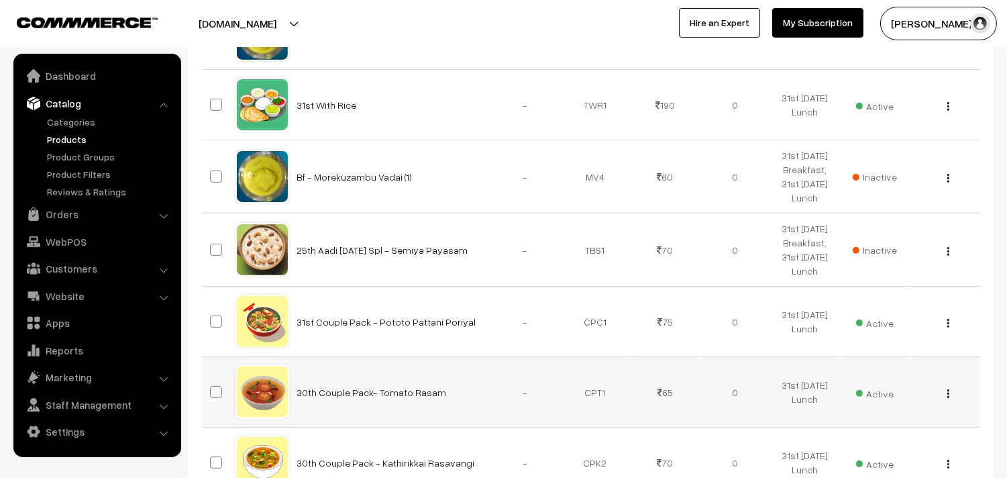
scroll to position [969, 0]
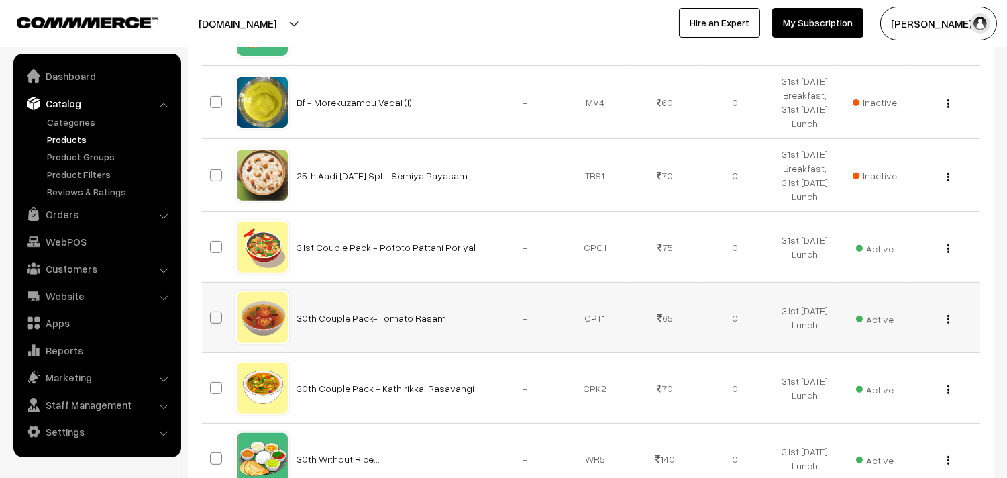
click at [948, 322] on img "button" at bounding box center [948, 319] width 2 height 9
click at [875, 365] on link "Edit" at bounding box center [888, 368] width 114 height 30
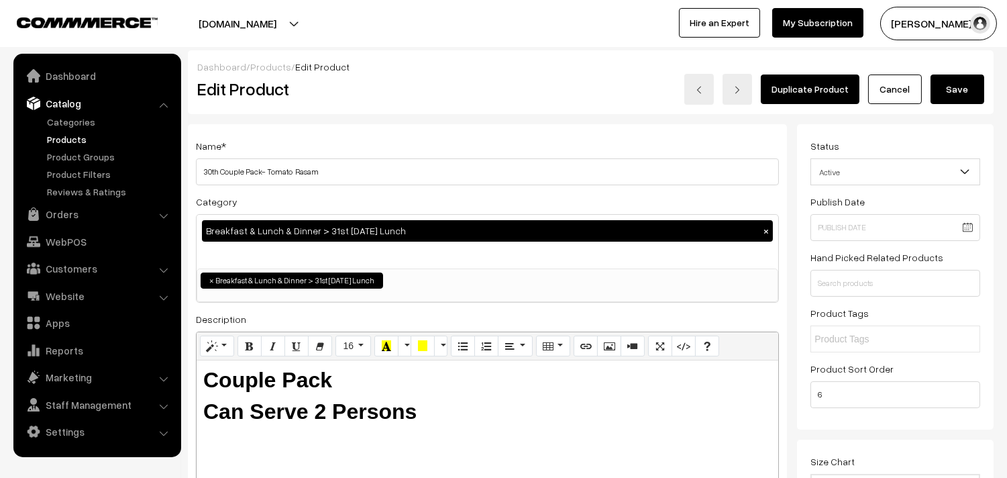
drag, startPoint x: 218, startPoint y: 168, endPoint x: 177, endPoint y: 168, distance: 40.9
drag, startPoint x: 265, startPoint y: 166, endPoint x: 292, endPoint y: 166, distance: 26.8
click at [292, 166] on input "31st Couple Pack- Tomato Rasam" at bounding box center [487, 171] width 583 height 27
type input "31st Couple Pack- Kalyana Rasam"
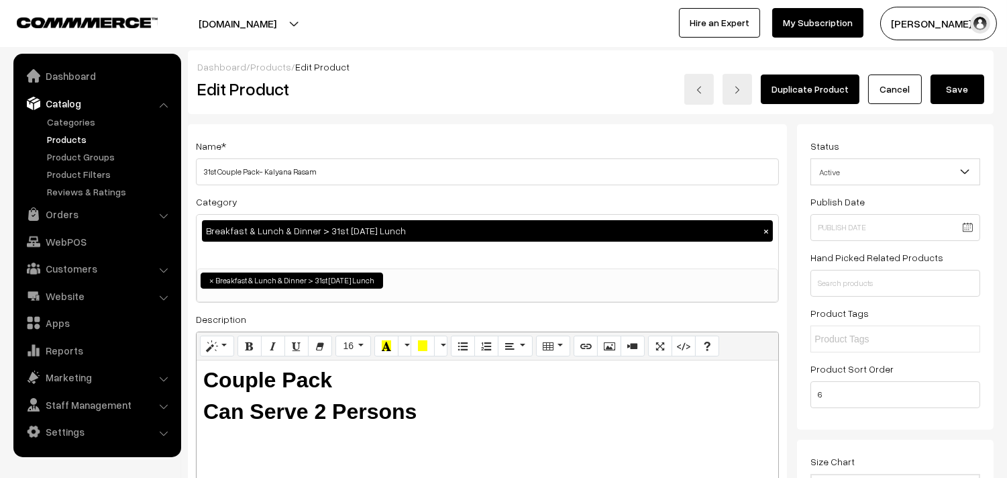
click at [958, 83] on button "Save" at bounding box center [957, 89] width 54 height 30
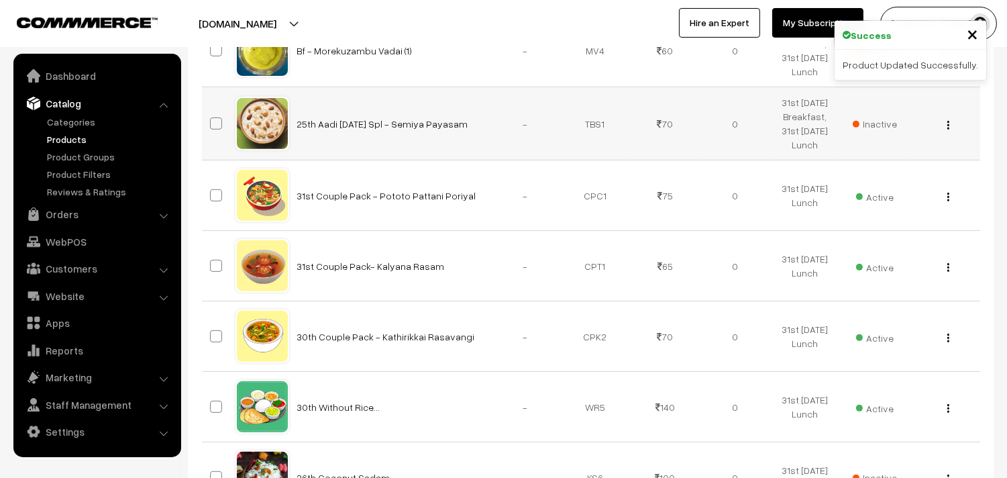
scroll to position [1043, 0]
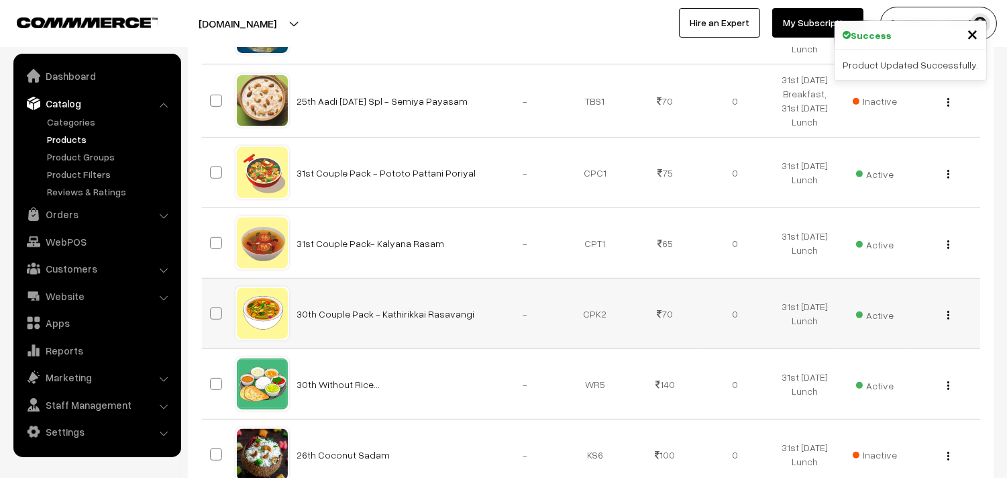
click at [948, 313] on img "button" at bounding box center [948, 315] width 2 height 9
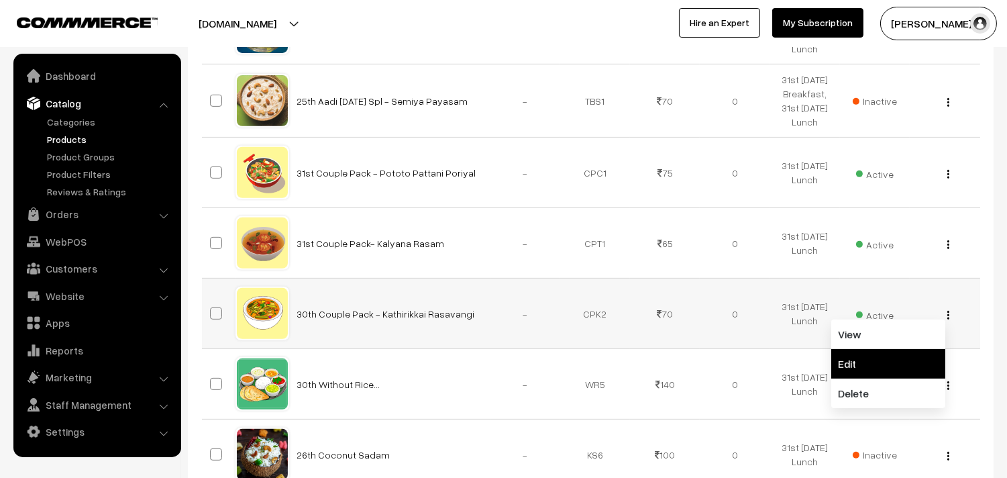
click at [888, 359] on link "Edit" at bounding box center [888, 364] width 114 height 30
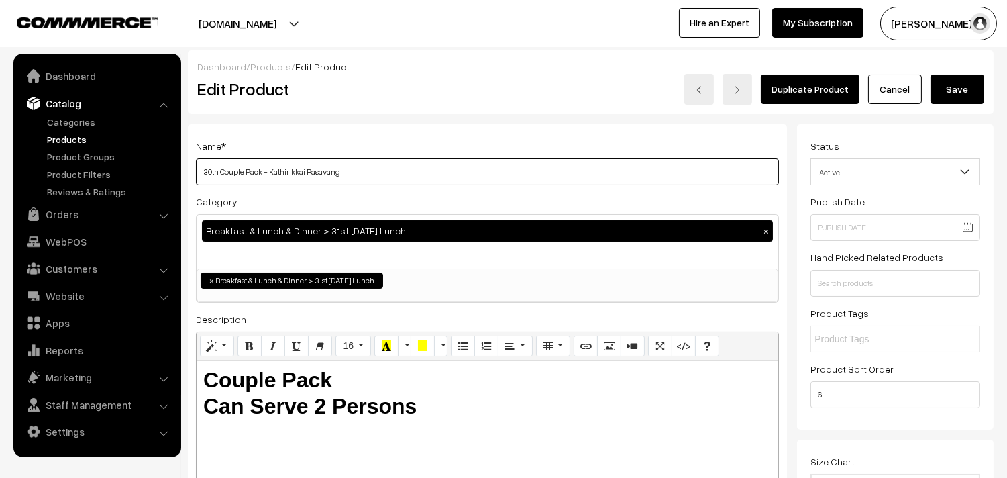
drag, startPoint x: 213, startPoint y: 174, endPoint x: 184, endPoint y: 179, distance: 29.9
drag, startPoint x: 264, startPoint y: 173, endPoint x: 566, endPoint y: 203, distance: 303.3
click at [566, 203] on div "Name * 31st Couple Pack - Kathirikkai Rasavangi Category Breakfast & Lunch & Di…" at bounding box center [487, 340] width 599 height 433
type input "31st Couple Pack - Parangikkai Sambar"
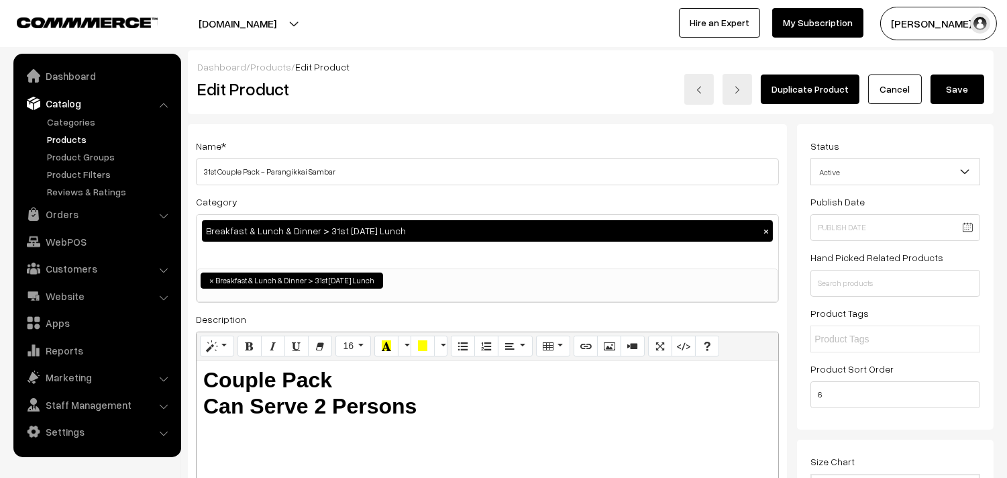
click at [955, 89] on button "Save" at bounding box center [957, 89] width 54 height 30
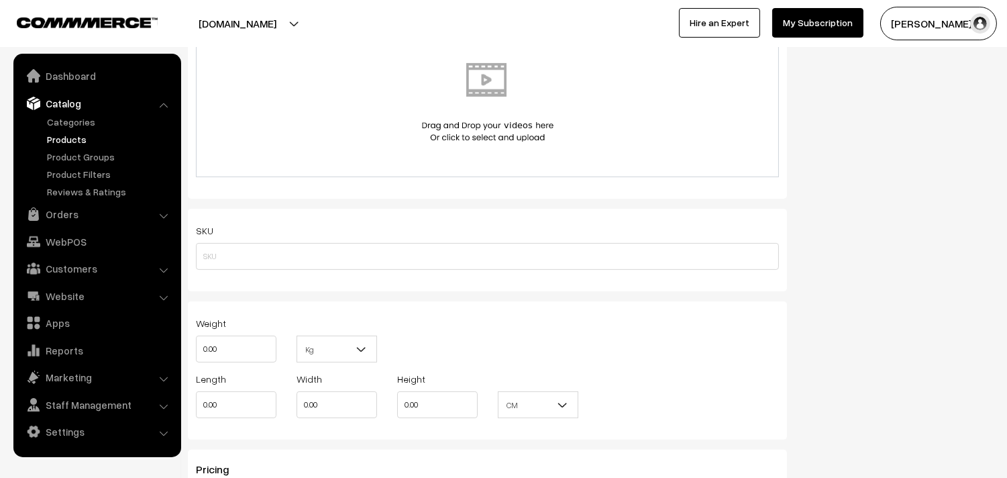
scroll to position [1424, 0]
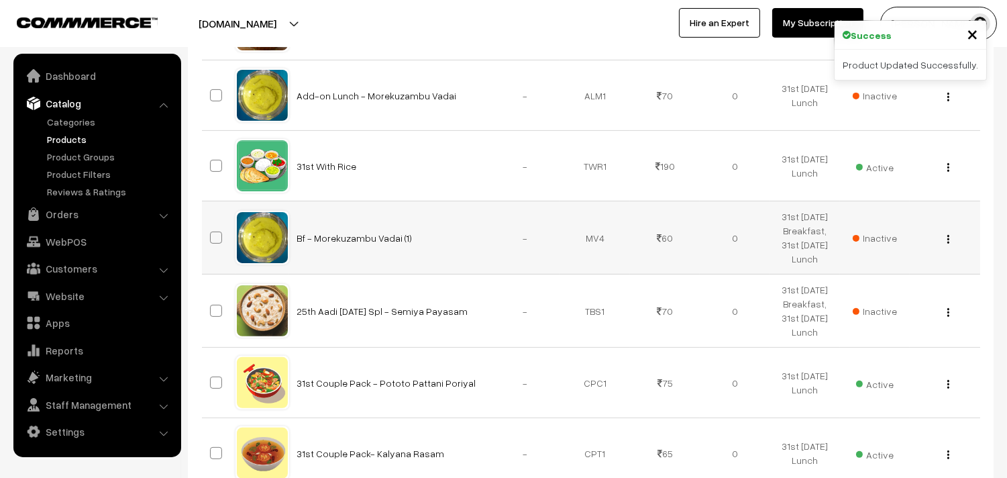
scroll to position [820, 0]
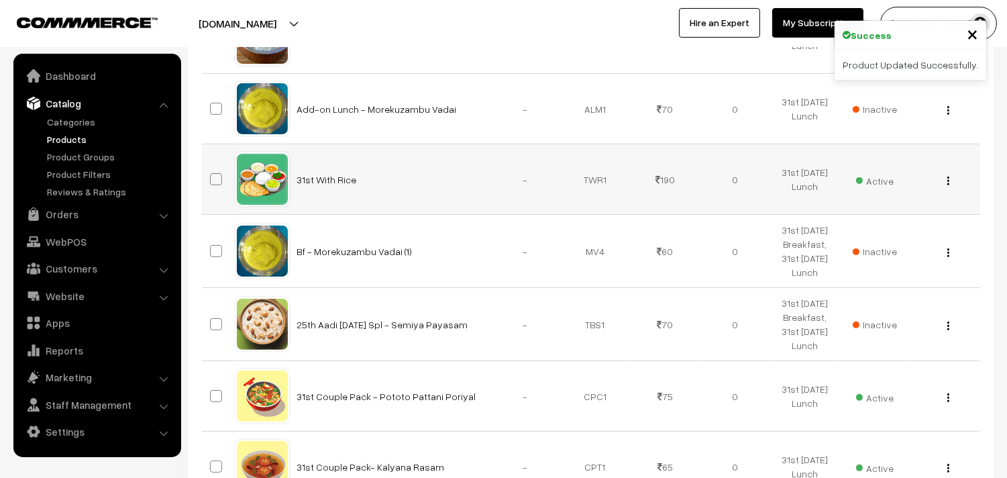
click at [950, 181] on div "View Edit Delete" at bounding box center [945, 179] width 54 height 14
click at [947, 182] on img "button" at bounding box center [948, 180] width 2 height 9
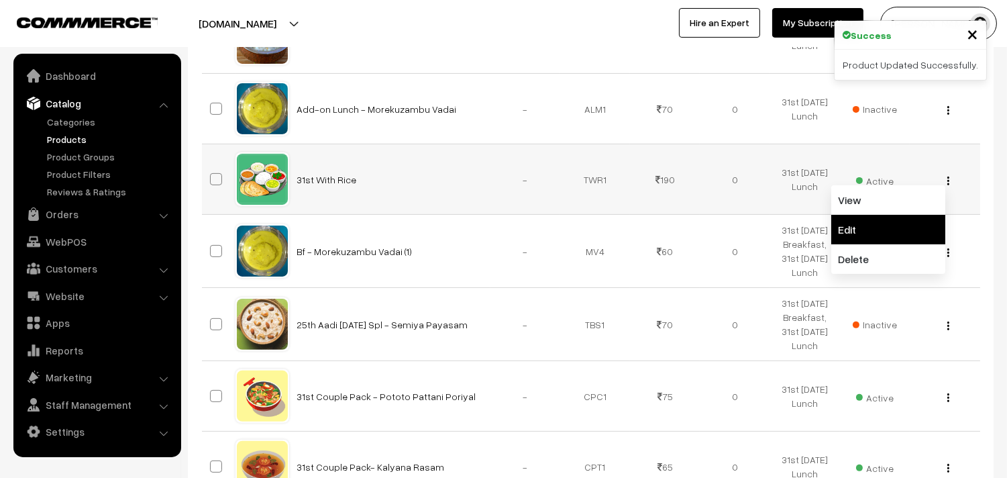
click at [870, 242] on link "Edit" at bounding box center [888, 230] width 114 height 30
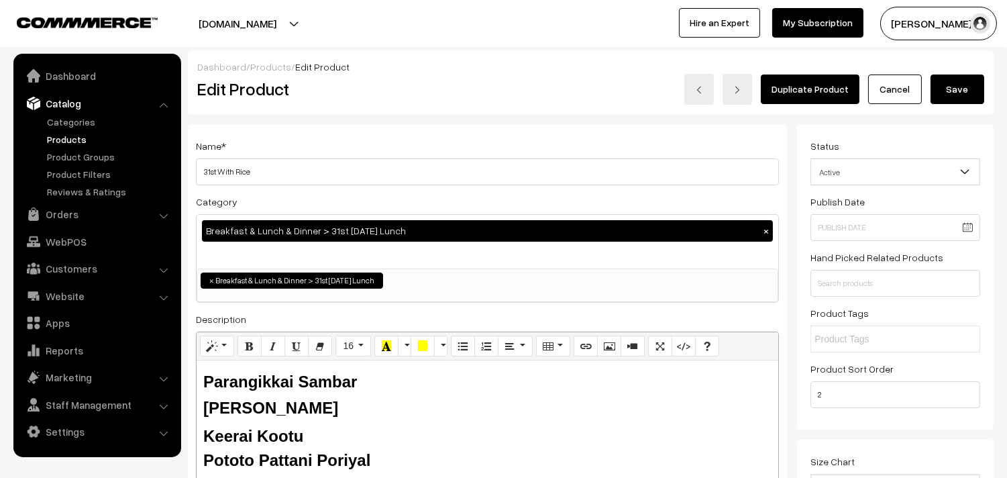
click at [950, 90] on button "Save" at bounding box center [957, 89] width 54 height 30
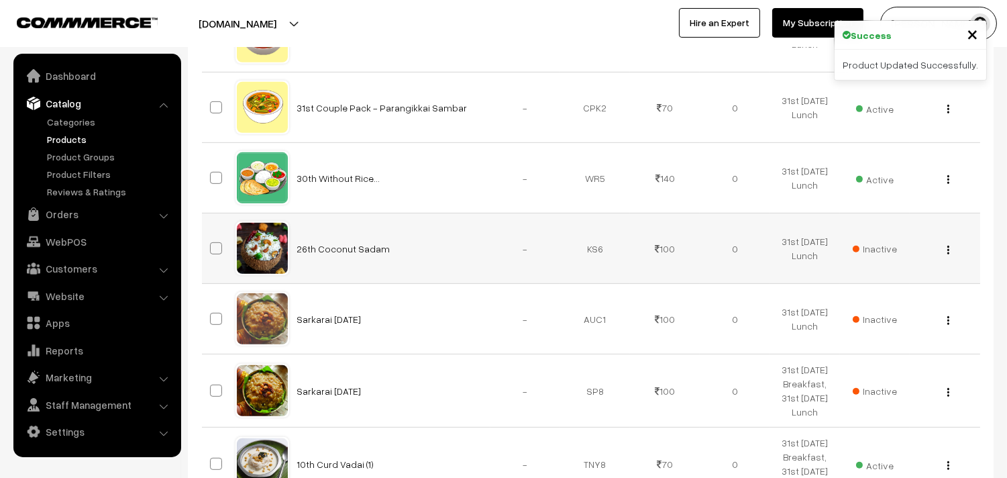
scroll to position [1267, 0]
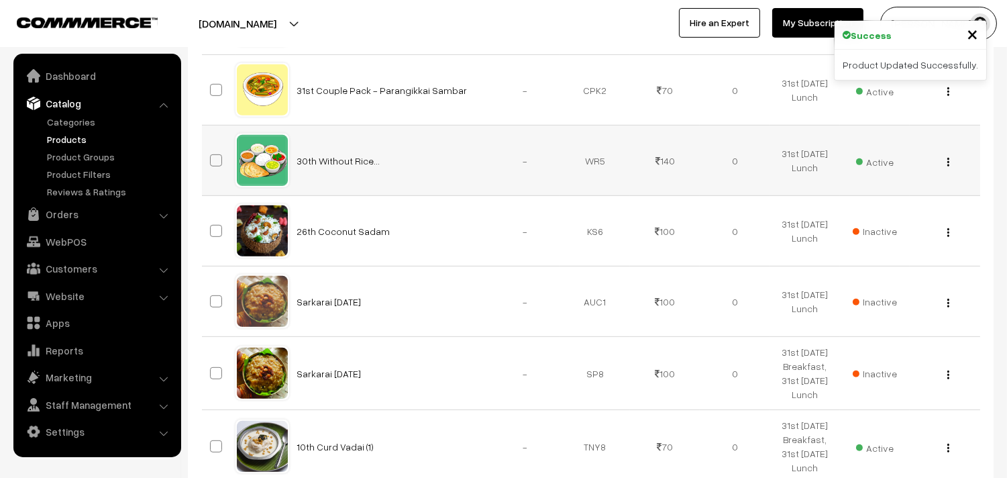
click at [947, 161] on button "button" at bounding box center [948, 161] width 3 height 11
click at [901, 200] on link "Edit" at bounding box center [888, 211] width 114 height 30
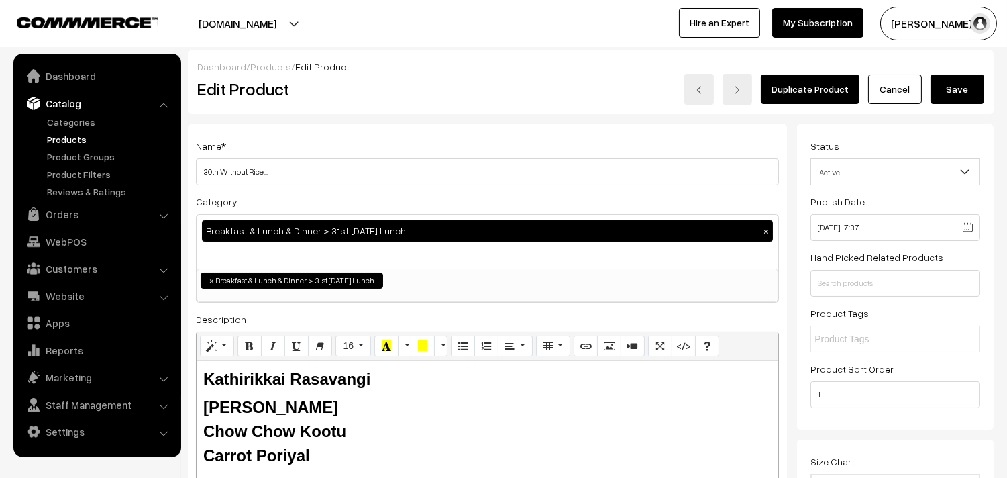
drag, startPoint x: 218, startPoint y: 170, endPoint x: 197, endPoint y: 170, distance: 21.5
click at [197, 170] on h3 "Adjust Quantity" at bounding box center [248, 186] width 119 height 45
click at [350, 176] on input "30th Without Rice..." at bounding box center [487, 171] width 583 height 27
drag, startPoint x: 216, startPoint y: 168, endPoint x: 162, endPoint y: 165, distance: 54.4
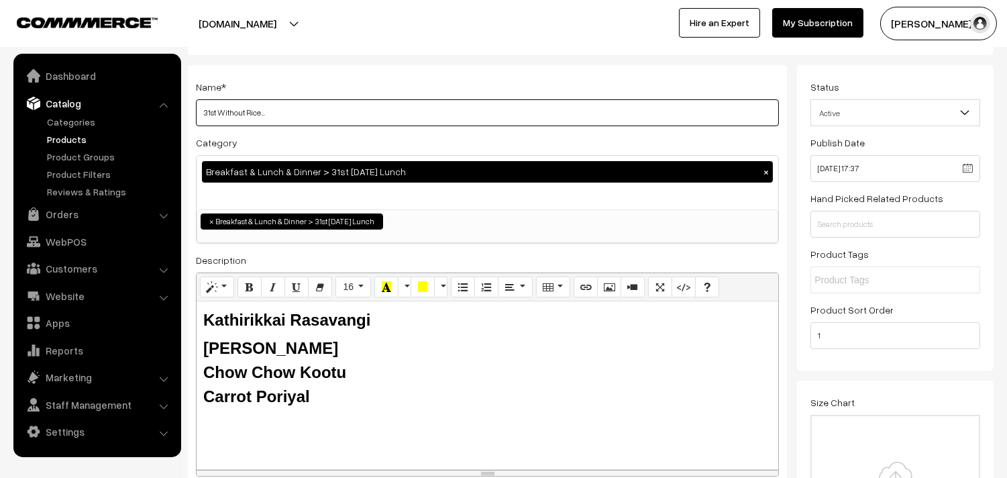
scroll to position [149, 0]
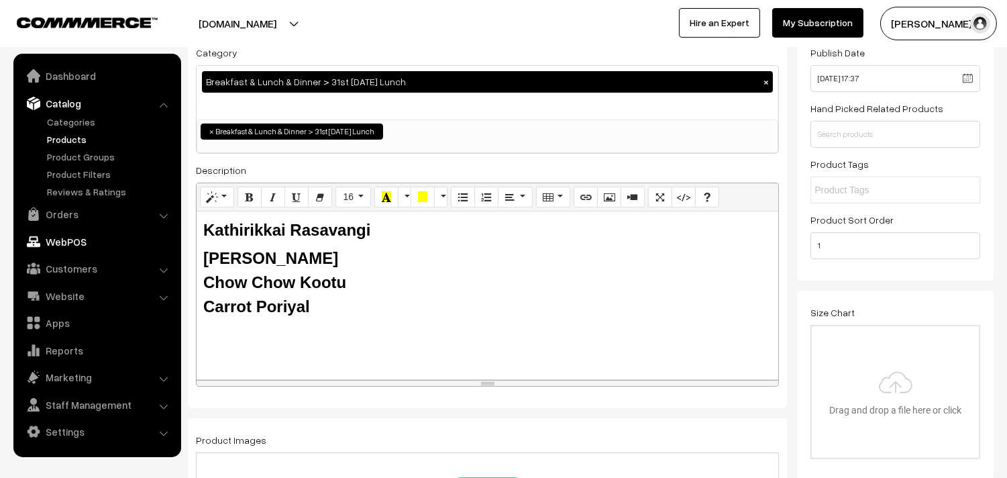
type input "31st Without Rice..."
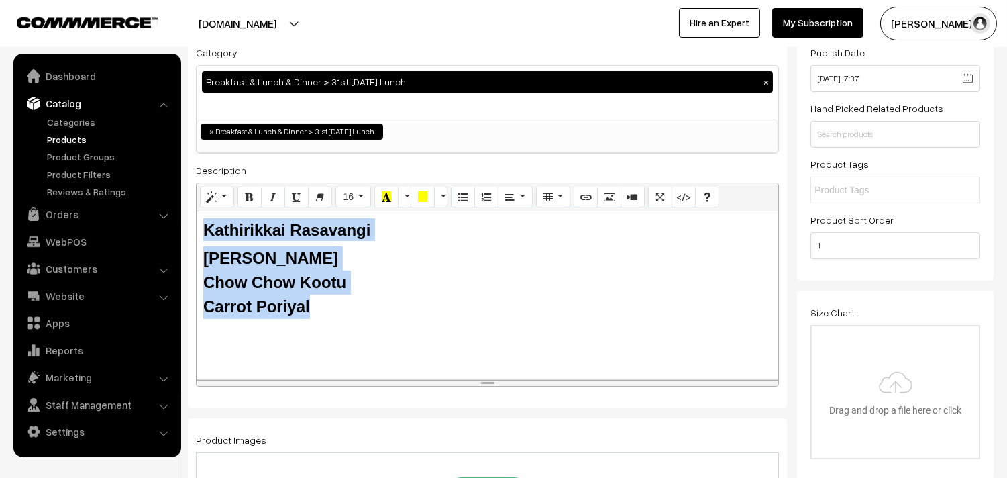
drag, startPoint x: 168, startPoint y: 240, endPoint x: 146, endPoint y: 227, distance: 26.5
paste div
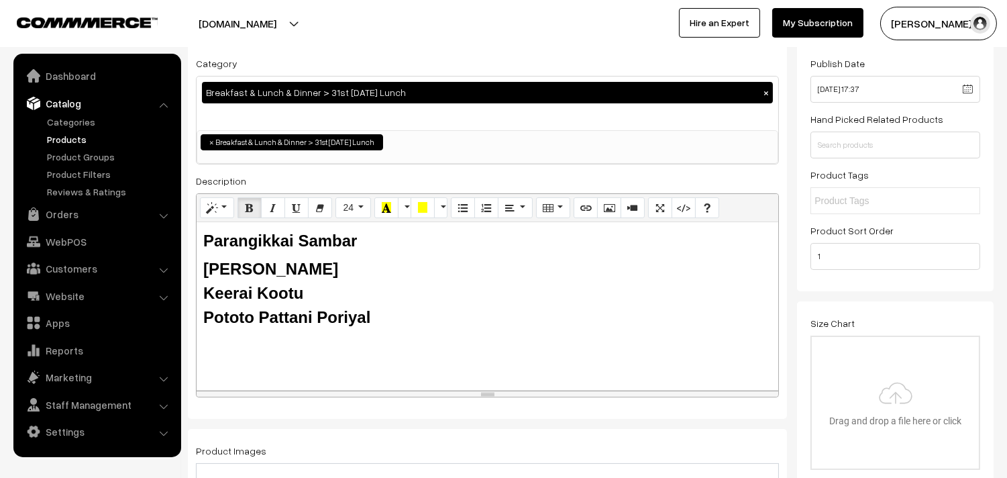
scroll to position [0, 0]
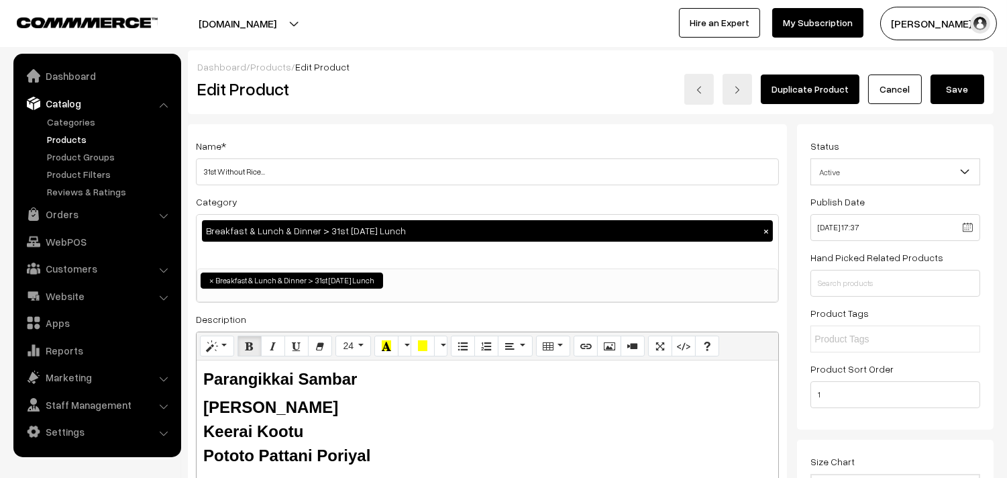
click at [954, 92] on button "Save" at bounding box center [957, 89] width 54 height 30
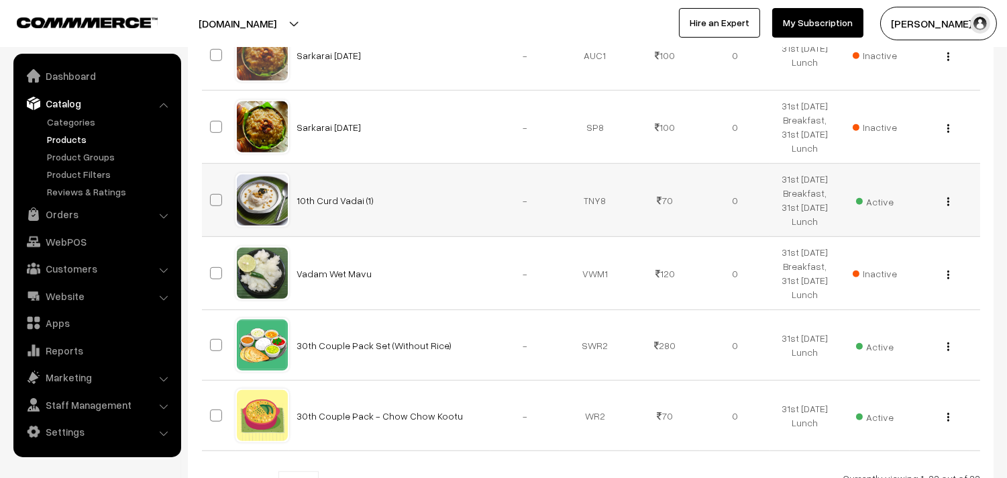
scroll to position [1565, 0]
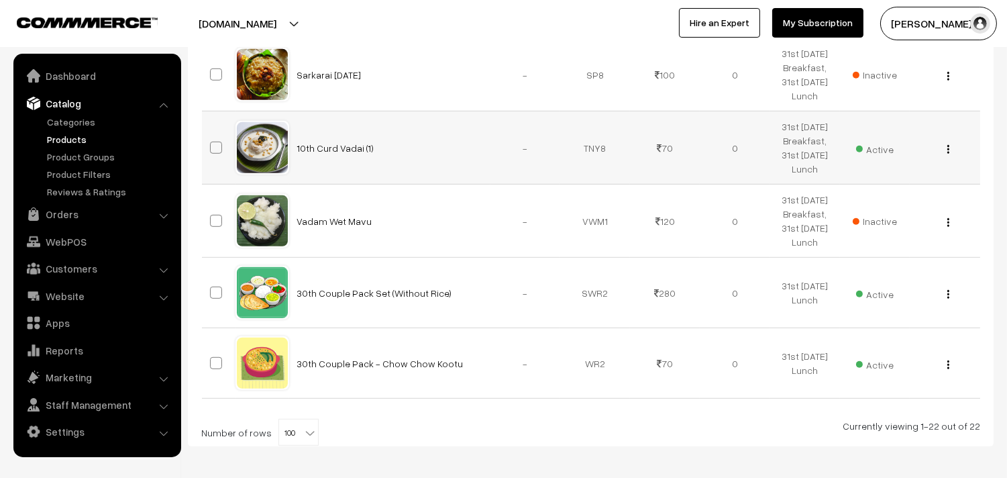
click at [949, 153] on img "button" at bounding box center [948, 149] width 2 height 9
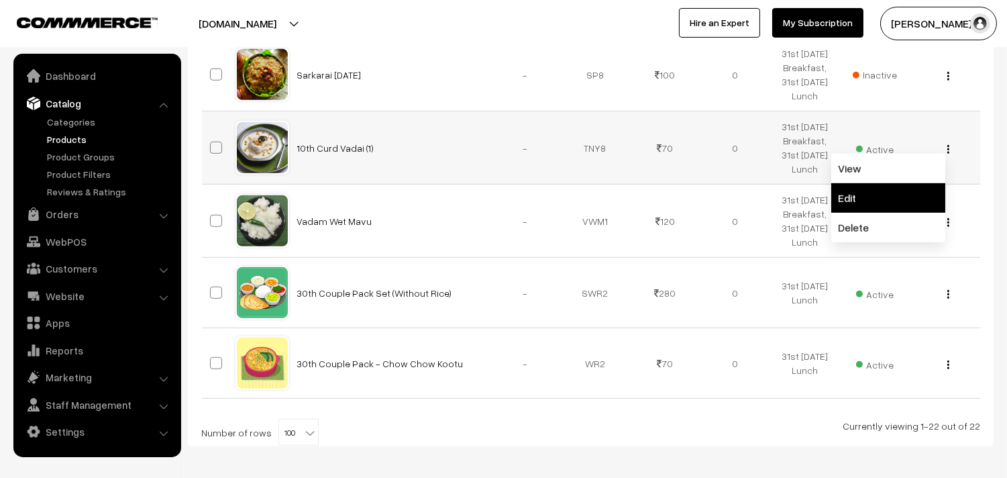
click at [877, 197] on link "Edit" at bounding box center [888, 198] width 114 height 30
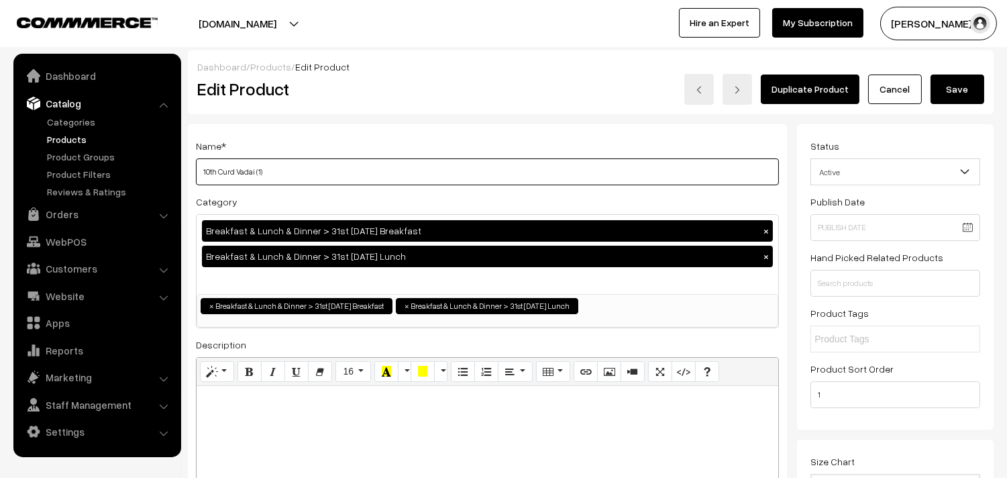
drag, startPoint x: 193, startPoint y: 166, endPoint x: 184, endPoint y: 166, distance: 9.4
type input "31st Curd Vadai (1)"
click at [963, 86] on button "Save" at bounding box center [957, 89] width 54 height 30
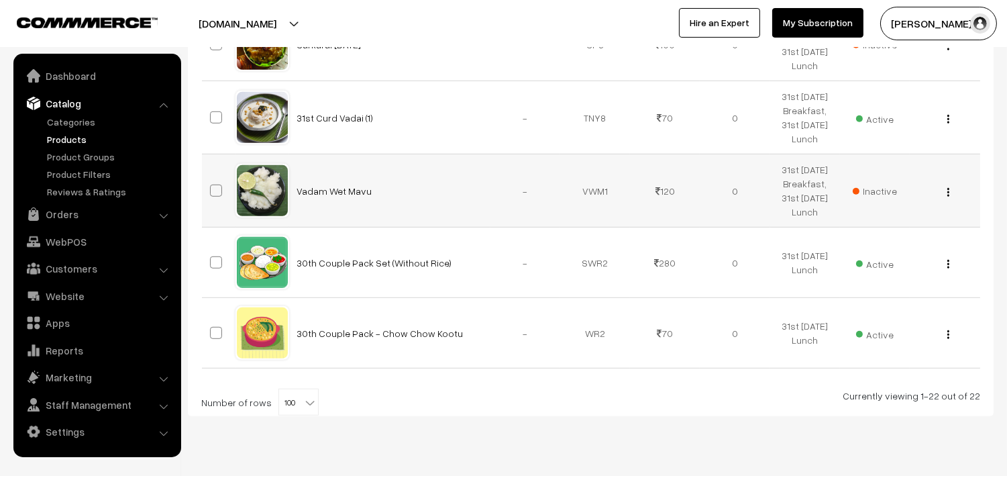
scroll to position [1622, 0]
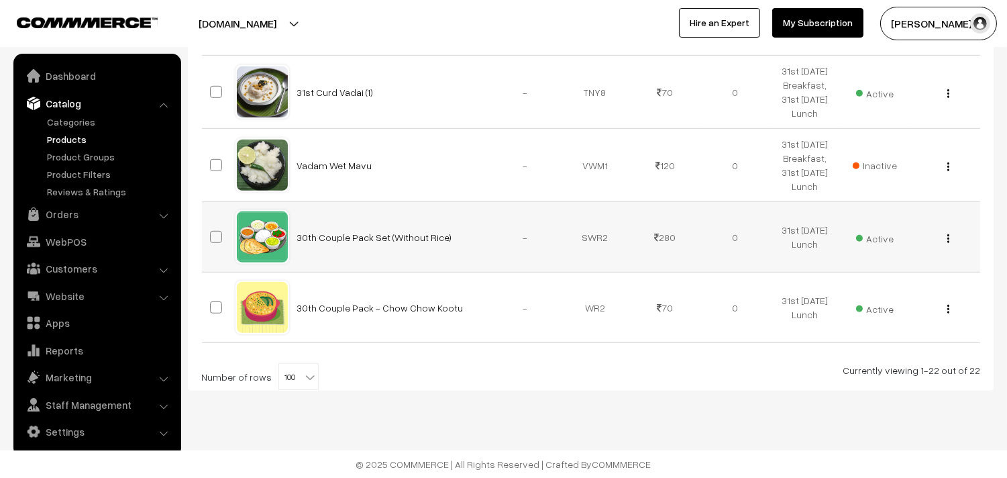
click at [948, 238] on img "button" at bounding box center [948, 238] width 2 height 9
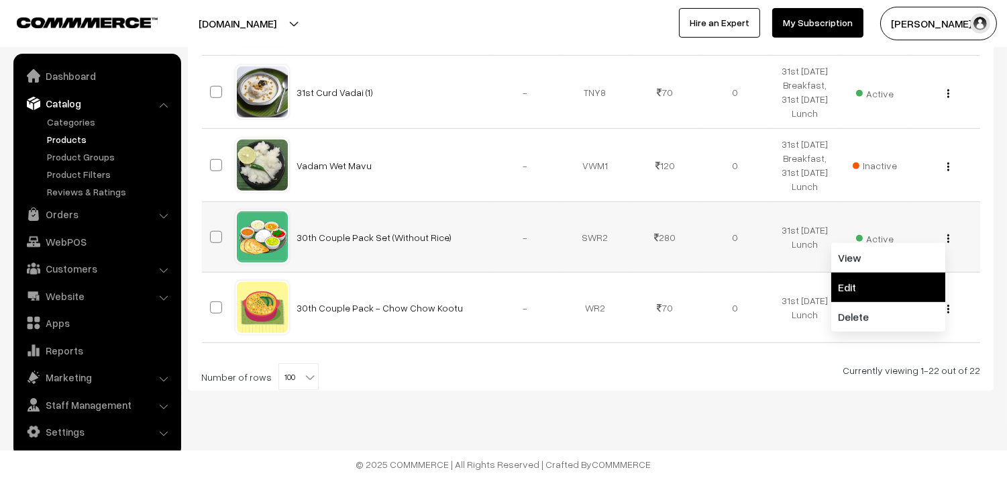
click at [898, 277] on link "Edit" at bounding box center [888, 287] width 114 height 30
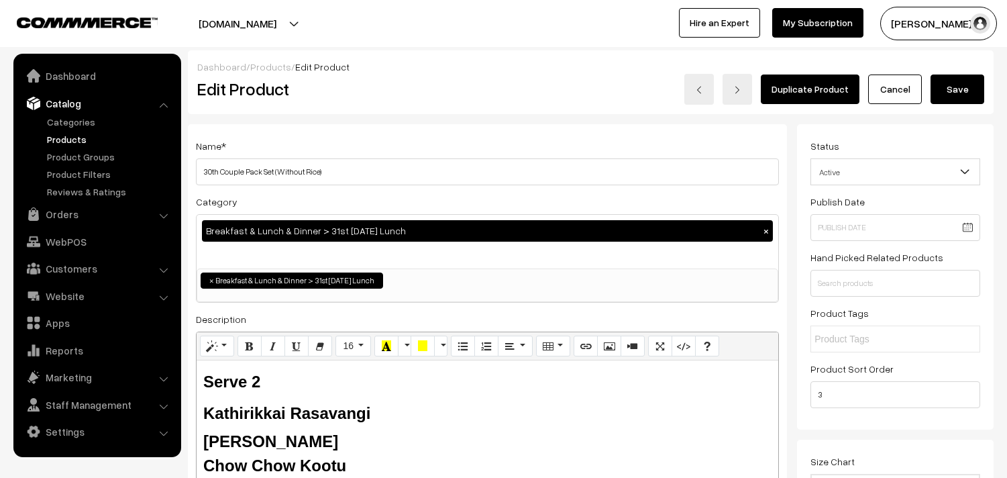
click at [197, 172] on h3 "Adjust Quantity" at bounding box center [248, 186] width 119 height 45
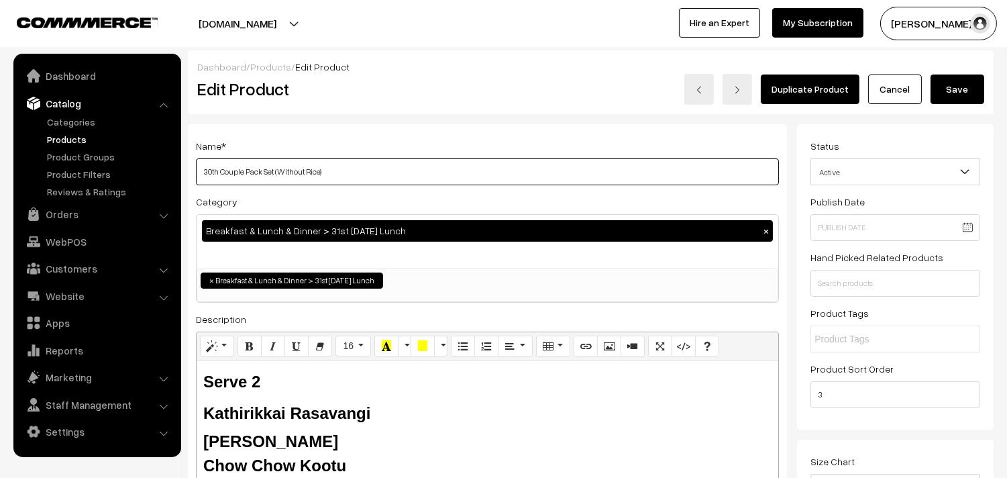
click at [411, 182] on input "30th Couple Pack Set (Without Rice)" at bounding box center [487, 171] width 583 height 27
drag, startPoint x: 218, startPoint y: 169, endPoint x: 151, endPoint y: 163, distance: 67.4
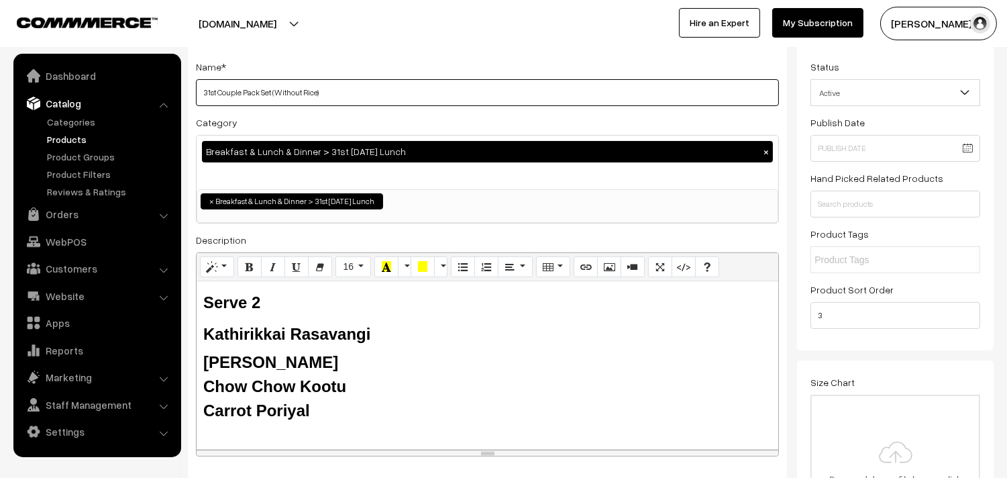
scroll to position [149, 0]
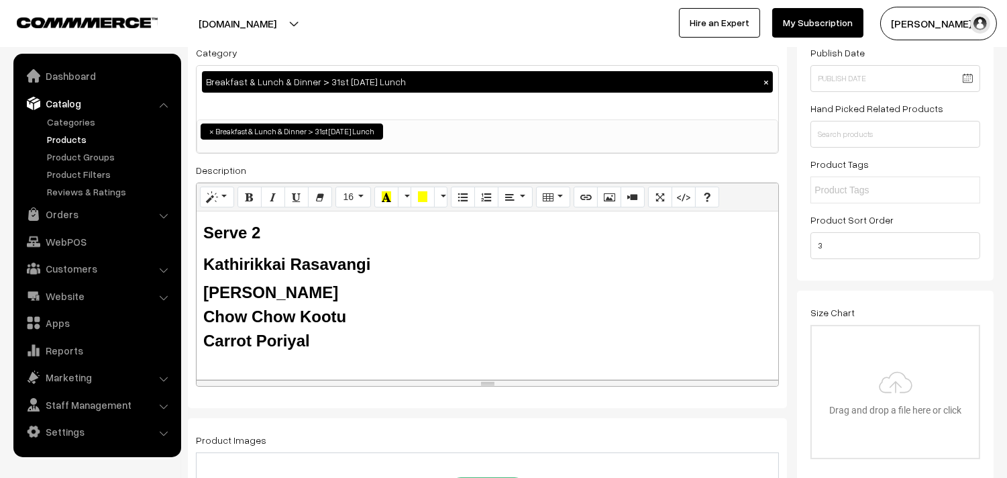
type input "31st Couple Pack Set (Without Rice)"
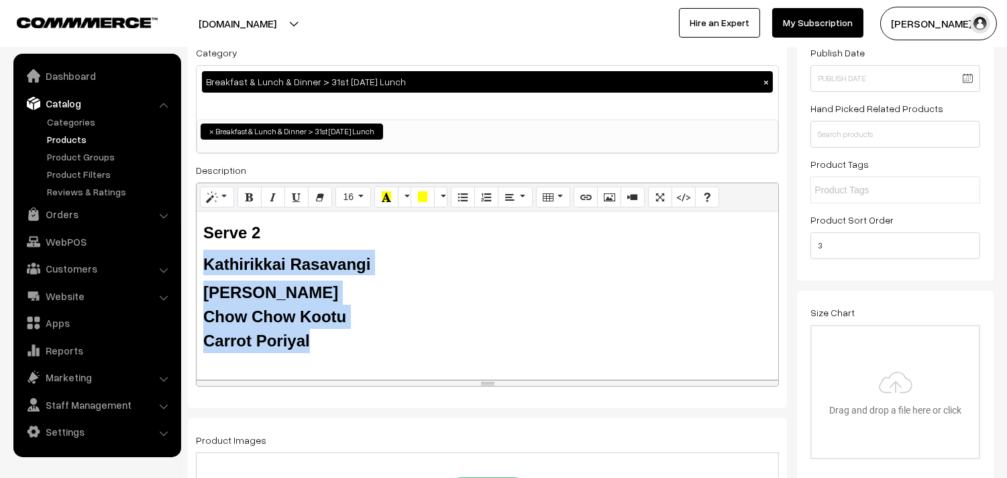
drag, startPoint x: 313, startPoint y: 342, endPoint x: 208, endPoint y: 260, distance: 133.3
paste div
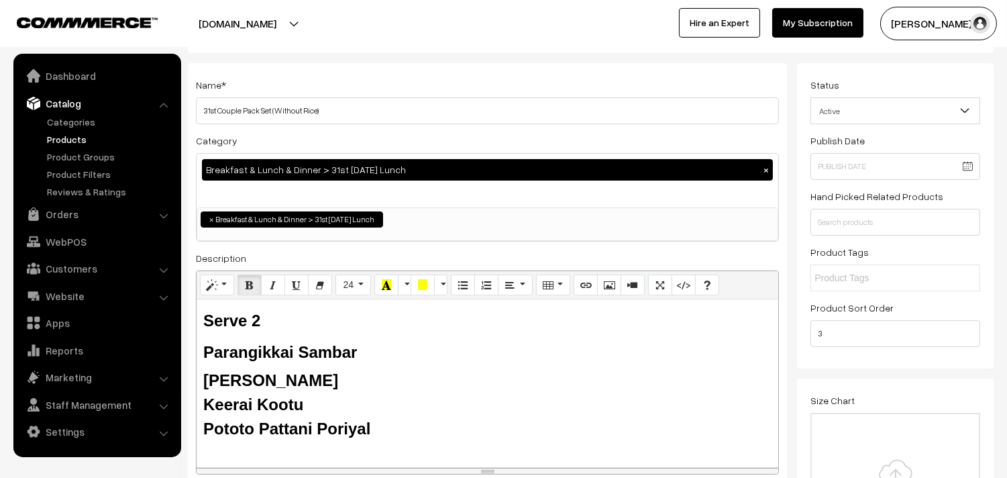
scroll to position [0, 0]
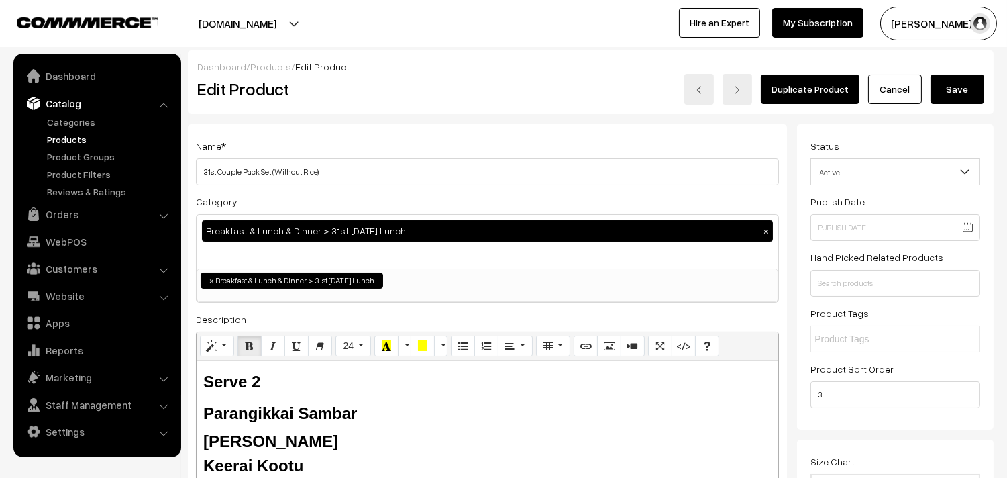
click at [950, 89] on button "Save" at bounding box center [957, 89] width 54 height 30
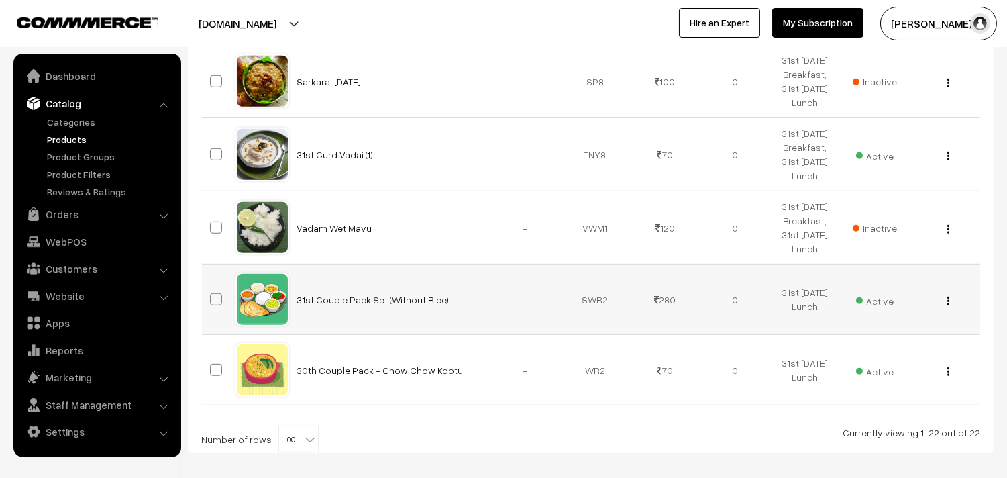
scroll to position [1622, 0]
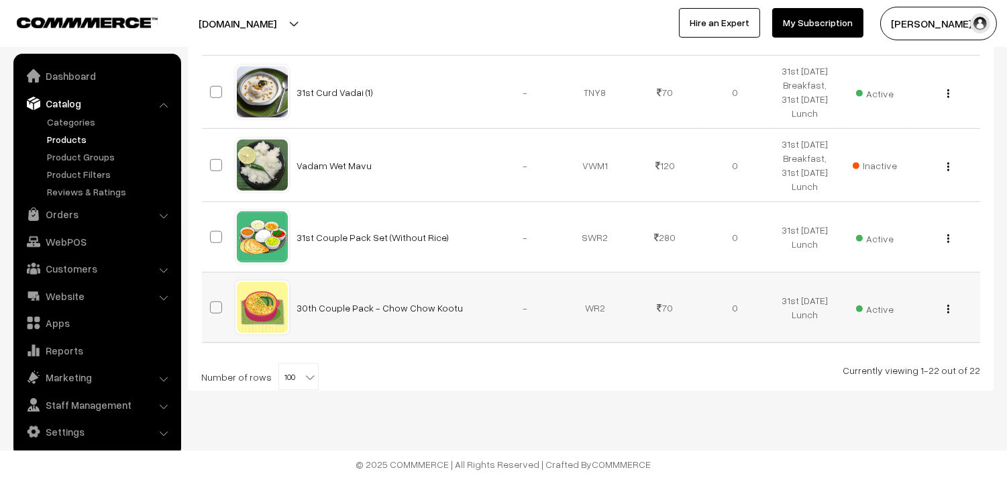
click at [948, 309] on img "button" at bounding box center [948, 309] width 2 height 9
click at [861, 356] on link "Edit" at bounding box center [888, 358] width 114 height 30
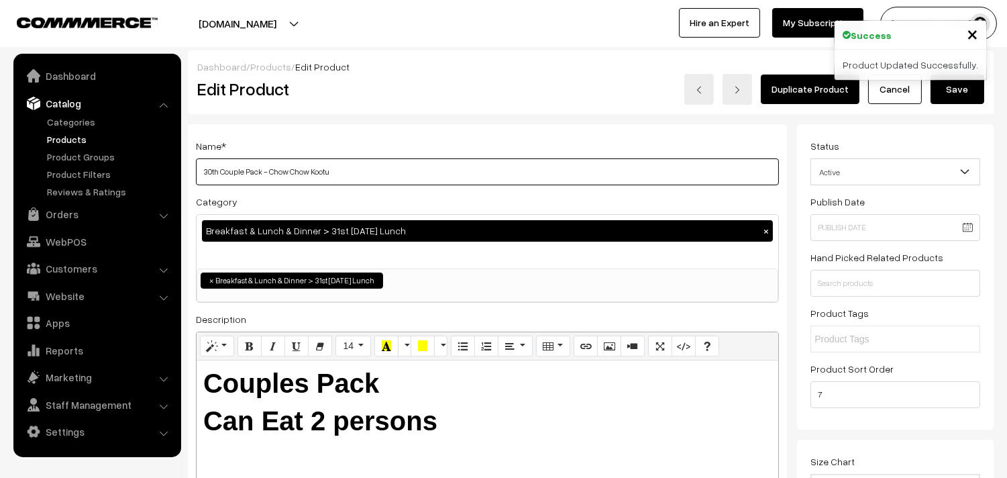
click at [218, 174] on input "30th Couple Pack - Chow Chow Kootu" at bounding box center [487, 171] width 583 height 27
click at [374, 170] on input "30th Couple Pack - Chow Chow Kootu" at bounding box center [487, 171] width 583 height 27
drag, startPoint x: 216, startPoint y: 170, endPoint x: 169, endPoint y: 170, distance: 47.0
drag, startPoint x: 266, startPoint y: 168, endPoint x: 305, endPoint y: 168, distance: 39.6
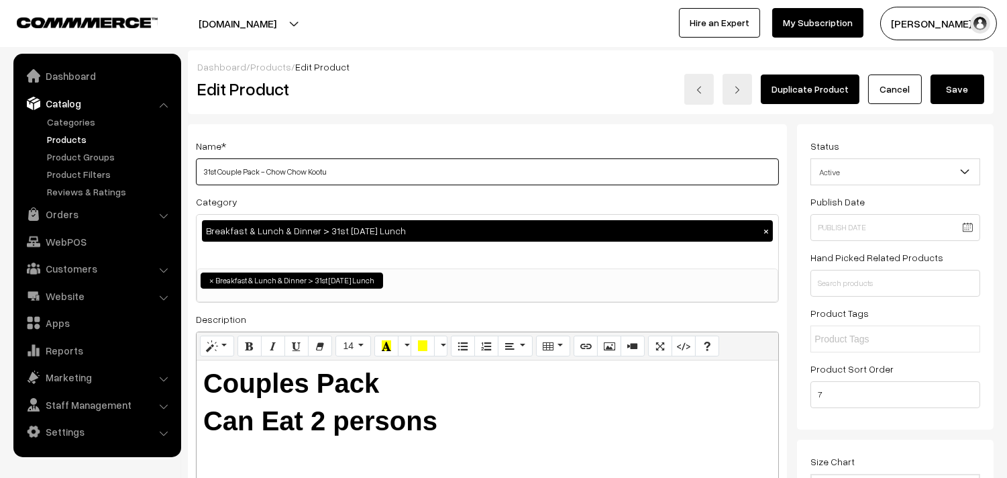
click at [305, 168] on input "31st Couple Pack - Chow Chow Kootu" at bounding box center [487, 171] width 583 height 27
type input "31st Couple Pack - Keerai Kootu"
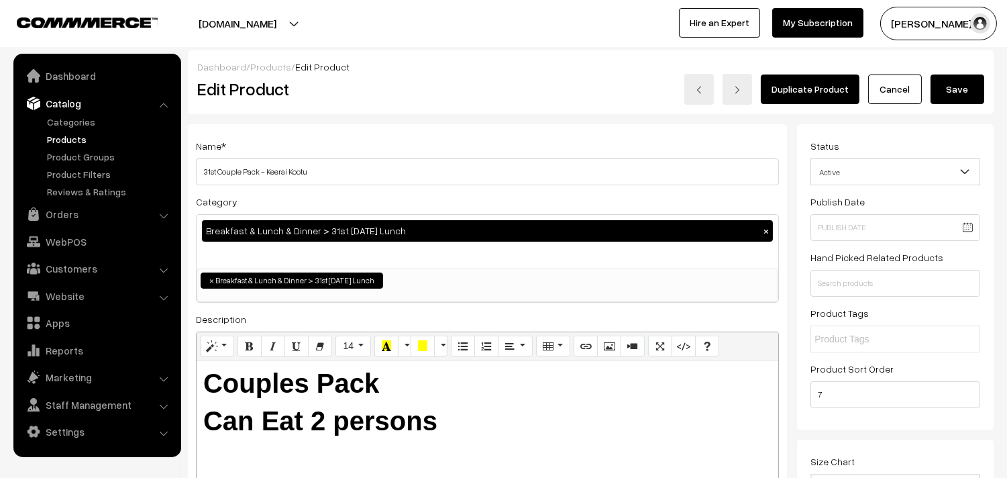
click at [975, 81] on button "Save" at bounding box center [957, 89] width 54 height 30
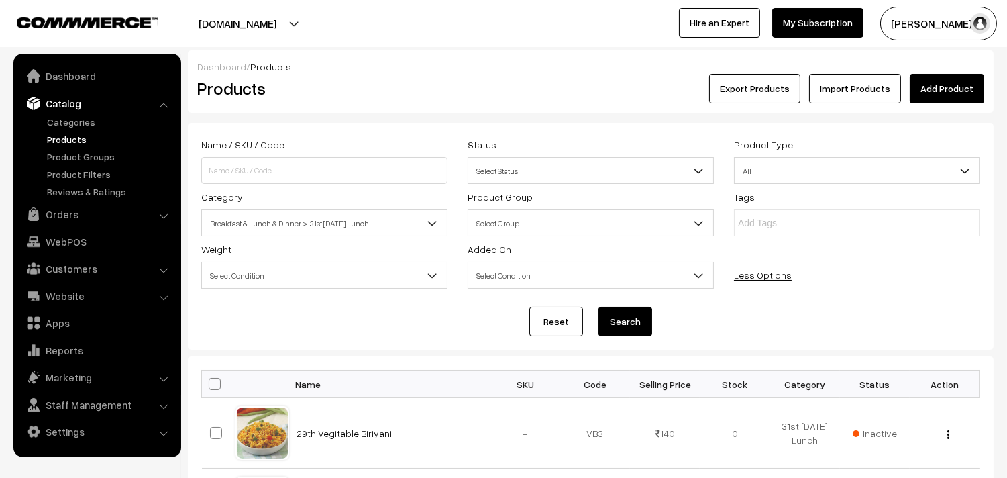
click at [215, 378] on span at bounding box center [215, 384] width 12 height 12
click at [211, 379] on input "checkbox" at bounding box center [206, 383] width 9 height 9
checkbox input "true"
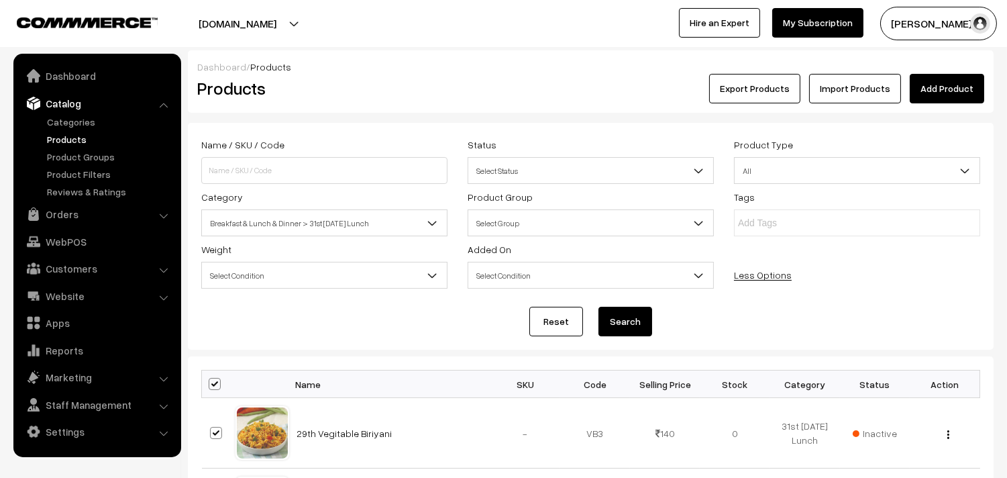
checkbox input "true"
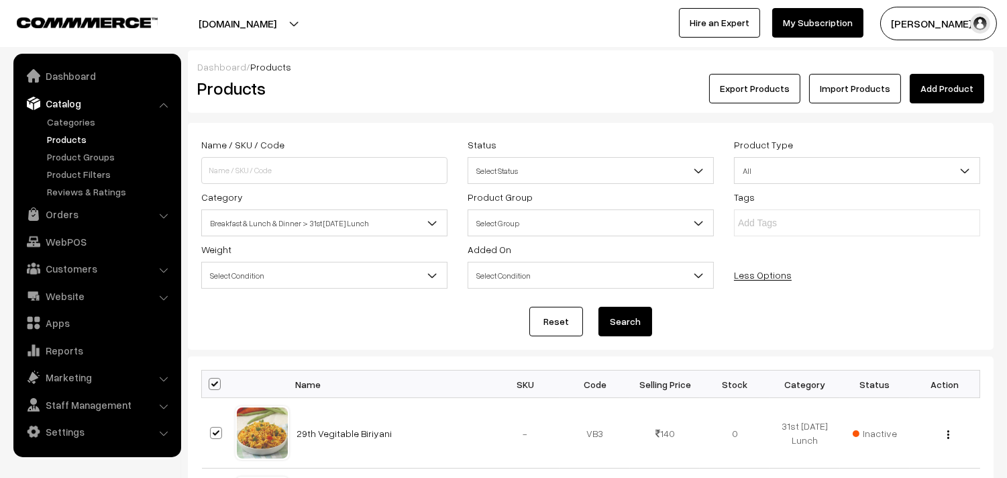
checkbox input "true"
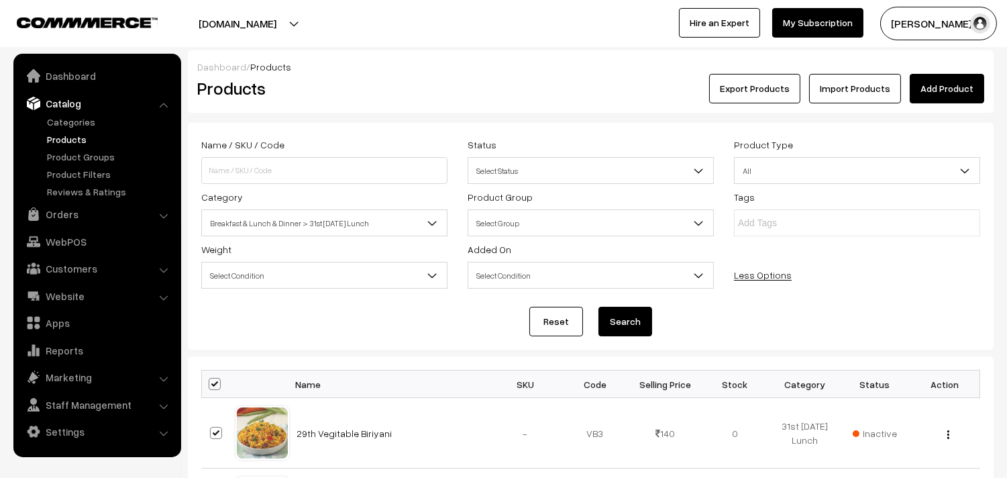
checkbox input "true"
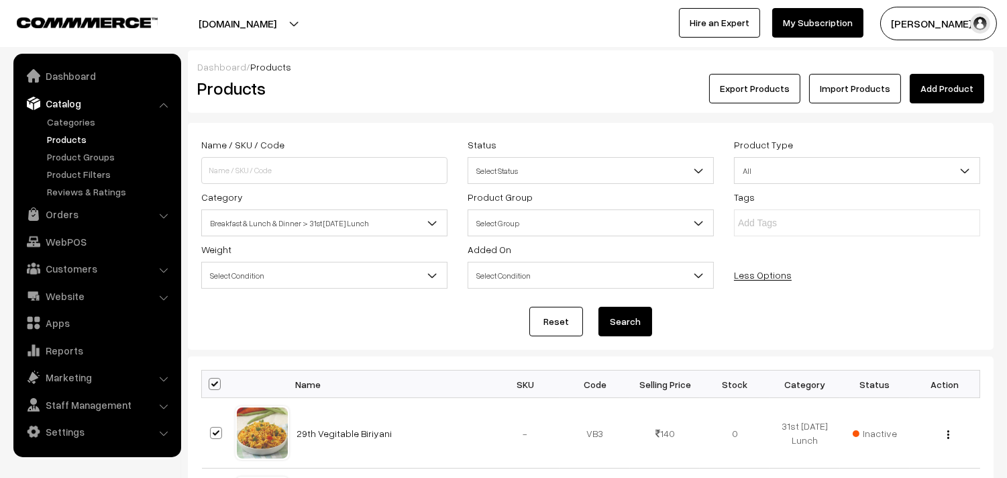
checkbox input "true"
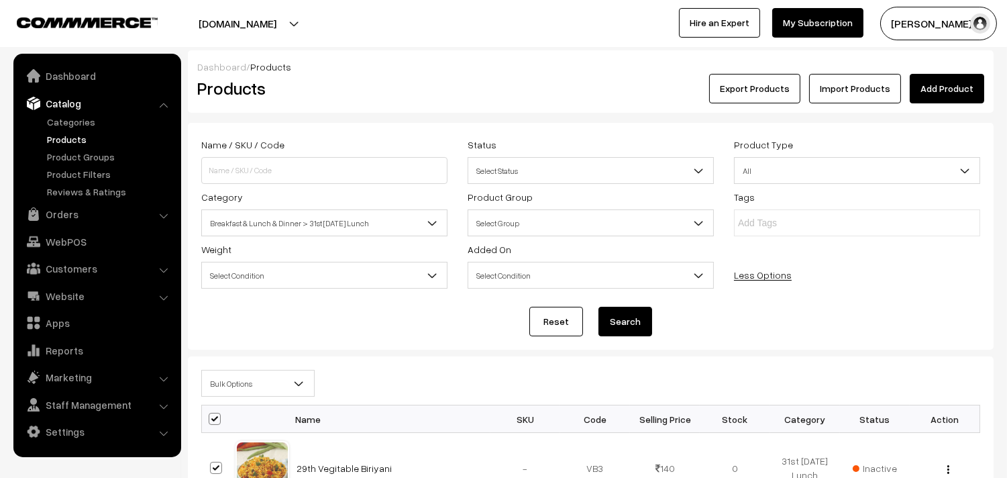
click at [217, 386] on span "Bulk Options" at bounding box center [258, 383] width 112 height 23
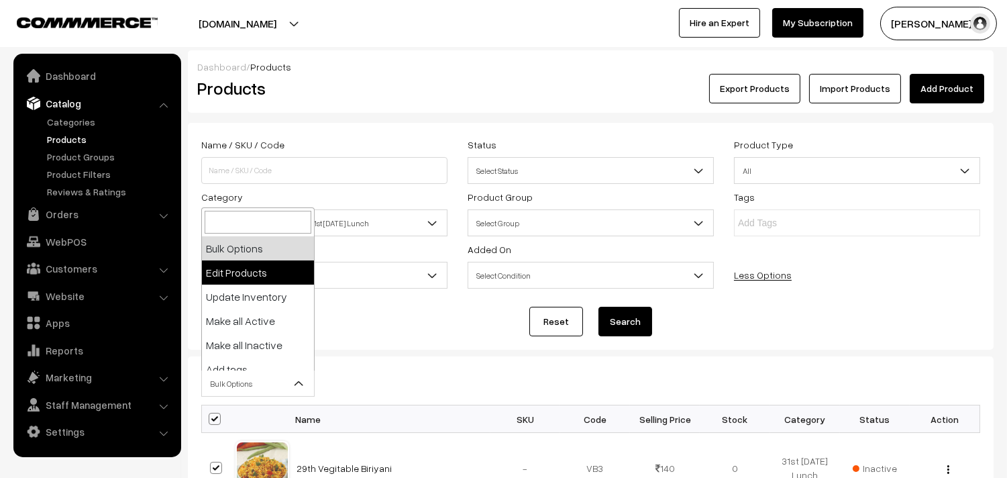
select select "editProduct"
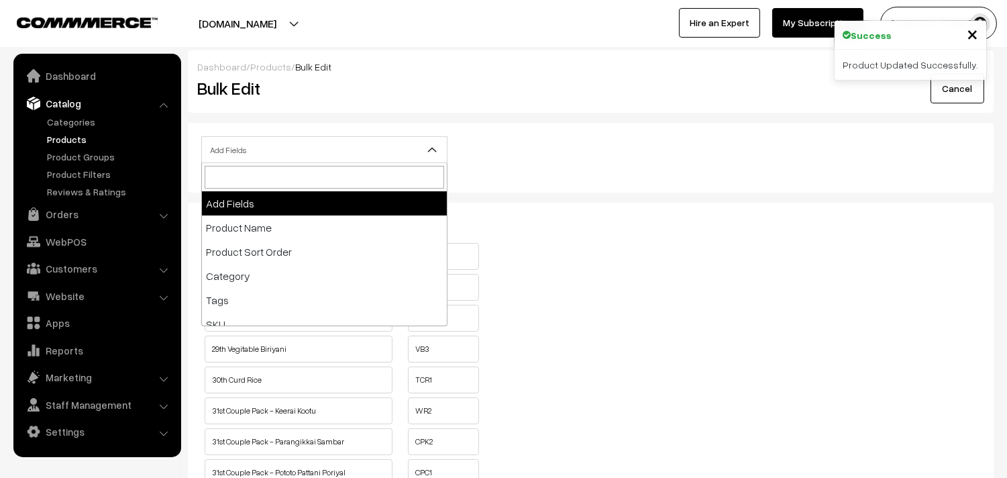
click at [277, 153] on span "Add Fields" at bounding box center [324, 149] width 245 height 23
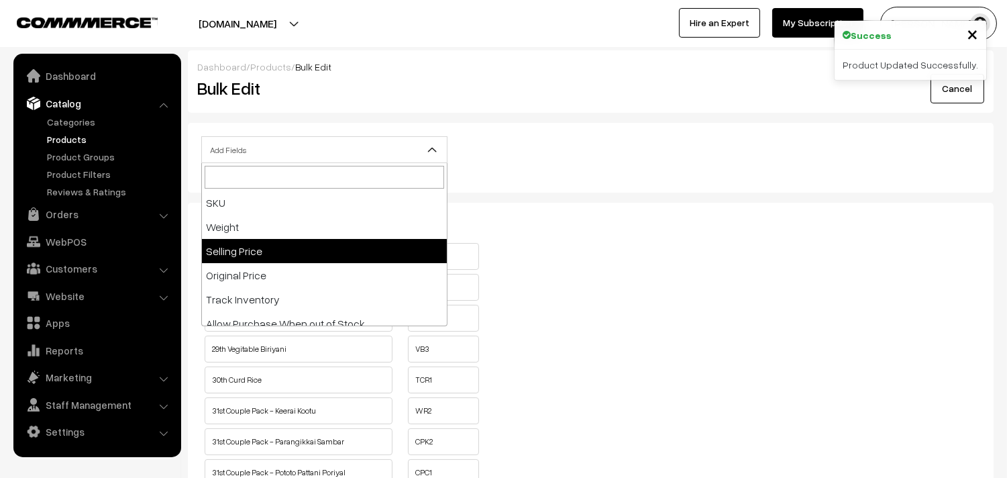
scroll to position [223, 0]
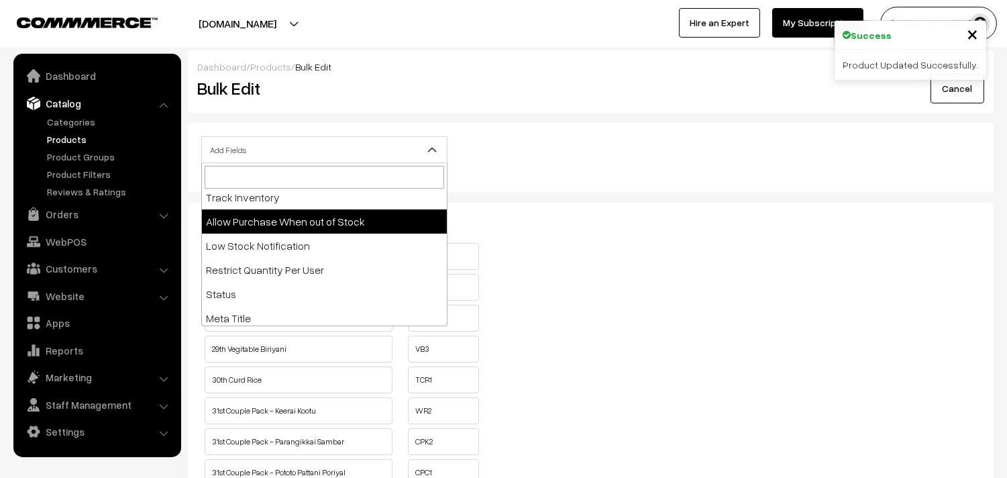
select select "allow-purchase"
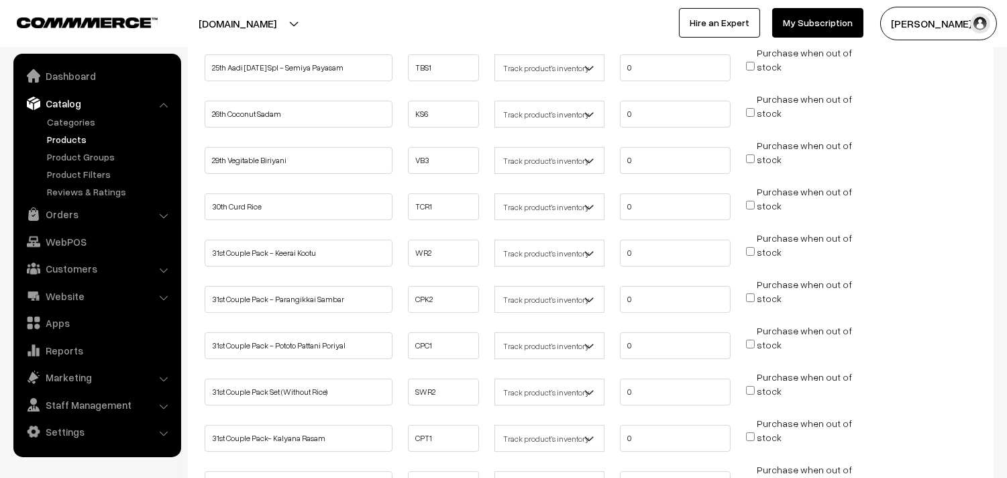
scroll to position [298, 0]
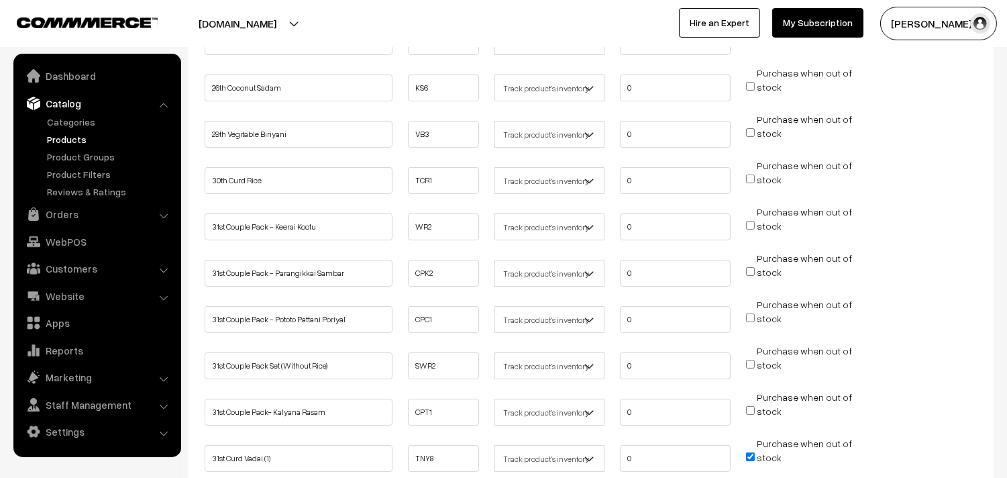
click at [751, 221] on input "Purchase when out of stock" at bounding box center [750, 225] width 9 height 9
checkbox input "true"
click at [752, 267] on input "Purchase when out of stock" at bounding box center [750, 271] width 9 height 9
checkbox input "true"
click at [750, 313] on input "Purchase when out of stock" at bounding box center [750, 317] width 9 height 9
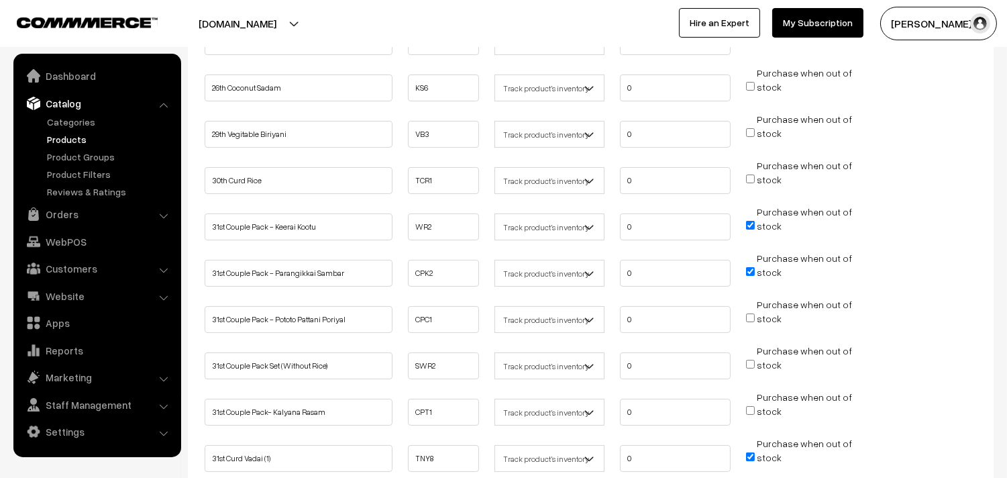
checkbox input "true"
click at [749, 362] on input "Purchase when out of stock" at bounding box center [750, 364] width 9 height 9
checkbox input "true"
click at [747, 406] on input "Purchase when out of stock" at bounding box center [750, 410] width 9 height 9
checkbox input "true"
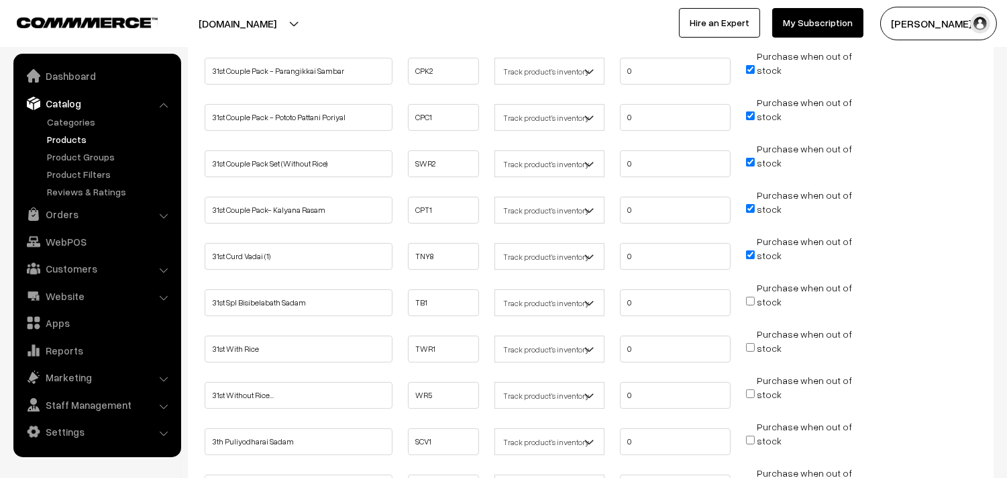
scroll to position [521, 0]
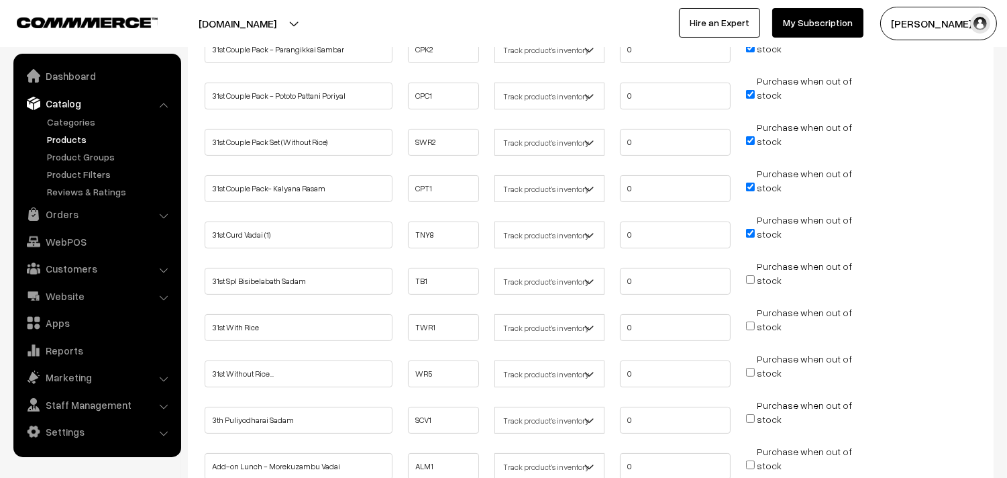
click at [750, 275] on input "Purchase when out of stock" at bounding box center [750, 279] width 9 height 9
checkbox input "true"
click at [753, 321] on input "Purchase when out of stock" at bounding box center [750, 325] width 9 height 9
checkbox input "true"
click at [752, 368] on input "Purchase when out of stock" at bounding box center [750, 372] width 9 height 9
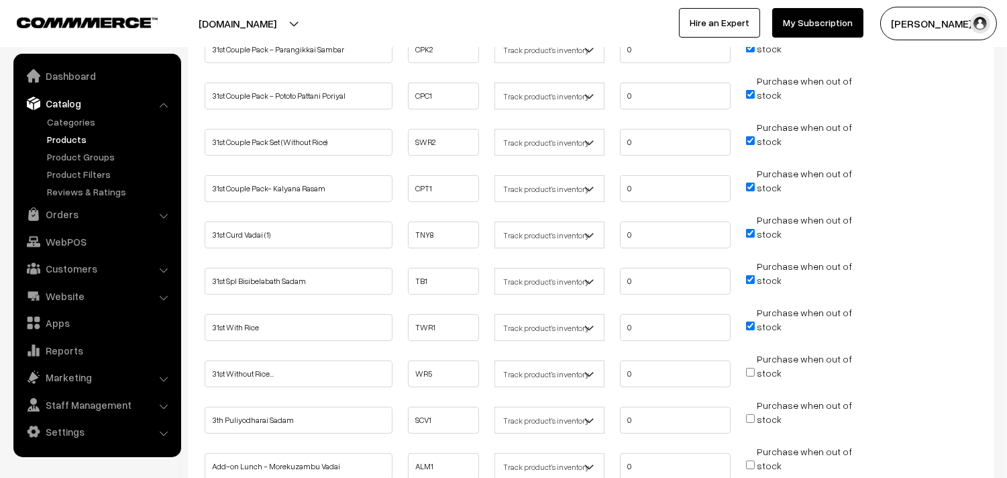
checkbox input "true"
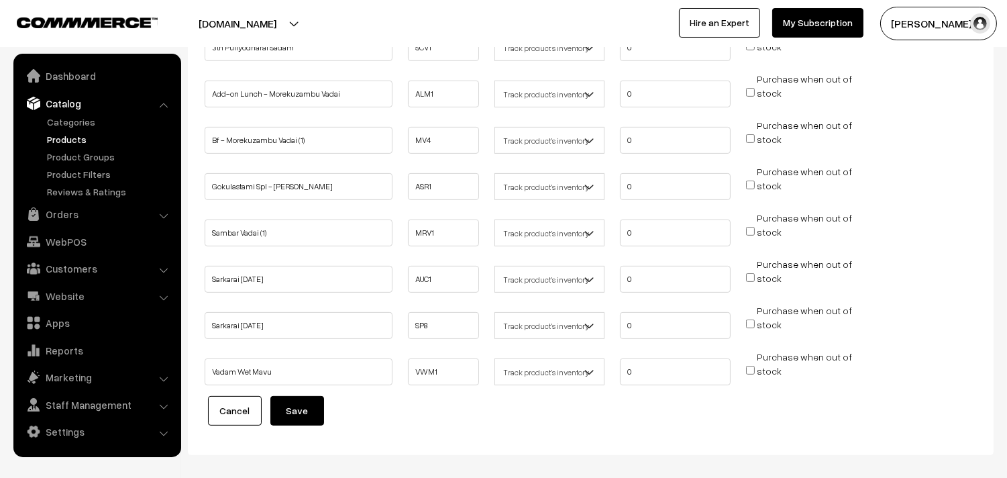
scroll to position [951, 0]
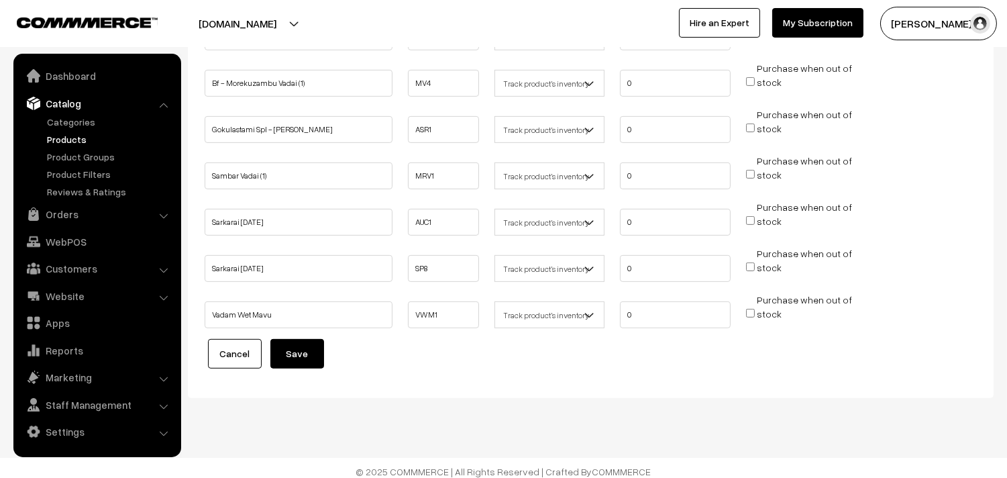
click at [297, 317] on input "Vadam Wet Mavu" at bounding box center [299, 314] width 188 height 27
click at [303, 345] on button "Save" at bounding box center [297, 354] width 54 height 30
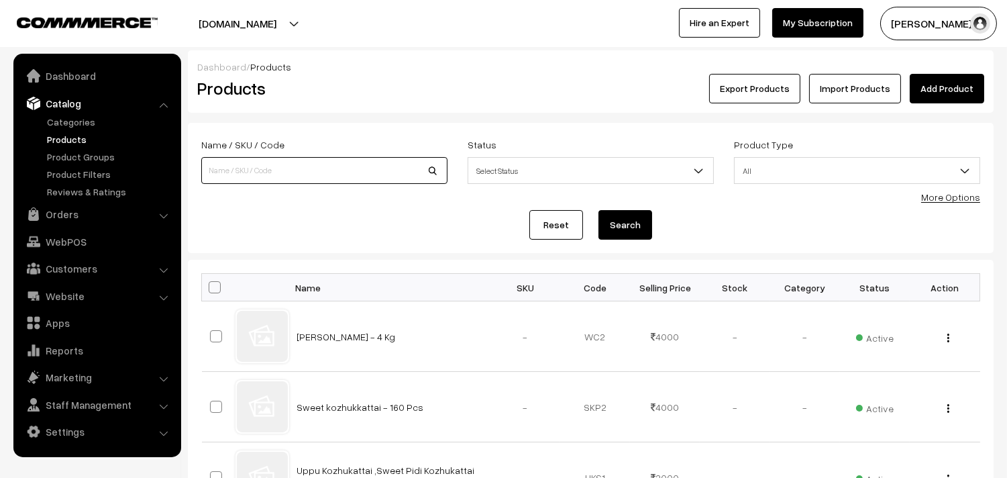
click at [248, 172] on input at bounding box center [324, 170] width 246 height 27
type input "o"
click at [300, 178] on input at bounding box center [324, 170] width 246 height 27
type input "poori"
click at [598, 210] on button "Search" at bounding box center [625, 225] width 54 height 30
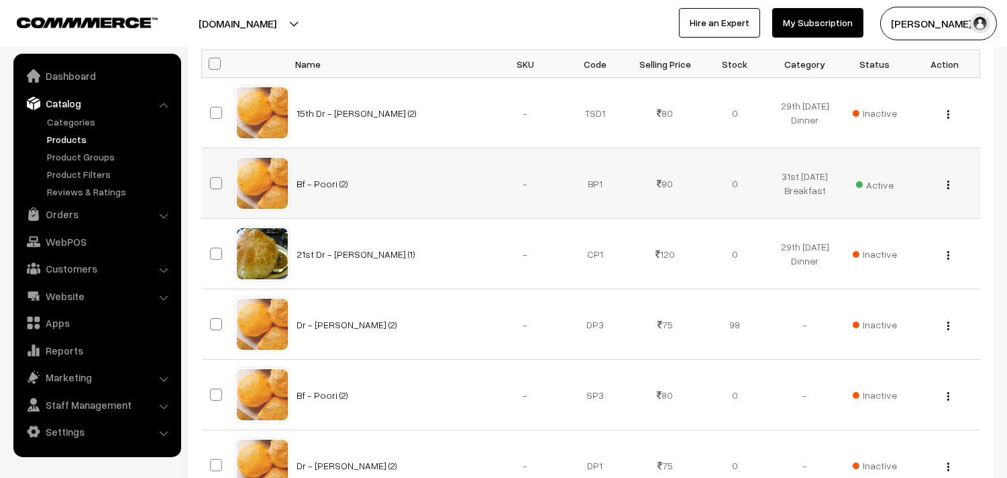
scroll to position [223, 0]
click at [949, 183] on button "button" at bounding box center [948, 184] width 3 height 11
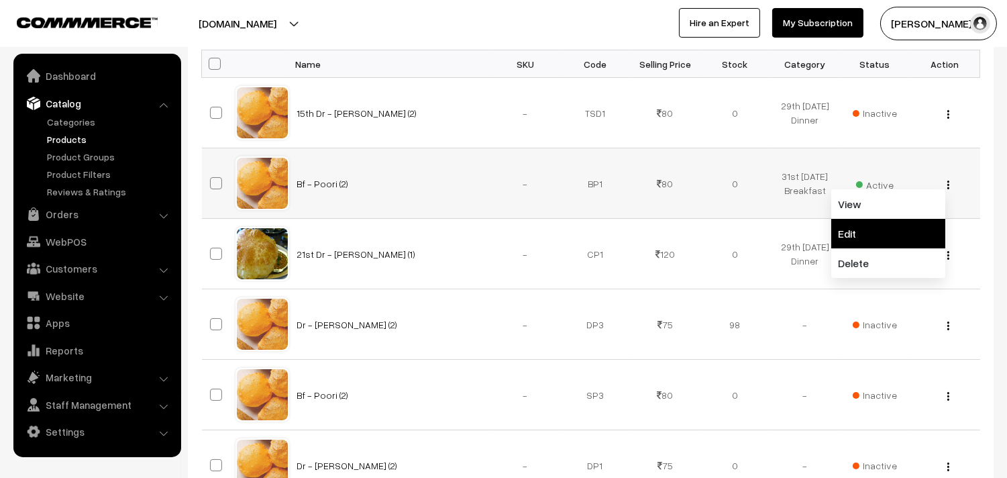
click at [873, 227] on link "Edit" at bounding box center [888, 234] width 114 height 30
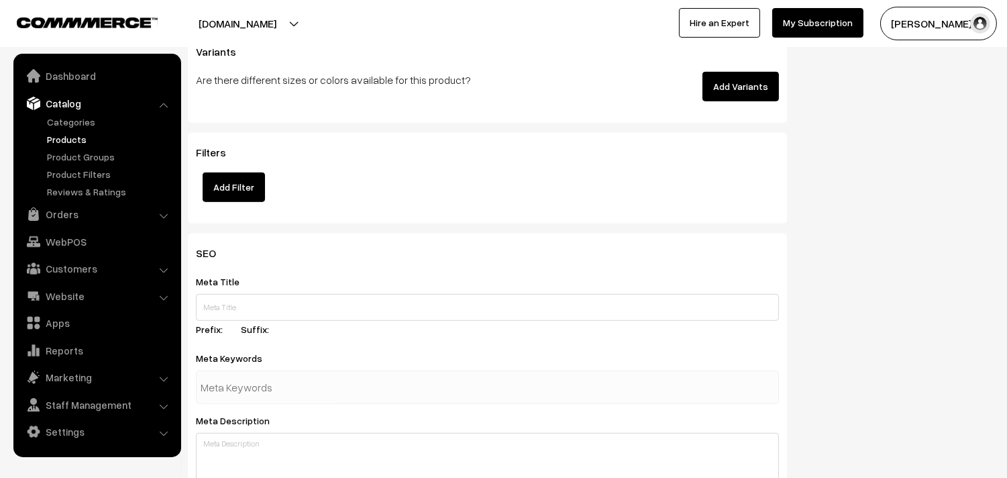
scroll to position [1280, 0]
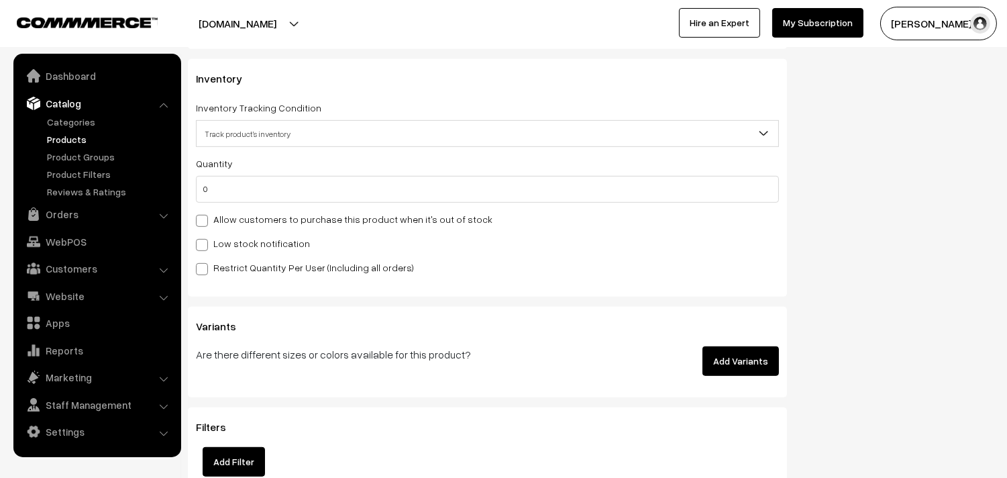
click at [309, 231] on div "Quantity 0 Adjust Quantity Adjust Set 0" at bounding box center [487, 215] width 583 height 120
click at [313, 229] on div "Quantity 0 Adjust Quantity Adjust Set 0" at bounding box center [487, 215] width 583 height 120
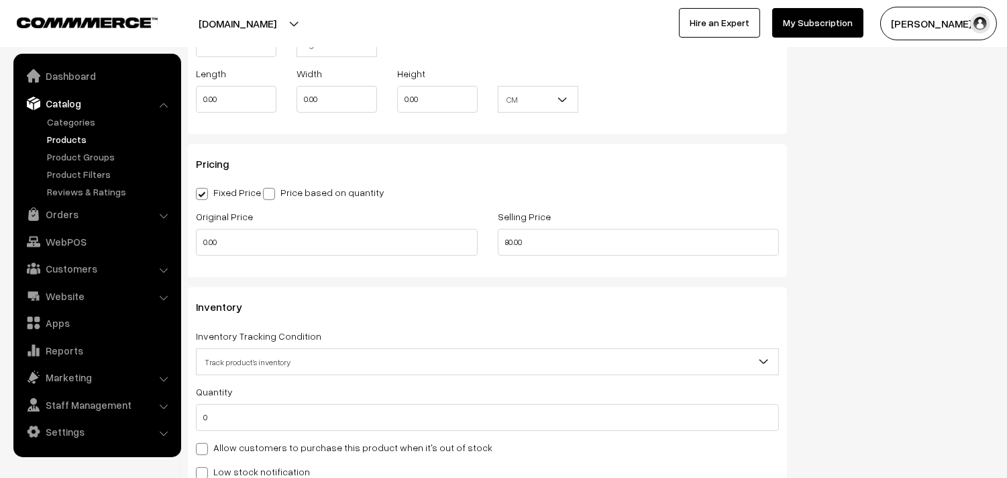
scroll to position [1205, 0]
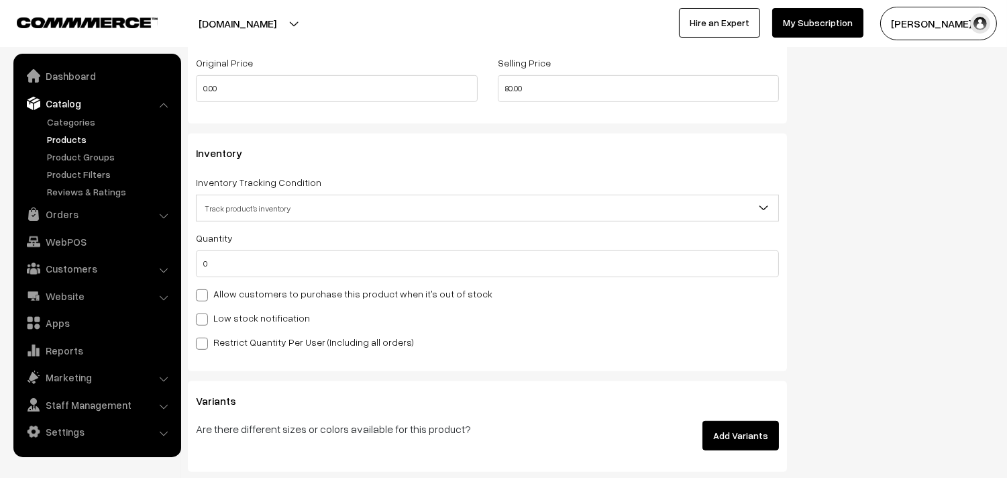
click at [313, 297] on label "Allow customers to purchase this product when it's out of stock" at bounding box center [344, 293] width 297 height 14
click at [205, 297] on input "Allow customers to purchase this product when it's out of stock" at bounding box center [200, 292] width 9 height 9
checkbox input "true"
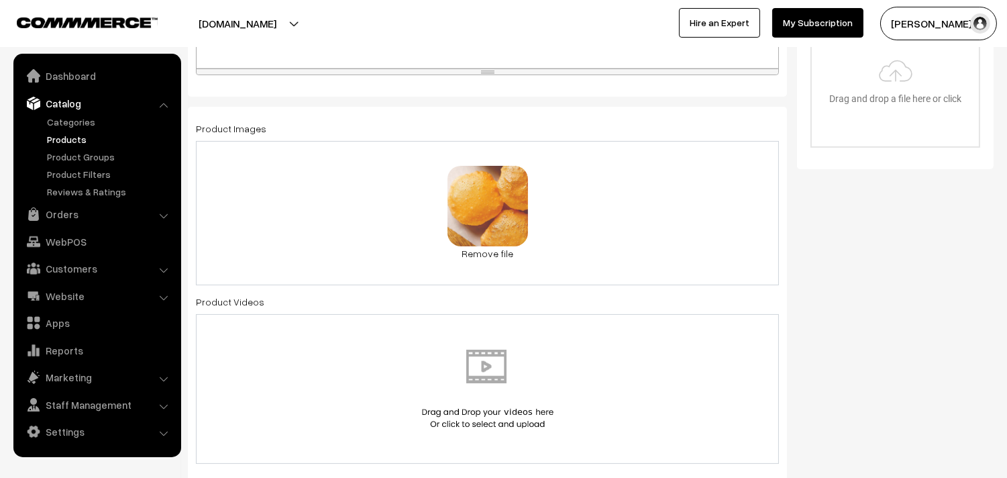
scroll to position [0, 0]
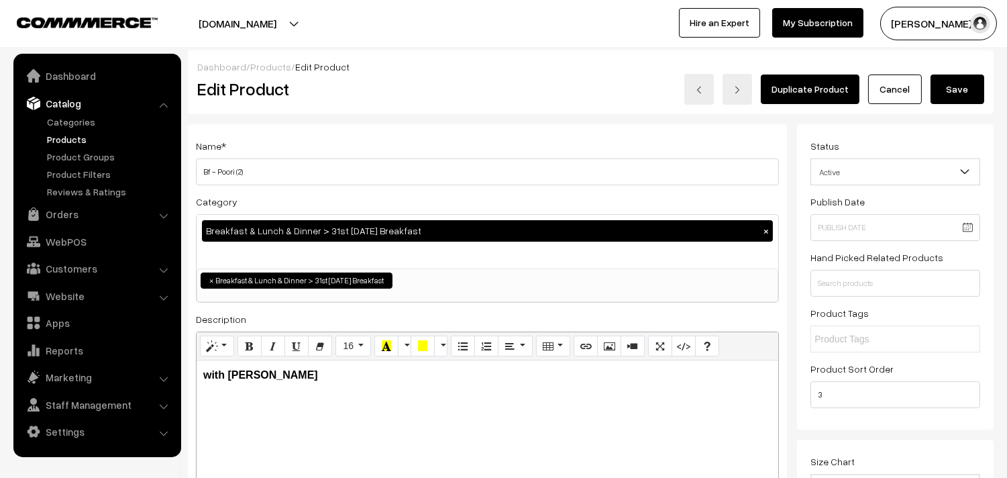
click at [957, 86] on button "Save" at bounding box center [957, 89] width 54 height 30
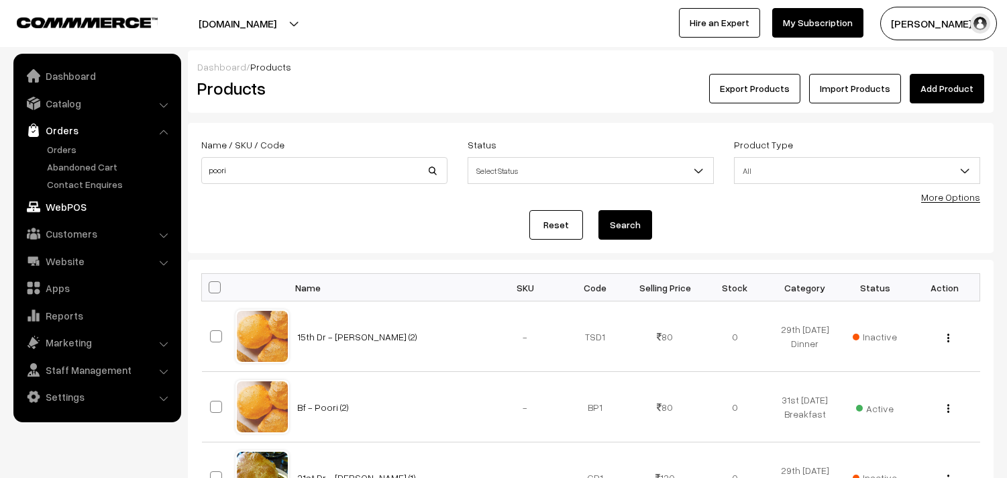
click at [70, 208] on link "WebPOS" at bounding box center [97, 207] width 160 height 24
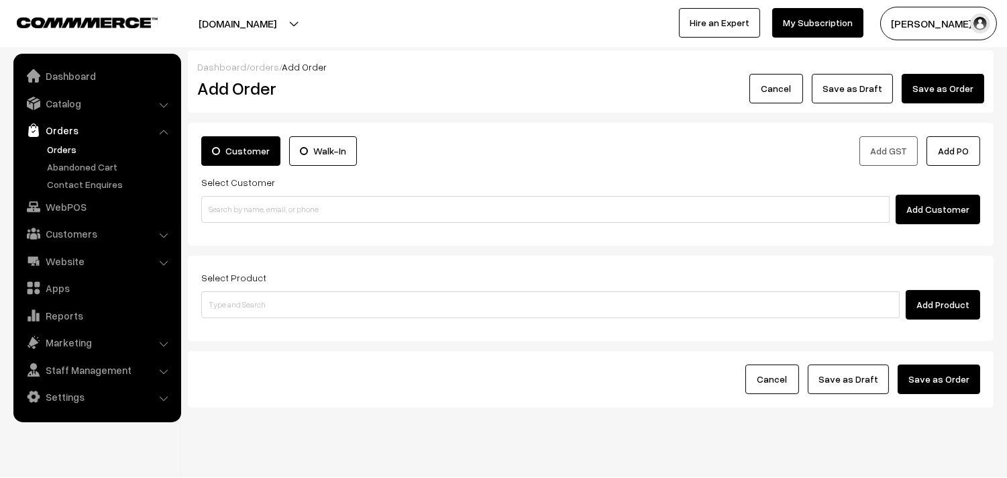
click at [70, 152] on link "Orders" at bounding box center [110, 149] width 133 height 14
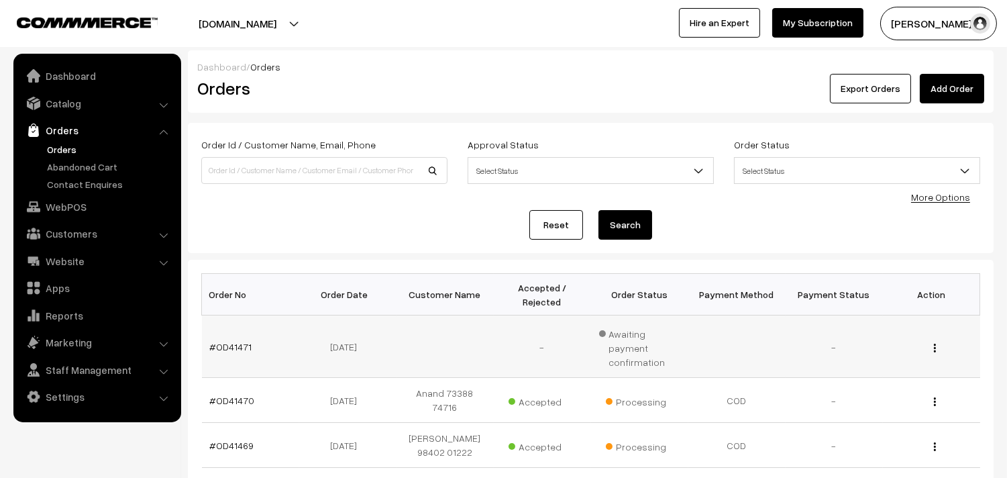
click at [233, 349] on td "#OD41471" at bounding box center [250, 346] width 97 height 62
click at [237, 341] on link "#OD41471" at bounding box center [231, 346] width 42 height 11
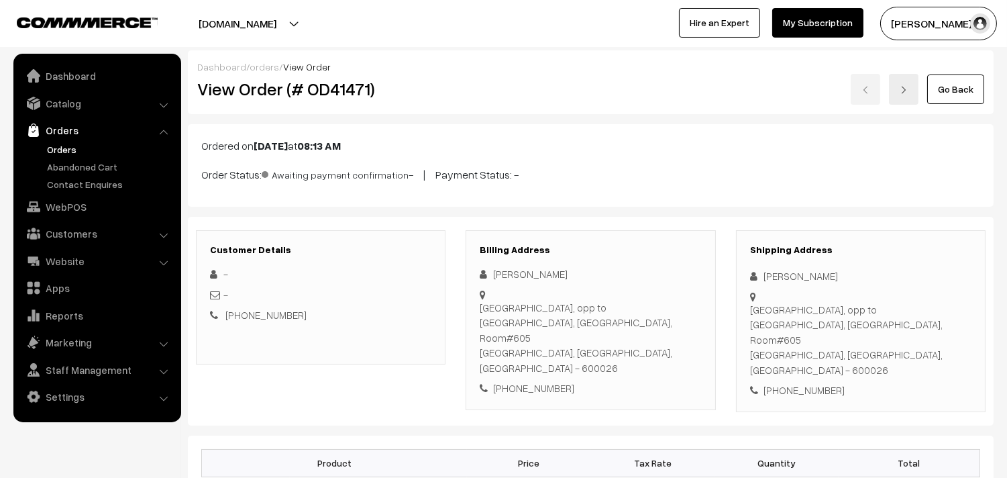
click at [60, 148] on link "Orders" at bounding box center [110, 149] width 133 height 14
